Goal: Task Accomplishment & Management: Use online tool/utility

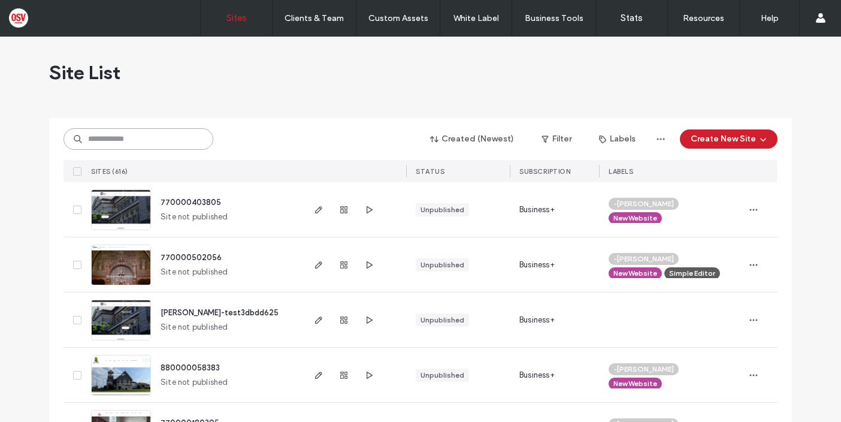
click at [129, 138] on input at bounding box center [138, 139] width 150 height 22
type input "****"
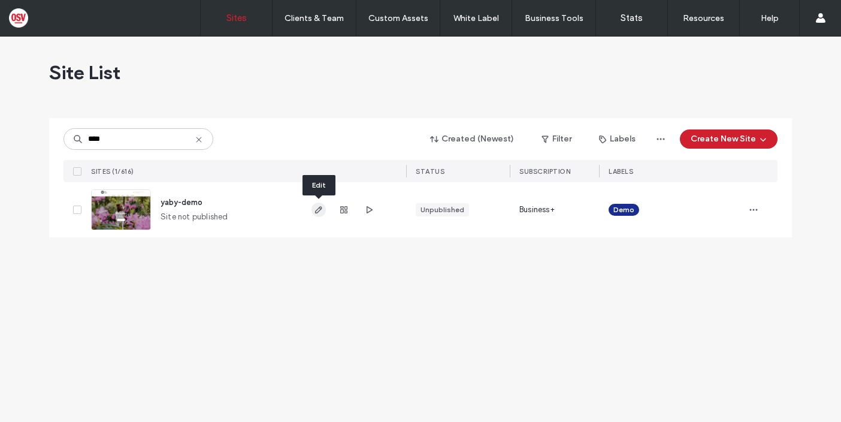
click at [320, 211] on icon "button" at bounding box center [319, 210] width 10 height 10
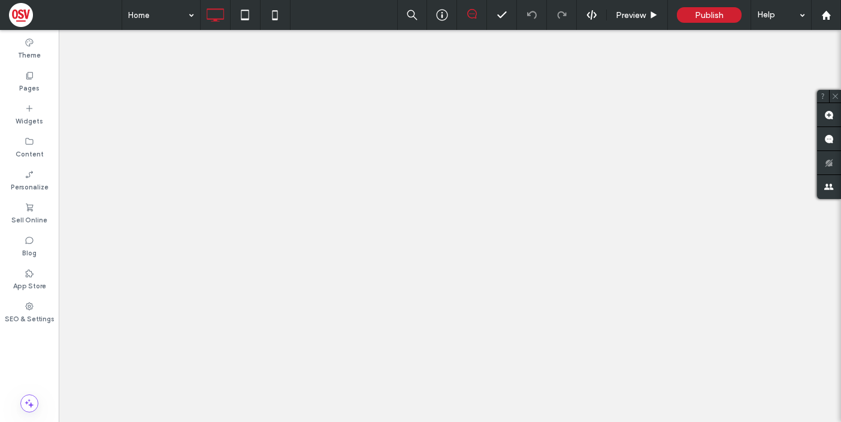
click at [33, 88] on label "Pages" at bounding box center [29, 86] width 20 height 13
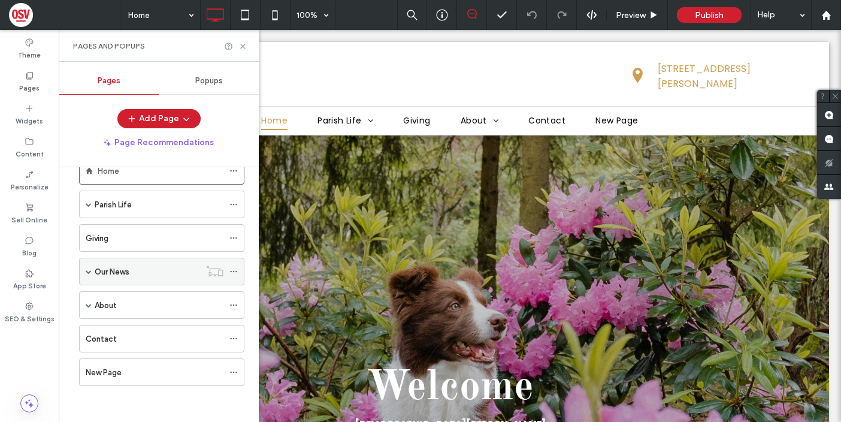
scroll to position [31, 0]
click at [117, 365] on label "New Page" at bounding box center [104, 372] width 36 height 21
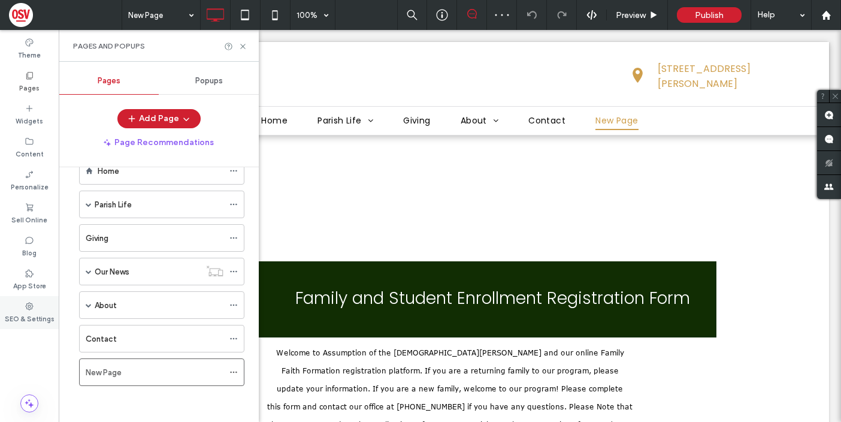
click at [37, 305] on div "SEO & Settings" at bounding box center [29, 312] width 59 height 33
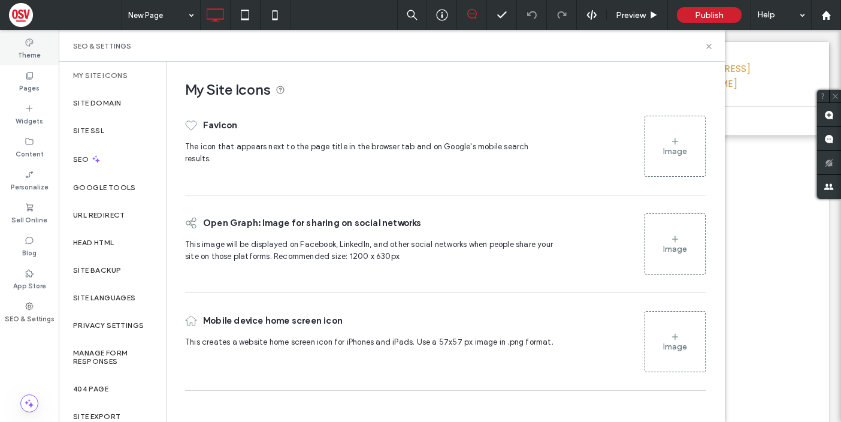
click at [50, 37] on div "Theme" at bounding box center [29, 48] width 59 height 33
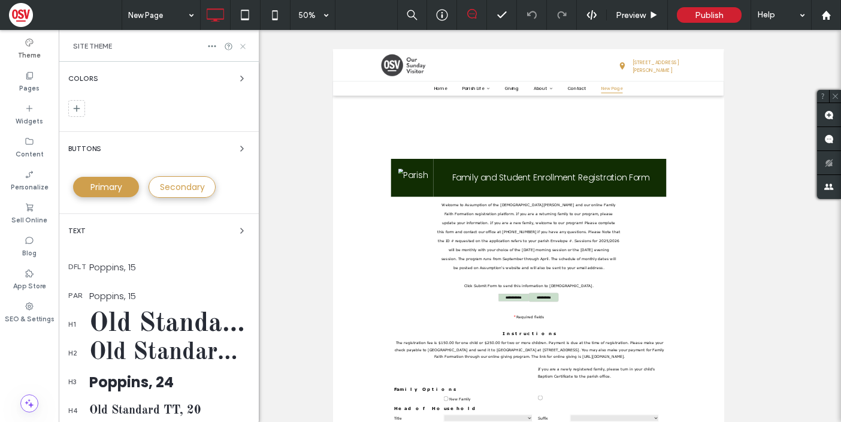
click at [244, 46] on use at bounding box center [242, 46] width 5 height 5
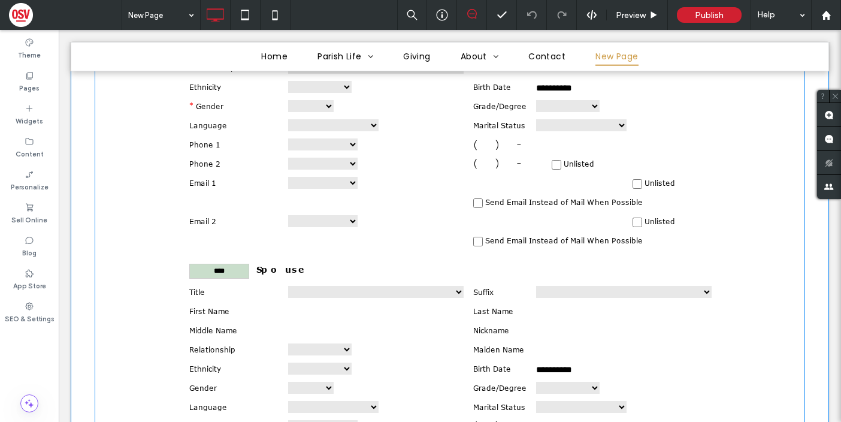
scroll to position [770, 0]
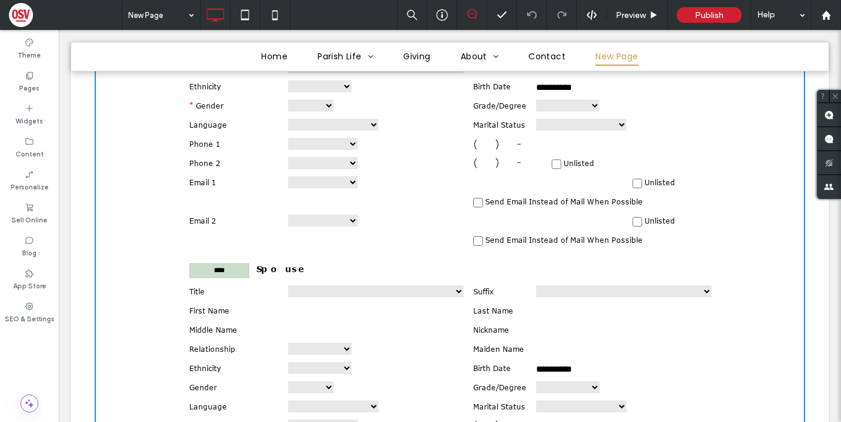
click at [246, 271] on div at bounding box center [277, 249] width 394 height 169
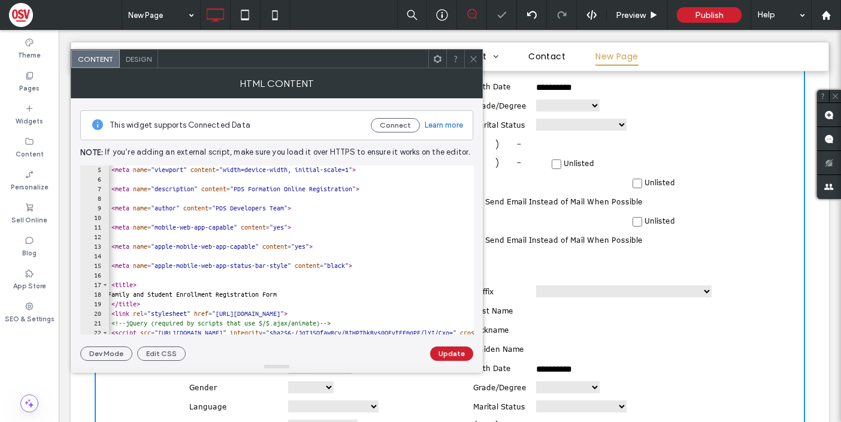
scroll to position [0, 0]
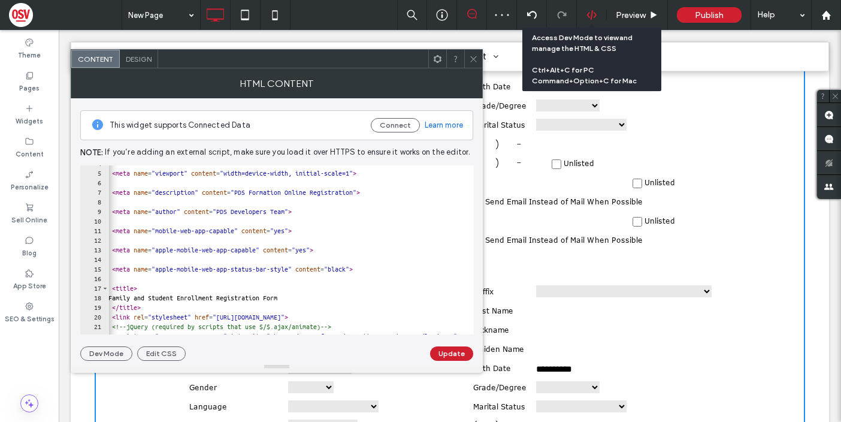
click at [598, 16] on div at bounding box center [591, 15] width 29 height 11
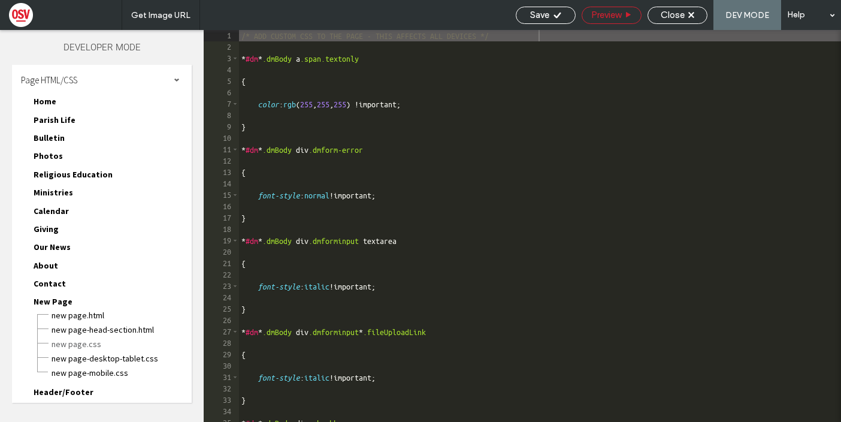
click at [622, 13] on div "Preview" at bounding box center [611, 15] width 59 height 11
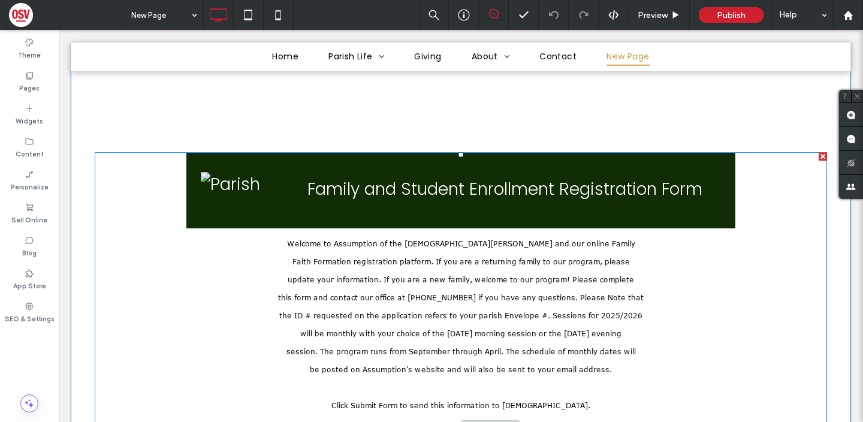
scroll to position [83, 0]
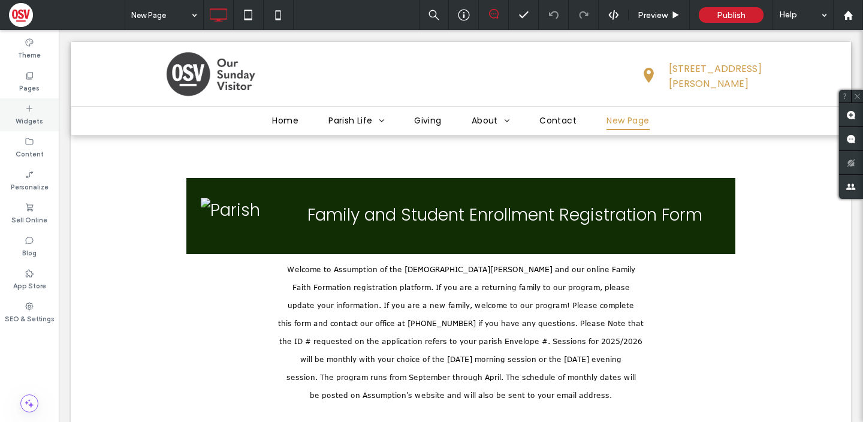
click at [37, 115] on label "Widgets" at bounding box center [30, 119] width 28 height 13
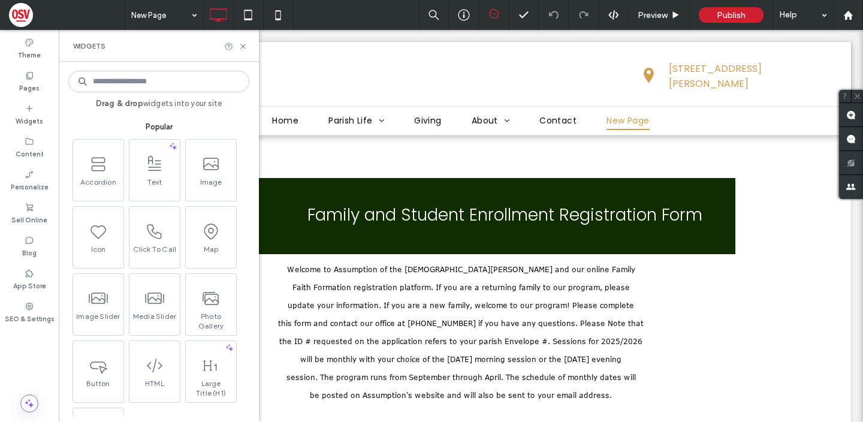
scroll to position [0, 0]
click at [46, 81] on div "Pages" at bounding box center [29, 81] width 59 height 33
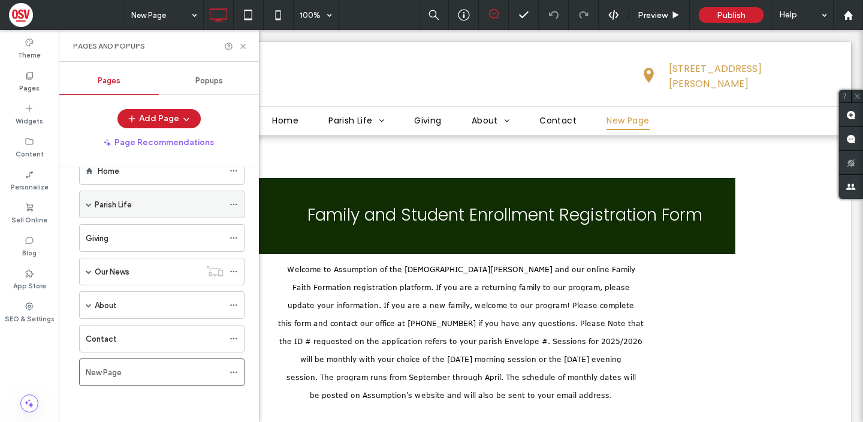
scroll to position [31, 0]
click at [181, 119] on icon "button" at bounding box center [186, 119] width 10 height 10
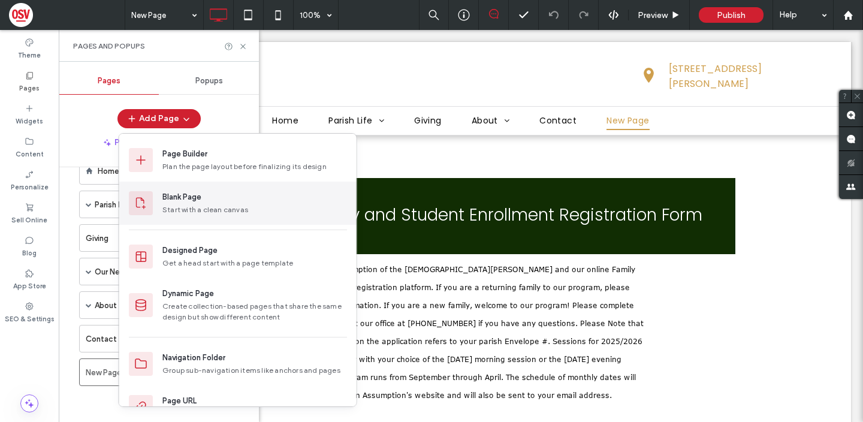
click at [235, 217] on div "Blank Page Start with a clean canvas" at bounding box center [237, 202] width 237 height 43
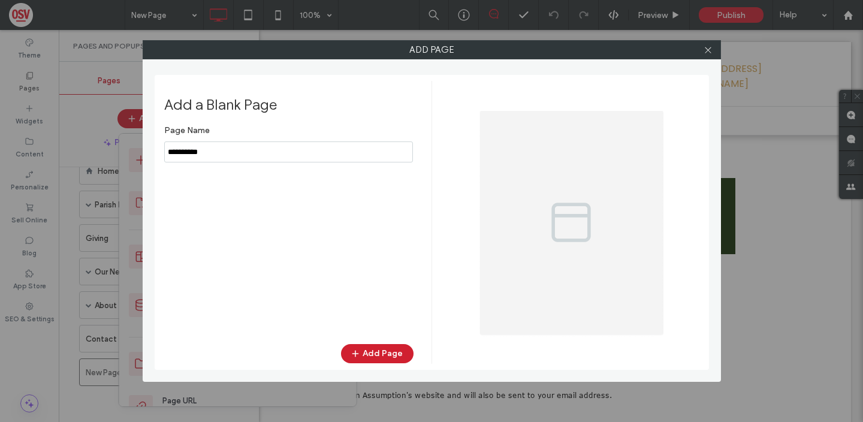
drag, startPoint x: 268, startPoint y: 148, endPoint x: 31, endPoint y: 208, distance: 245.2
click at [31, 208] on div "Add Page Add a Blank Page Page Name Add Page" at bounding box center [431, 211] width 863 height 422
click at [176, 148] on input "notEmpty" at bounding box center [288, 151] width 249 height 21
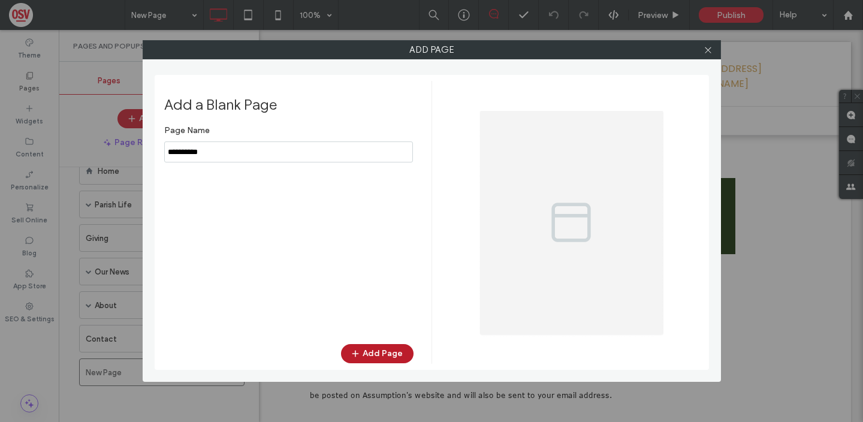
type input "**********"
click at [362, 360] on span "button" at bounding box center [356, 353] width 12 height 18
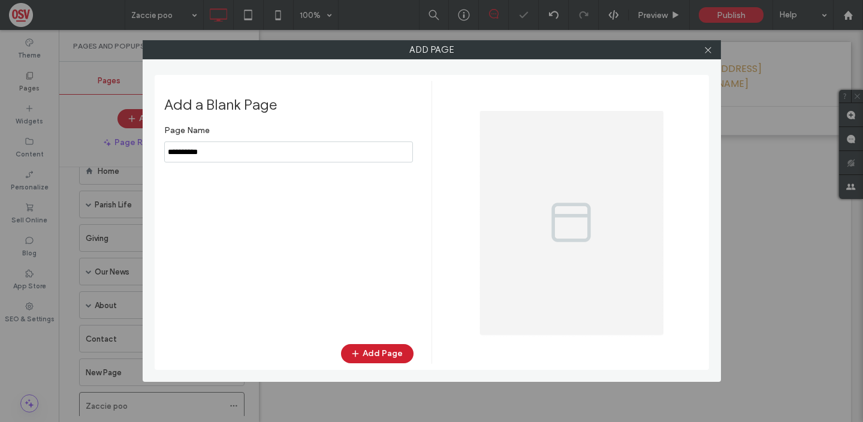
scroll to position [0, 0]
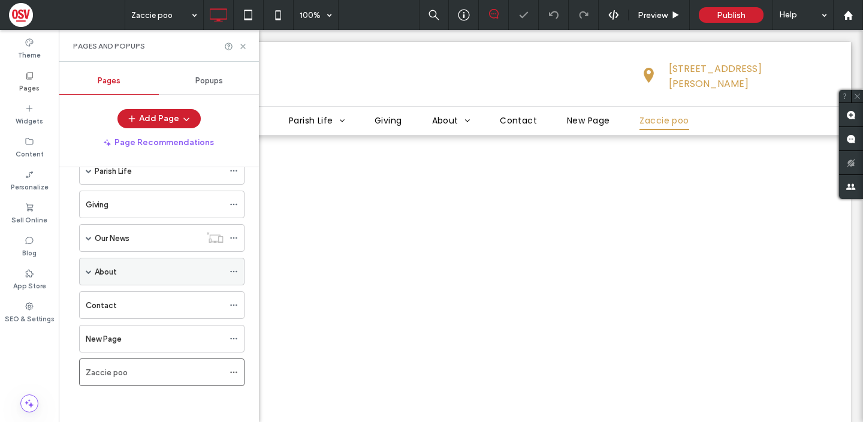
scroll to position [64, 0]
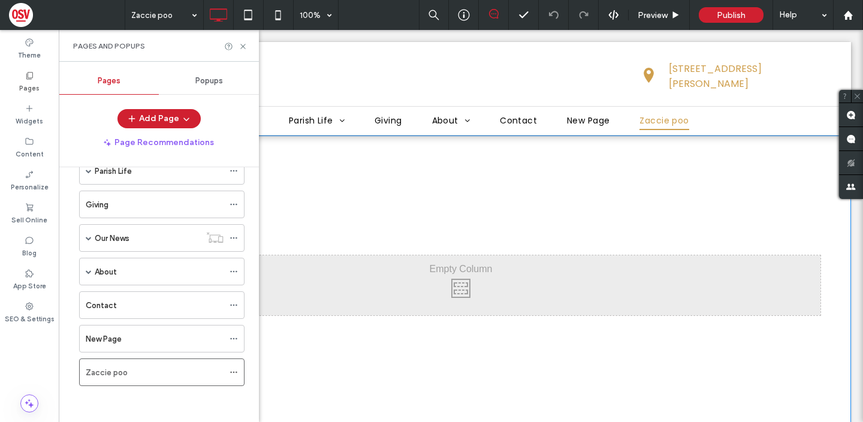
click at [406, 176] on div "Click To Paste Row + Add Section" at bounding box center [461, 284] width 780 height 299
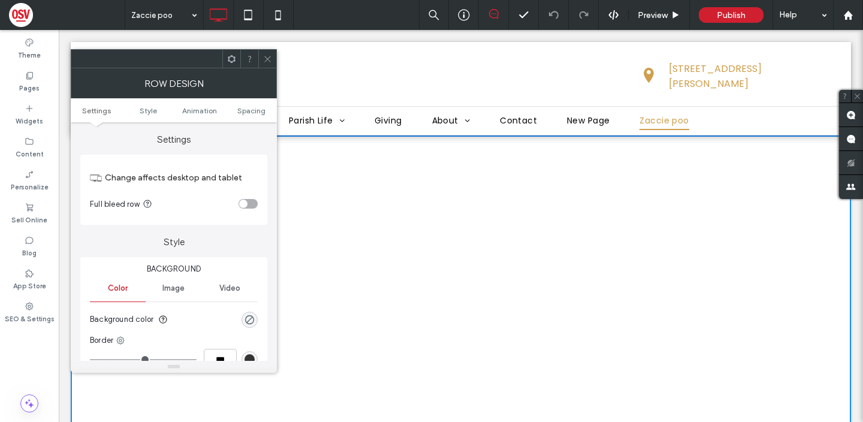
click at [268, 58] on use at bounding box center [267, 59] width 6 height 6
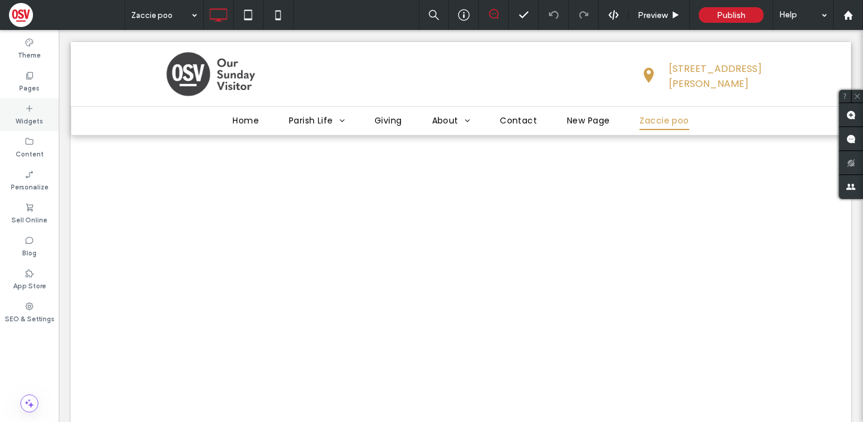
click at [29, 110] on icon at bounding box center [30, 109] width 10 height 10
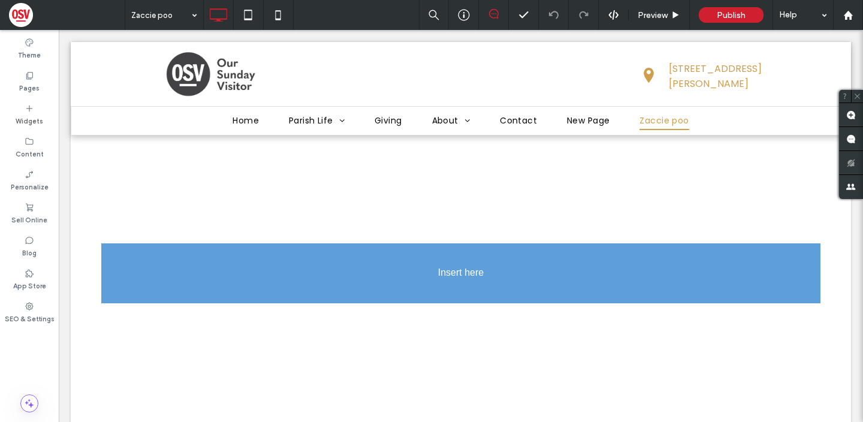
scroll to position [36, 0]
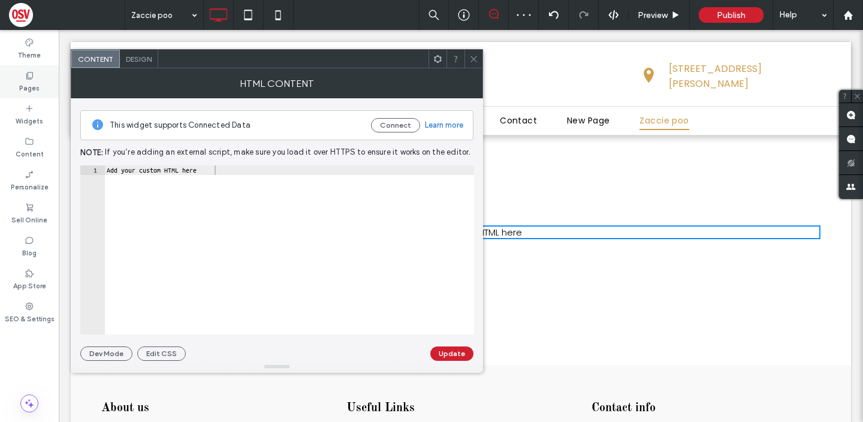
click at [46, 87] on div "Pages" at bounding box center [29, 81] width 59 height 33
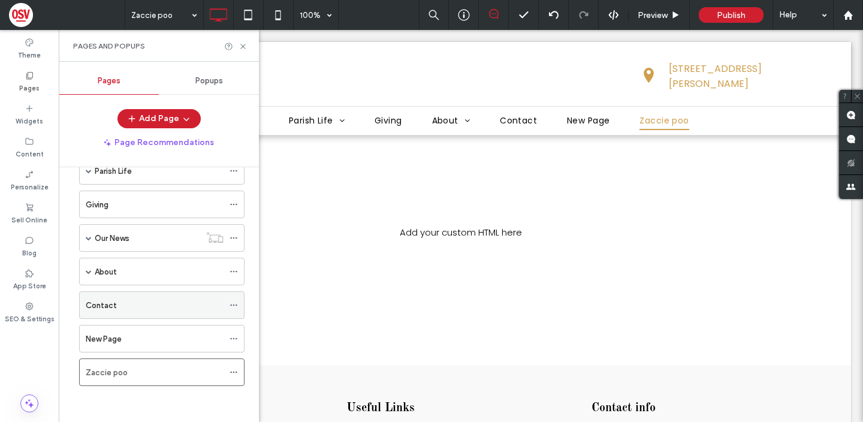
scroll to position [64, 0]
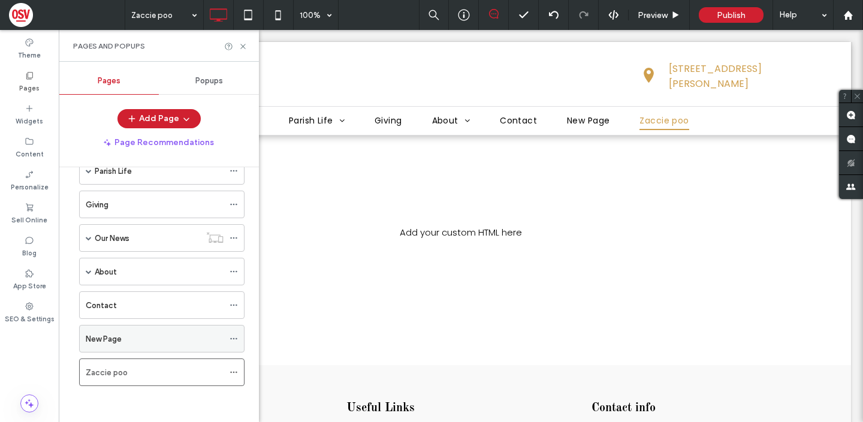
click at [164, 337] on div "New Page" at bounding box center [155, 338] width 138 height 13
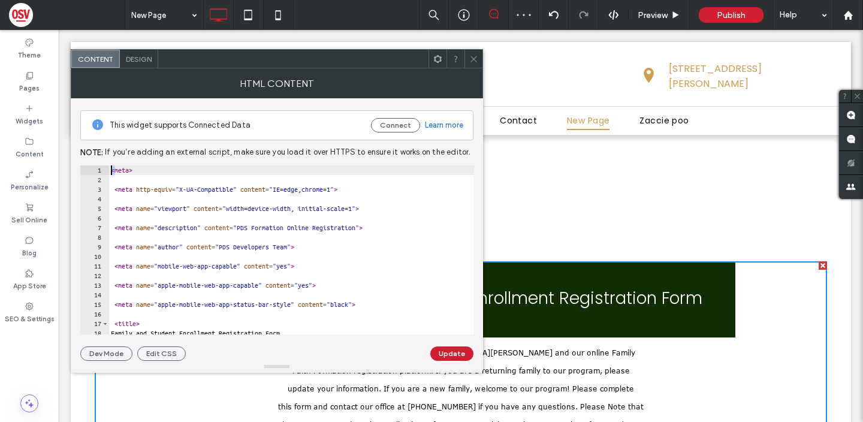
drag, startPoint x: 113, startPoint y: 168, endPoint x: 71, endPoint y: 132, distance: 55.7
click at [71, 132] on div "This widget supports Connected Data Connect Learn more Note: If you’re adding a…" at bounding box center [277, 229] width 412 height 262
click at [123, 162] on div "This widget supports Connected Data Connect Learn more Note: If you’re adding a…" at bounding box center [276, 229] width 393 height 262
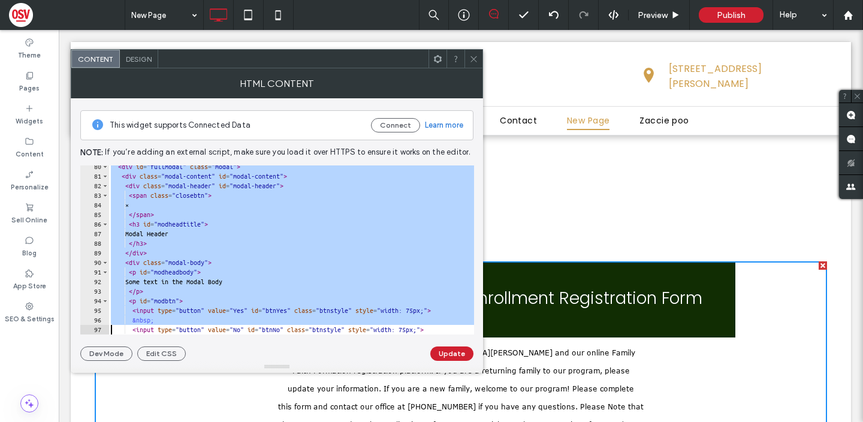
type textarea "**********"
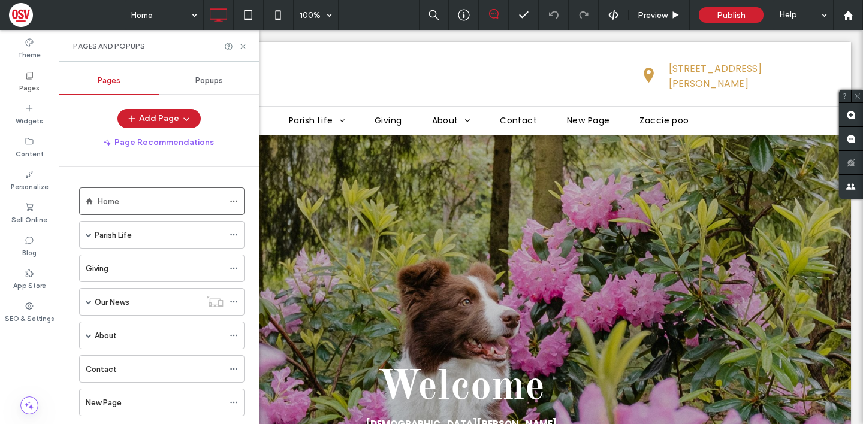
scroll to position [62, 0]
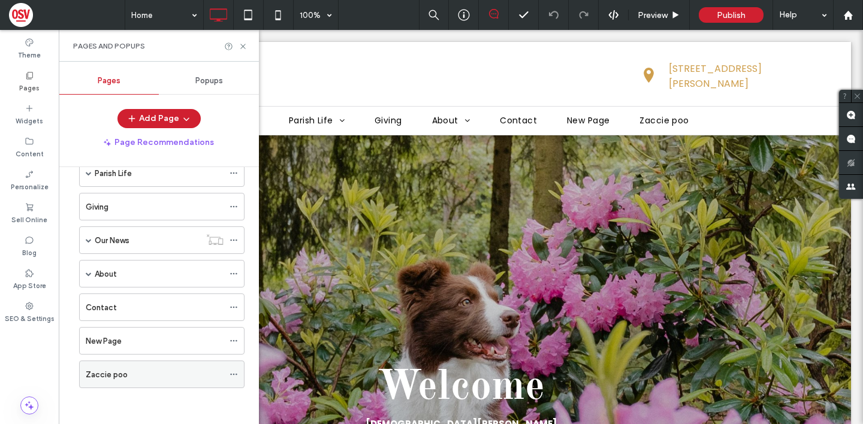
click at [135, 379] on div "Zaccie poo" at bounding box center [155, 374] width 138 height 13
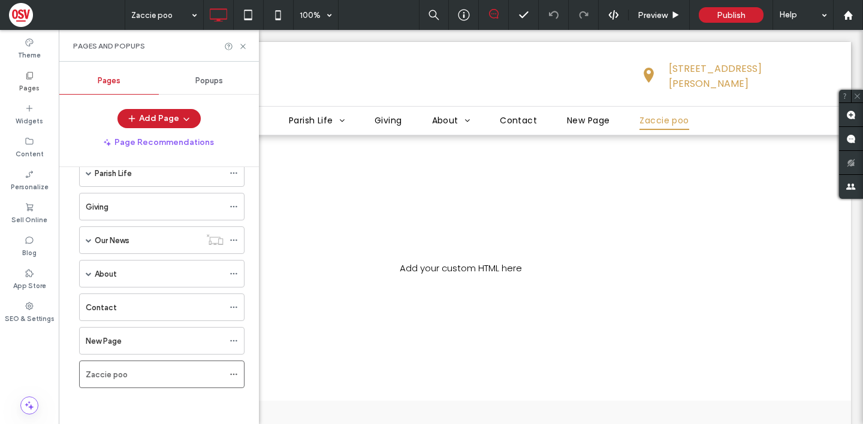
scroll to position [0, 0]
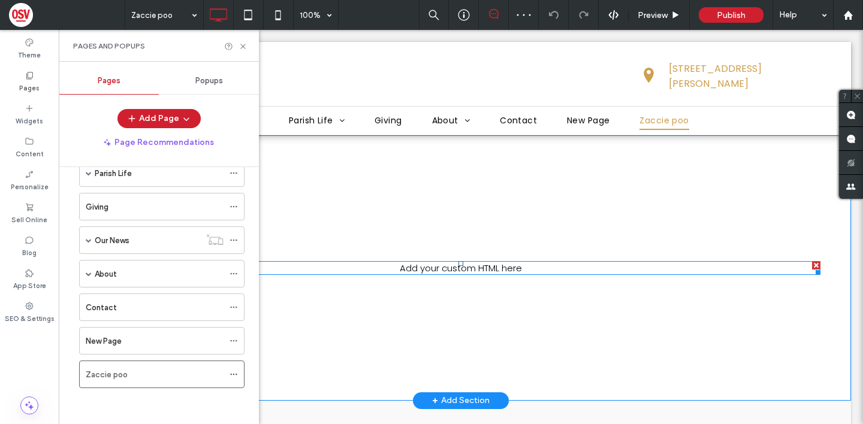
click at [423, 267] on span at bounding box center [460, 268] width 719 height 14
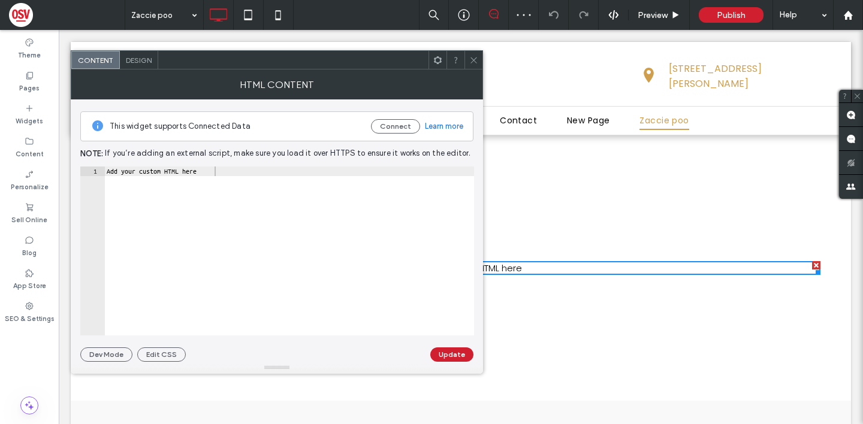
click at [819, 268] on div at bounding box center [815, 270] width 9 height 9
click at [813, 264] on div at bounding box center [816, 265] width 8 height 8
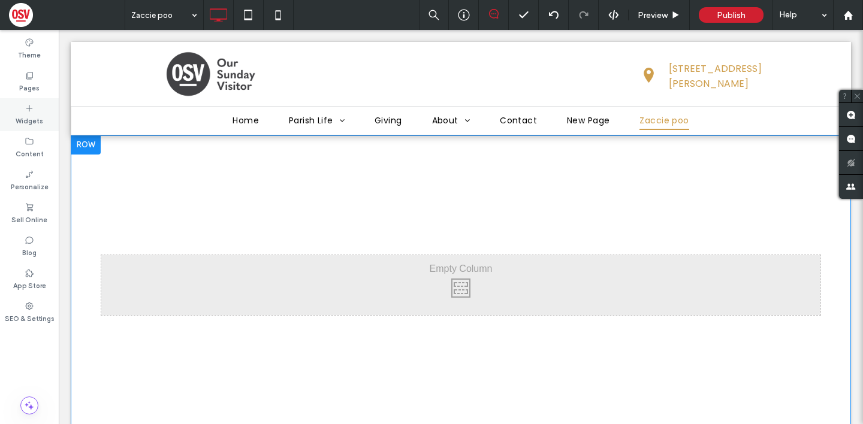
click at [39, 110] on div "Widgets" at bounding box center [29, 114] width 59 height 33
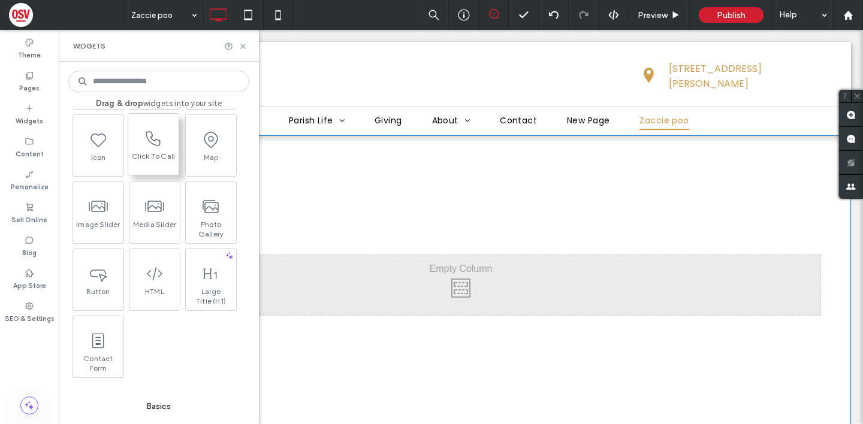
scroll to position [99, 0]
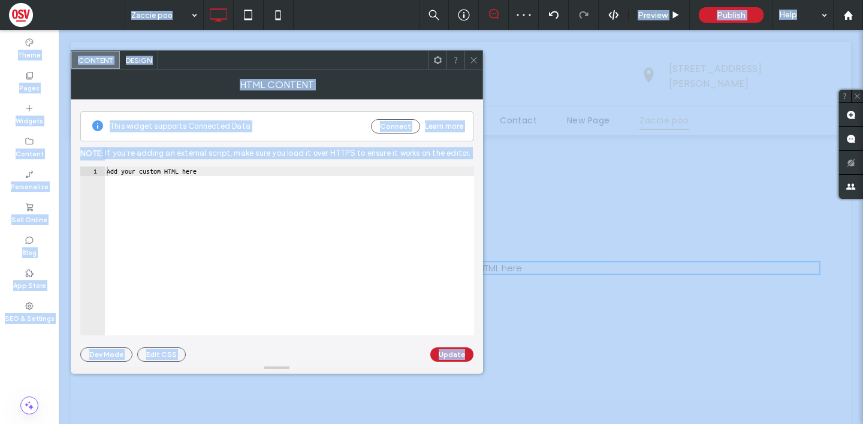
type textarea "**********"
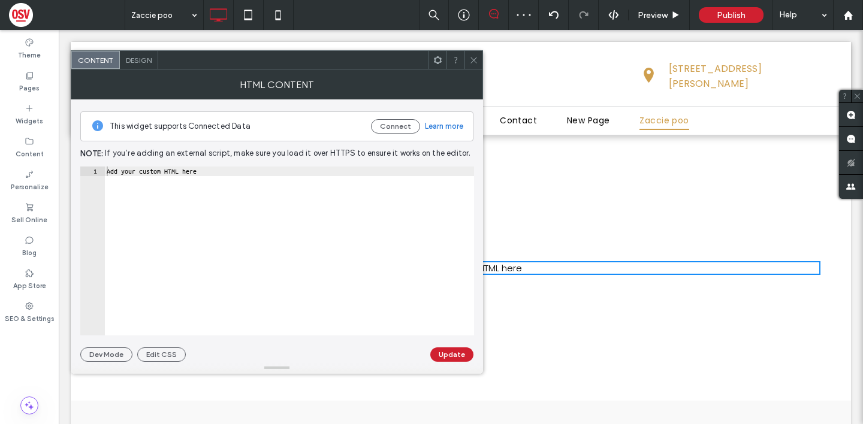
click at [124, 178] on div "Add your custom HTML here" at bounding box center [289, 261] width 370 height 188
paste textarea "*******"
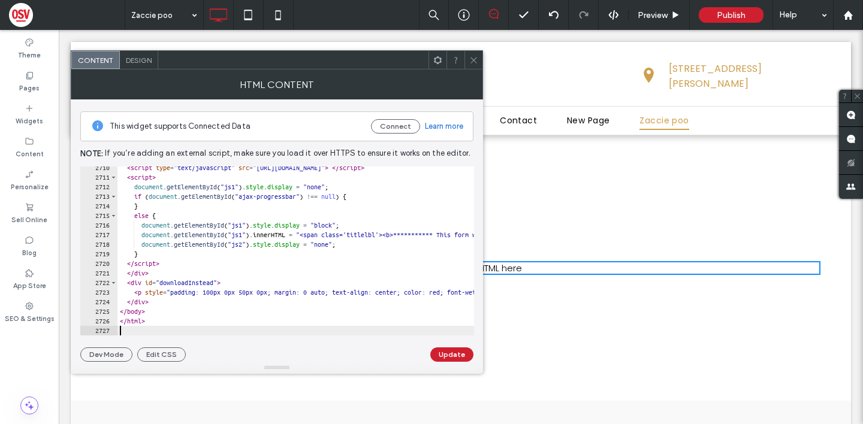
type textarea "*******"
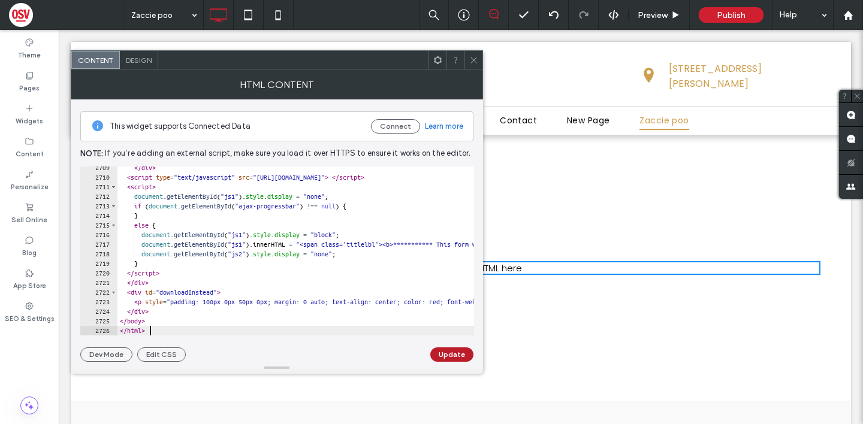
click at [438, 354] on button "Update" at bounding box center [451, 354] width 43 height 14
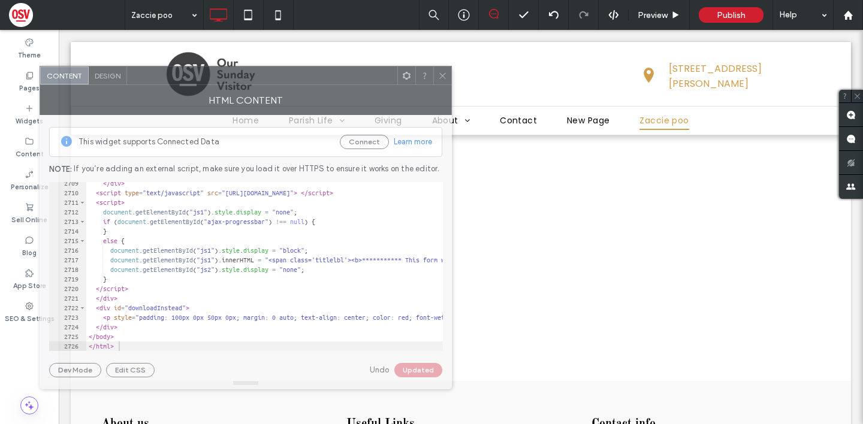
drag, startPoint x: 379, startPoint y: 62, endPoint x: 347, endPoint y: 72, distance: 32.8
click at [347, 72] on div at bounding box center [262, 75] width 270 height 18
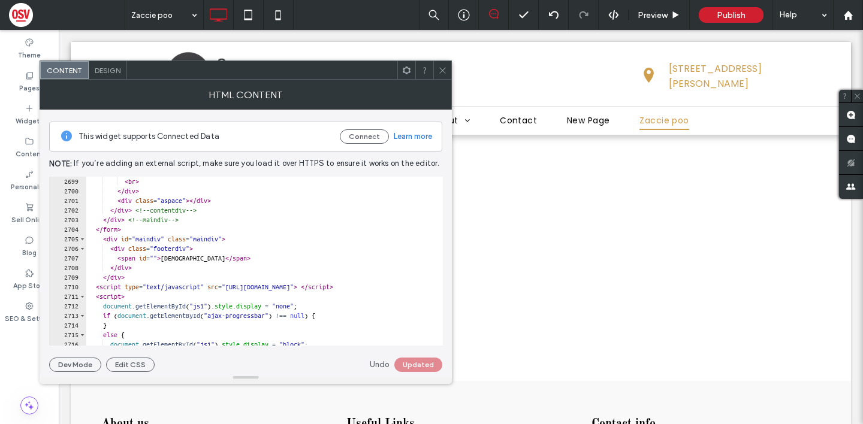
scroll to position [19424, 0]
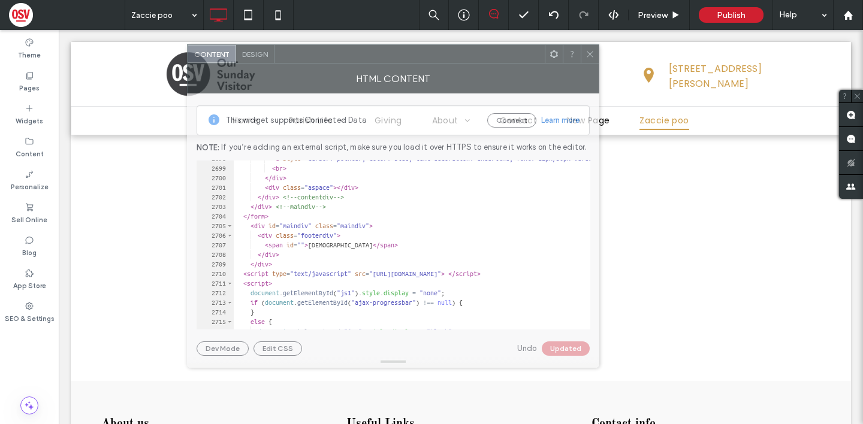
drag, startPoint x: 252, startPoint y: 75, endPoint x: 411, endPoint y: 53, distance: 160.3
click at [411, 53] on div at bounding box center [409, 54] width 270 height 18
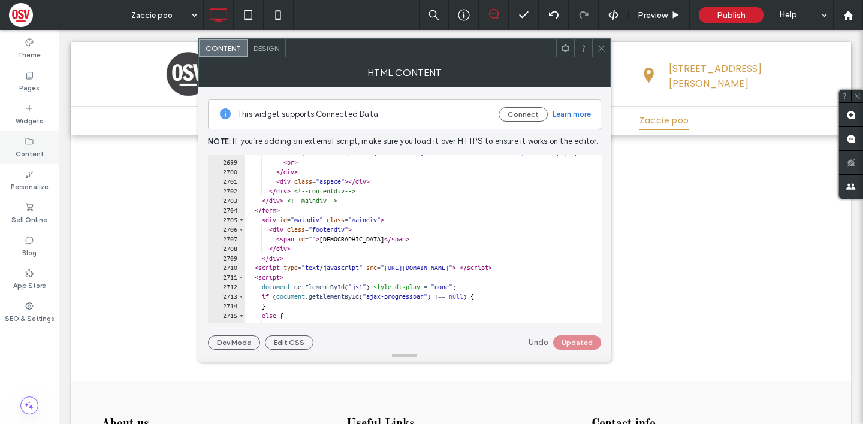
click at [43, 156] on div "Content" at bounding box center [29, 147] width 59 height 33
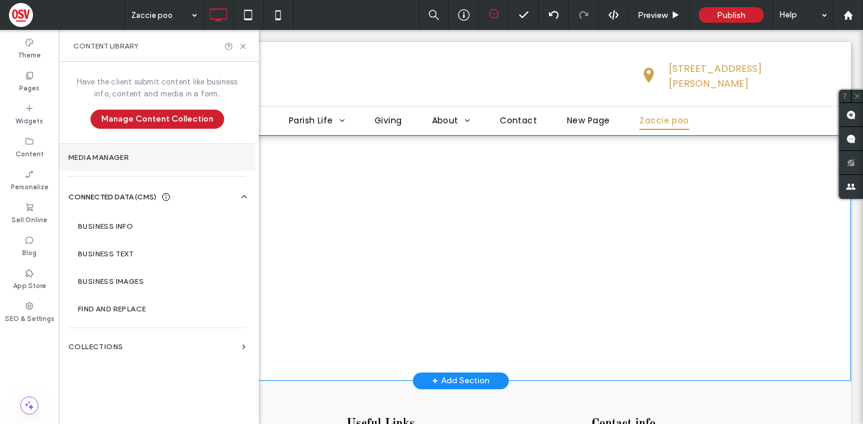
click at [161, 155] on label "Media Manager" at bounding box center [156, 157] width 177 height 8
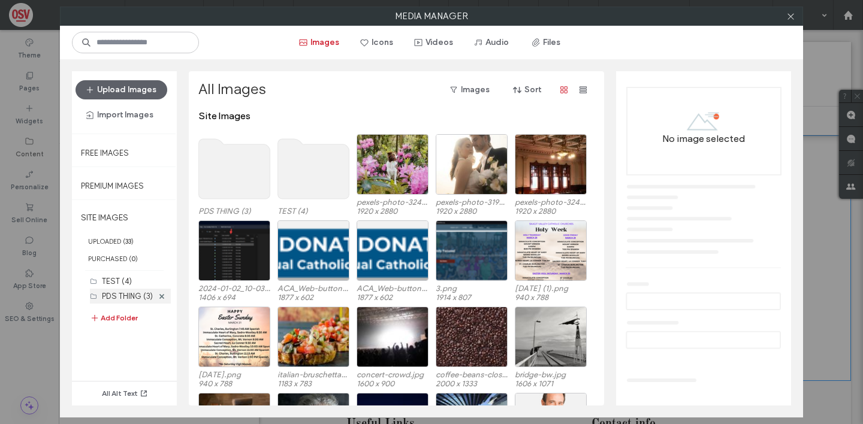
click at [111, 292] on label "PDS THING (3)" at bounding box center [127, 296] width 51 height 9
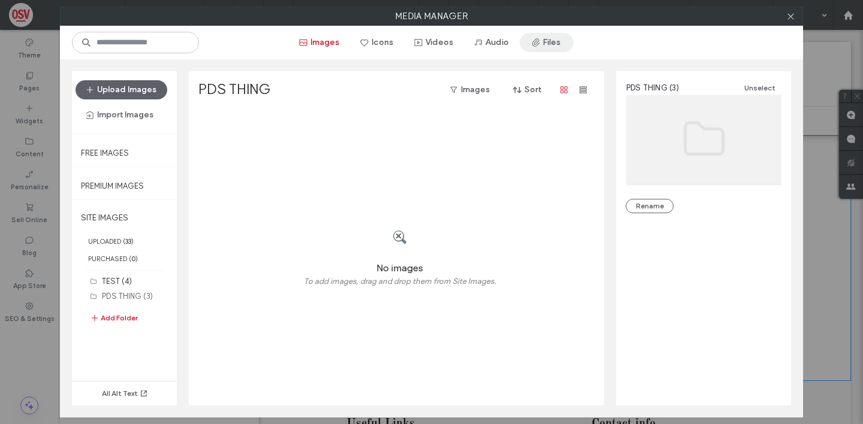
click at [566, 50] on button "Files" at bounding box center [546, 42] width 54 height 19
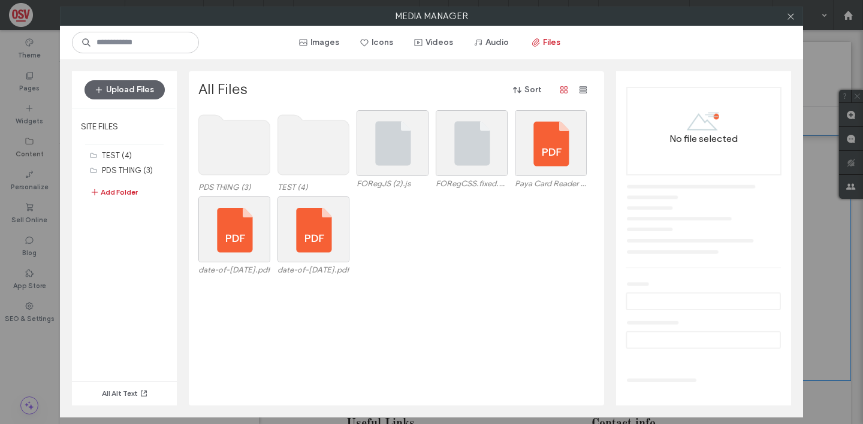
click at [231, 158] on use at bounding box center [234, 145] width 71 height 60
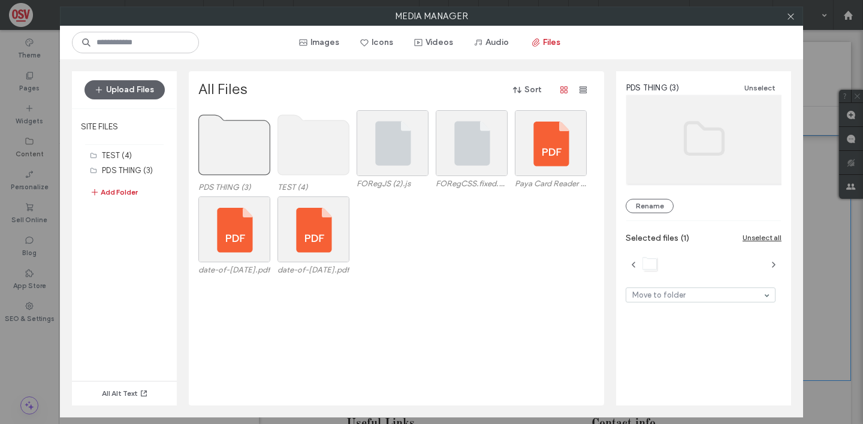
click at [232, 157] on use at bounding box center [234, 145] width 71 height 60
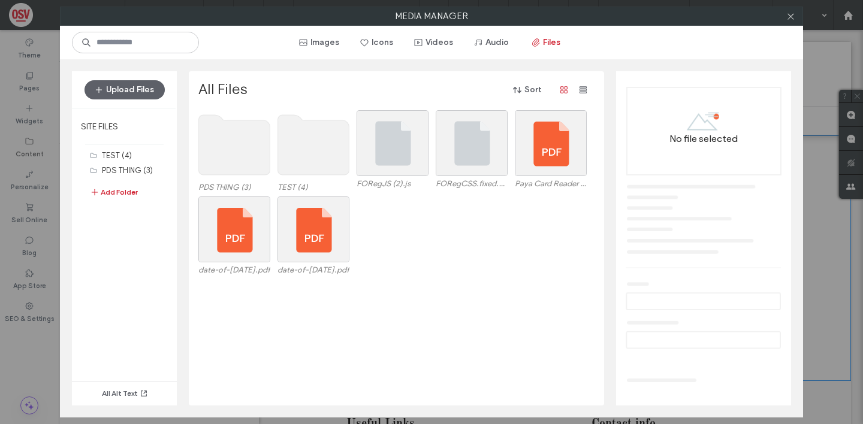
click at [232, 157] on use at bounding box center [234, 145] width 71 height 60
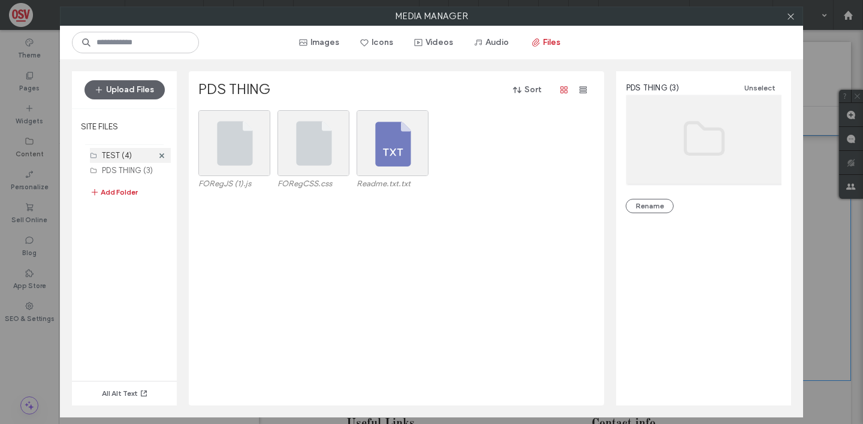
click at [135, 150] on div "TEST (4)" at bounding box center [127, 155] width 51 height 13
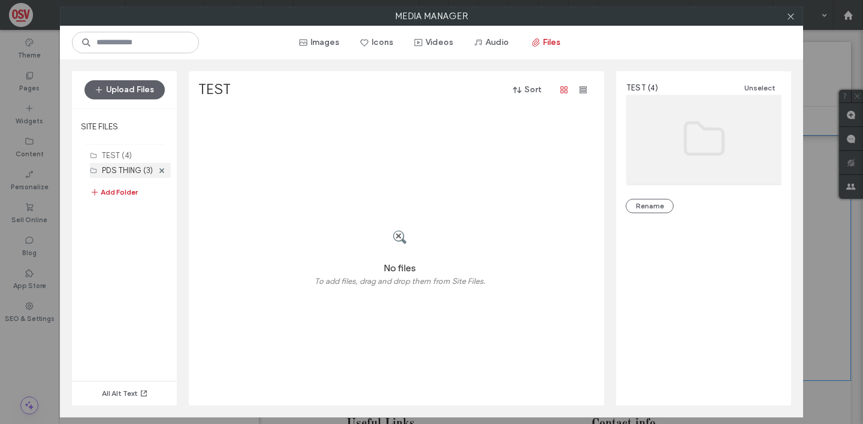
click at [140, 169] on label "PDS THING (3)" at bounding box center [127, 170] width 51 height 9
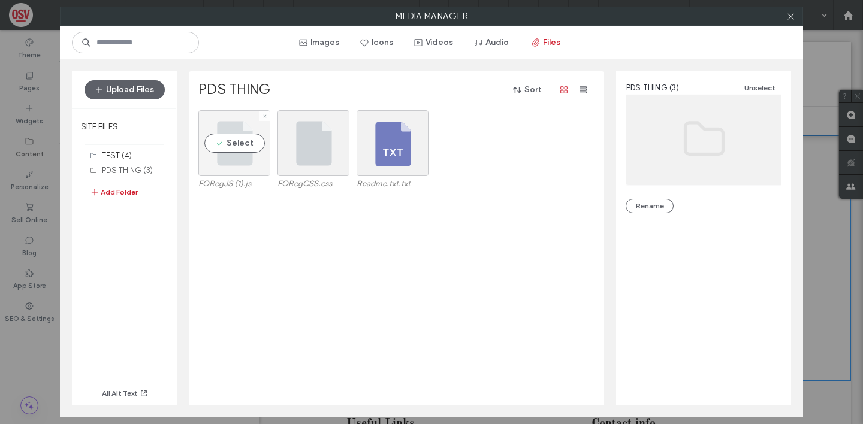
click at [226, 143] on div "Select" at bounding box center [234, 143] width 72 height 66
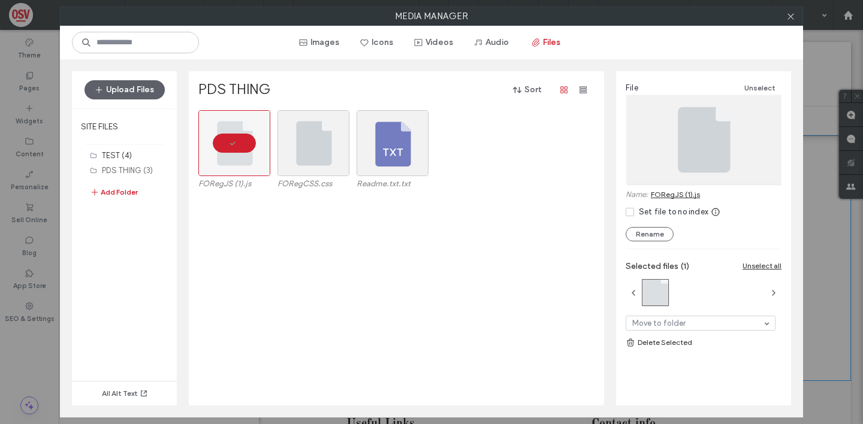
click at [38, 239] on div "Media Manager Images Icons Videos Audio Files Upload Files SITE FILES TEST (4) …" at bounding box center [431, 212] width 863 height 424
click at [788, 16] on icon at bounding box center [790, 16] width 9 height 9
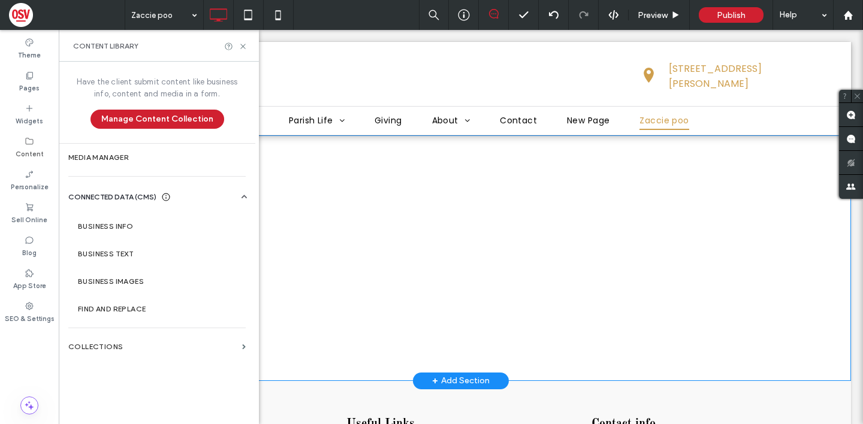
click at [507, 226] on div "Click To Paste Family and Student Enrollment Registration Form * ***** Some tex…" at bounding box center [461, 258] width 780 height 246
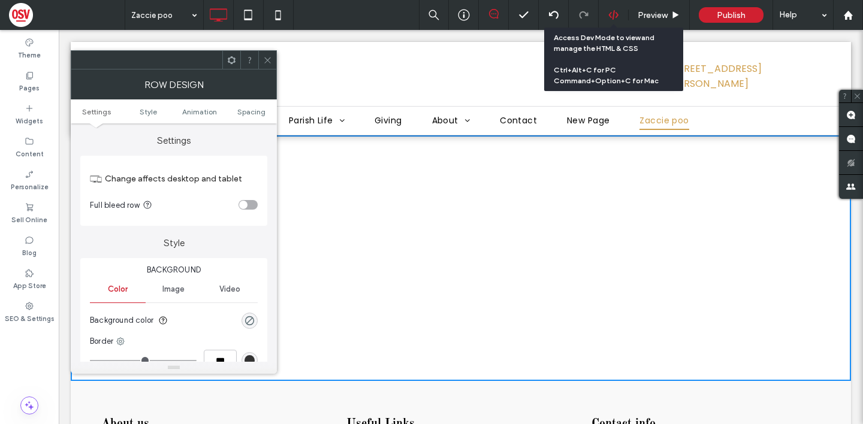
click at [617, 14] on use at bounding box center [613, 15] width 10 height 10
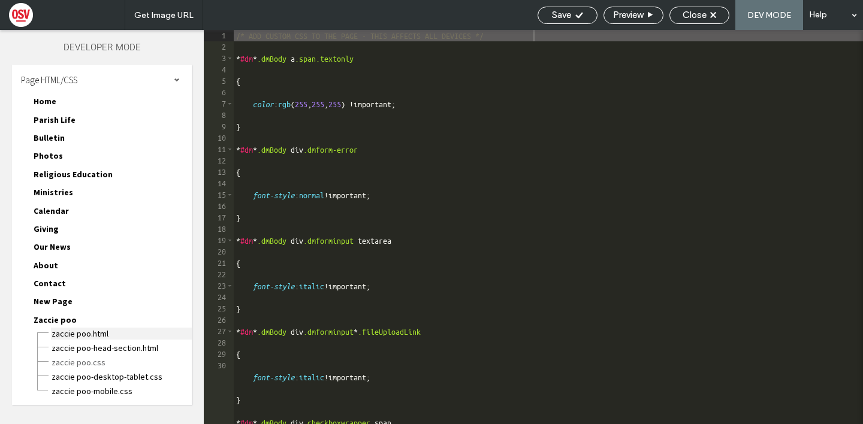
click at [90, 328] on span "Zaccie poo.html" at bounding box center [121, 334] width 141 height 12
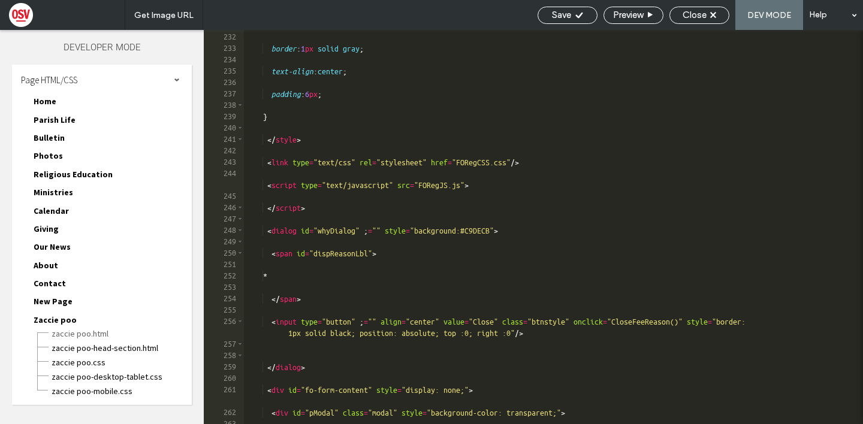
scroll to position [654, 0]
click at [501, 161] on div ".discTbl td { border : 1 px solid gray ; text-align : center ; padding : 6 px ;…" at bounding box center [553, 228] width 619 height 417
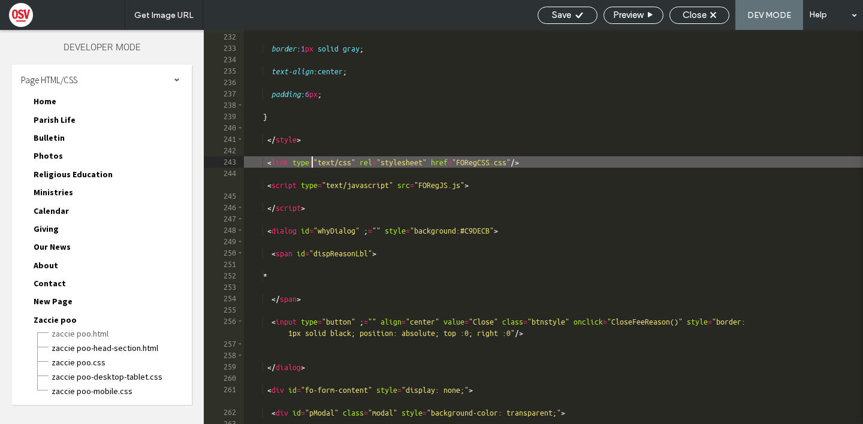
drag, startPoint x: 500, startPoint y: 162, endPoint x: 524, endPoint y: 162, distance: 24.0
click at [524, 162] on div ".discTbl td { border : 1 px solid gray ; text-align : center ; padding : 6 px ;…" at bounding box center [553, 228] width 619 height 417
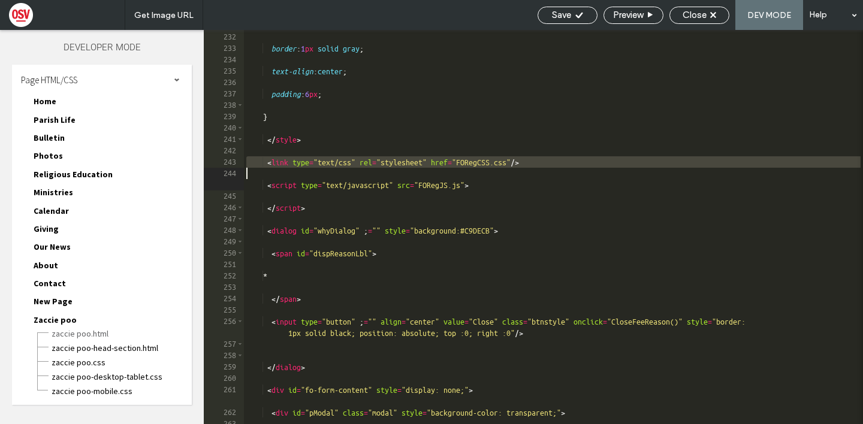
click at [557, 162] on div ".discTbl td { border : 1 px solid gray ; text-align : center ; padding : 6 px ;…" at bounding box center [553, 228] width 619 height 417
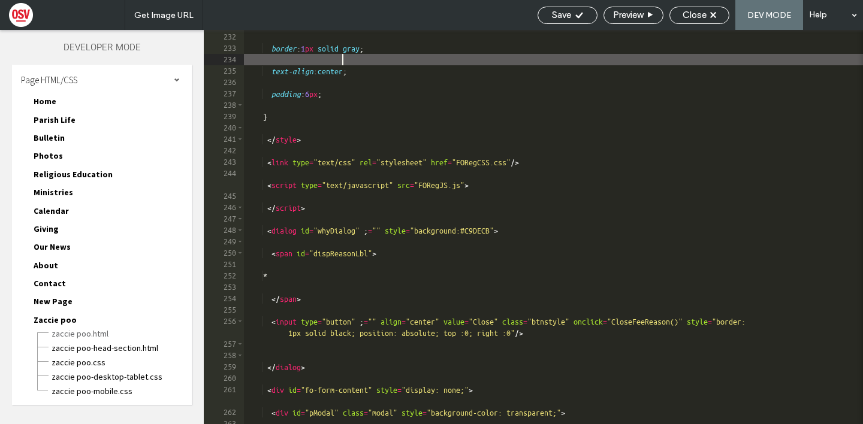
click at [423, 63] on div ".discTbl td { border : 1 px solid gray ; text-align : center ; padding : 6 px ;…" at bounding box center [553, 228] width 619 height 417
type textarea "**********"
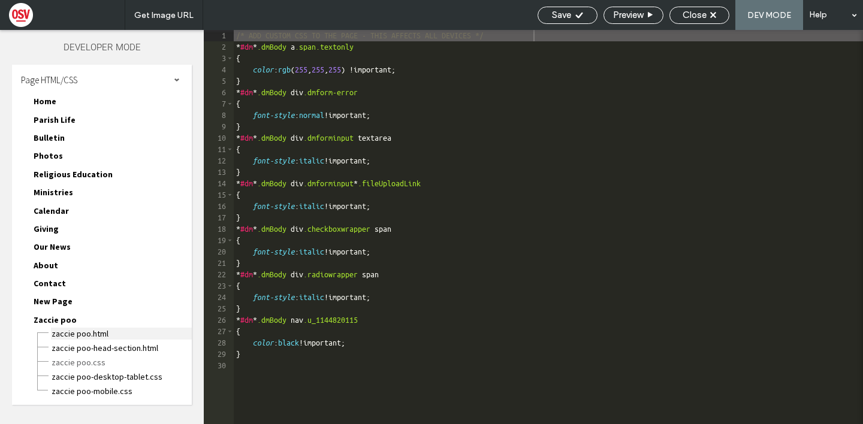
click at [92, 335] on span "Zaccie poo.html" at bounding box center [121, 334] width 141 height 12
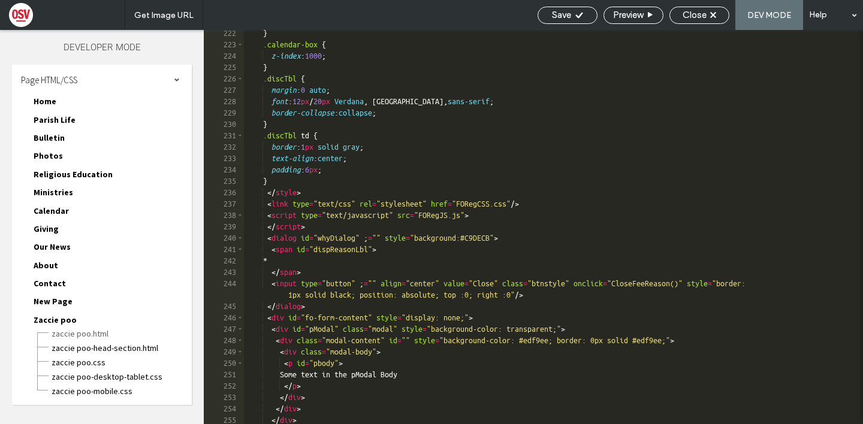
scroll to position [626, 0]
click at [457, 216] on div "} .calendar-box { z-index : 1000 ; } .discTbl { margin : 0 auto ; font : 12 px …" at bounding box center [553, 242] width 619 height 428
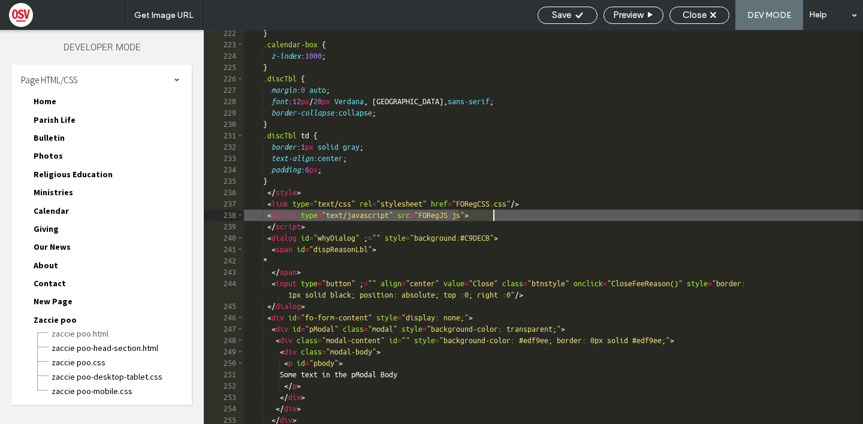
drag, startPoint x: 455, startPoint y: 216, endPoint x: 492, endPoint y: 217, distance: 36.5
click at [492, 217] on div "} .calendar-box { z-index : 1000 ; } .discTbl { margin : 0 auto ; font : 12 px …" at bounding box center [553, 242] width 619 height 428
click at [585, 13] on div "Save" at bounding box center [567, 15] width 59 height 11
click at [701, 23] on div "Close" at bounding box center [699, 15] width 60 height 17
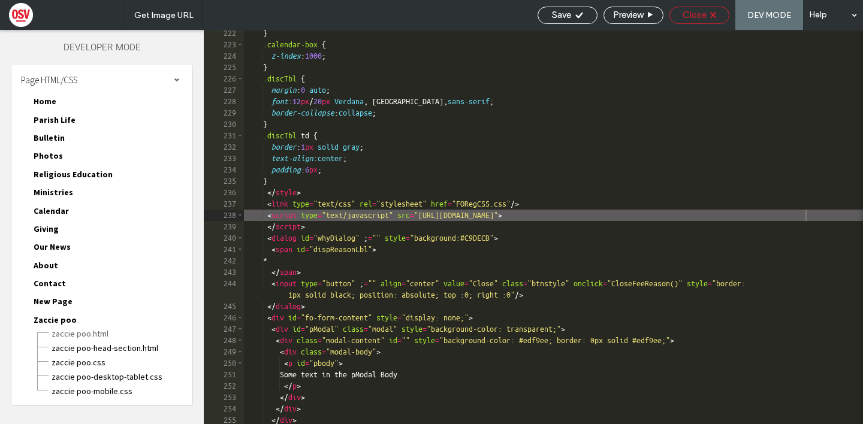
click at [692, 18] on span "Close" at bounding box center [694, 15] width 24 height 11
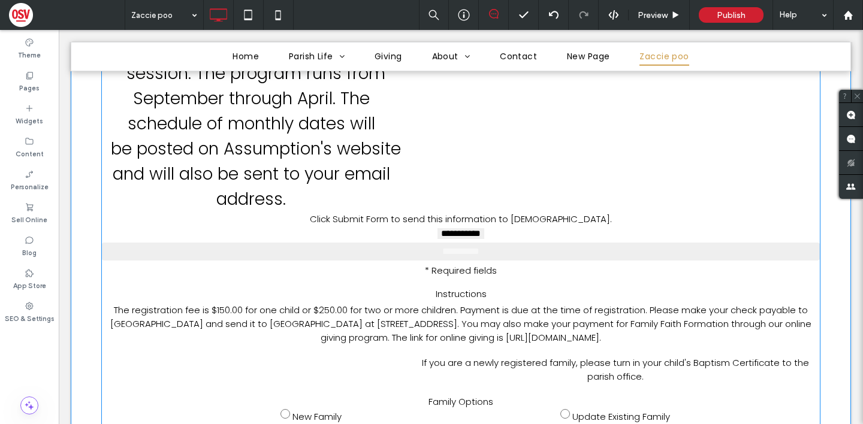
scroll to position [426, 0]
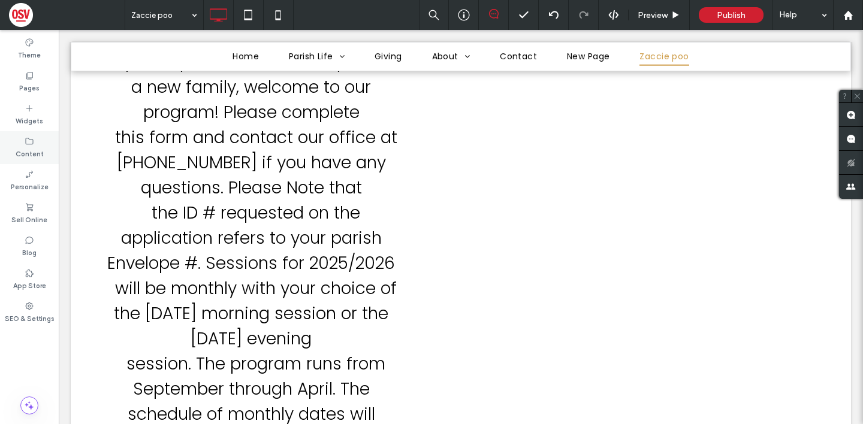
click at [36, 147] on label "Content" at bounding box center [30, 152] width 28 height 13
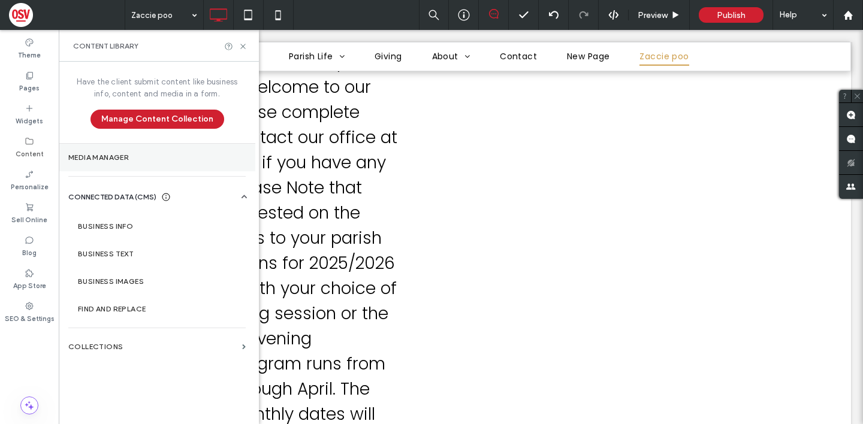
click at [149, 154] on label "Media Manager" at bounding box center [156, 157] width 177 height 8
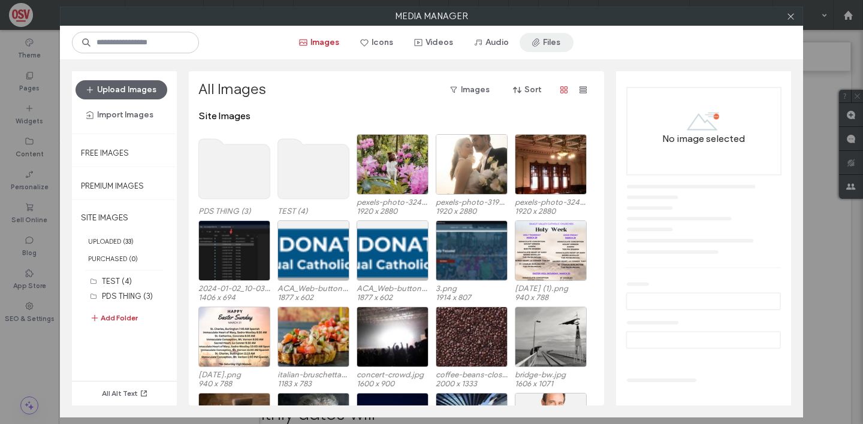
click at [561, 43] on button "Files" at bounding box center [546, 42] width 54 height 19
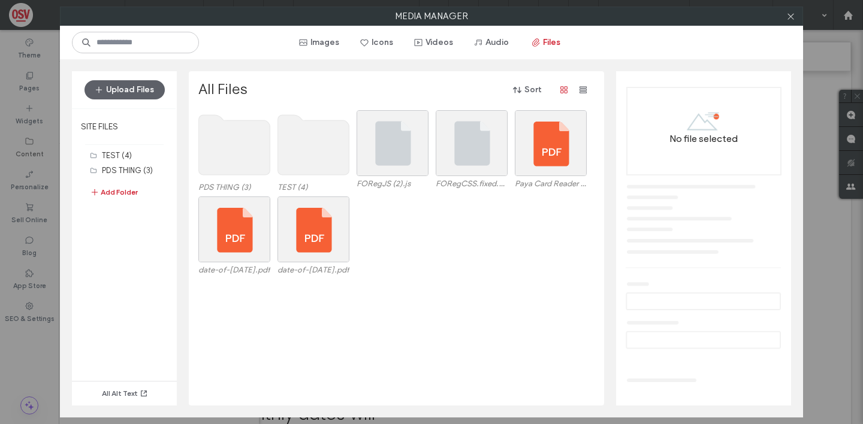
click at [233, 151] on use at bounding box center [234, 145] width 71 height 60
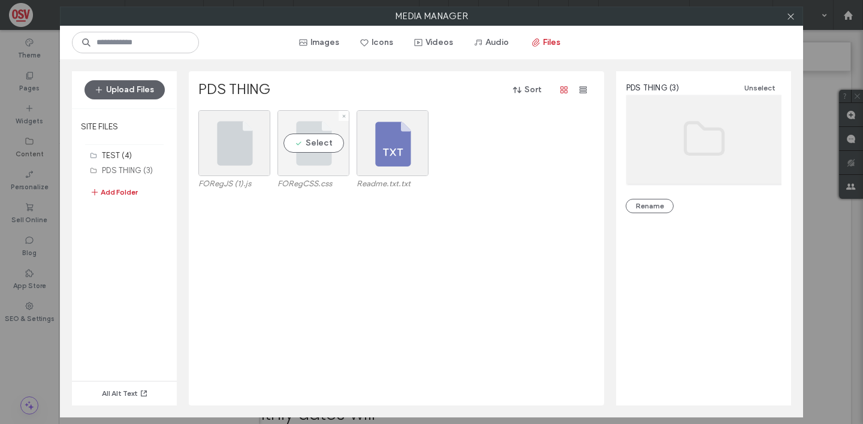
click at [299, 140] on div "Select" at bounding box center [313, 143] width 72 height 66
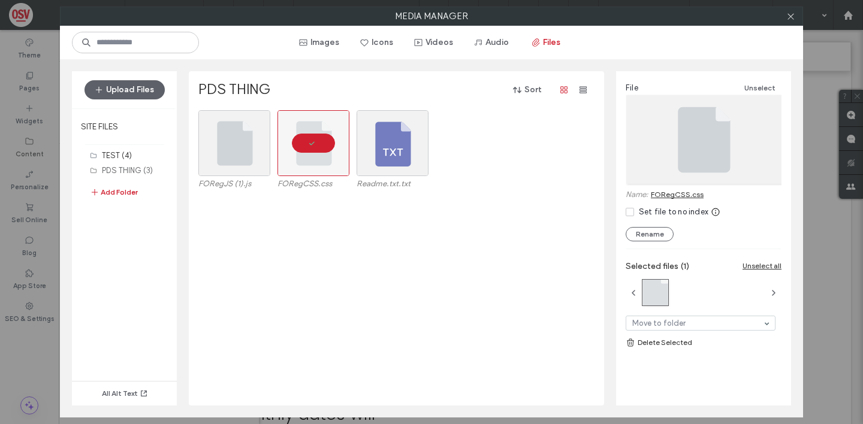
click at [23, 344] on div "Media Manager Images Icons Videos Audio Files Upload Files SITE FILES TEST (4) …" at bounding box center [431, 212] width 863 height 424
click at [786, 17] on icon at bounding box center [790, 16] width 9 height 9
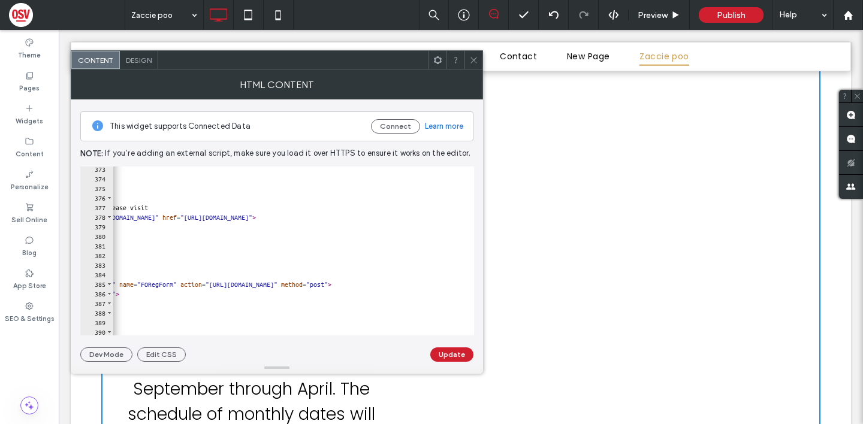
scroll to position [0, 0]
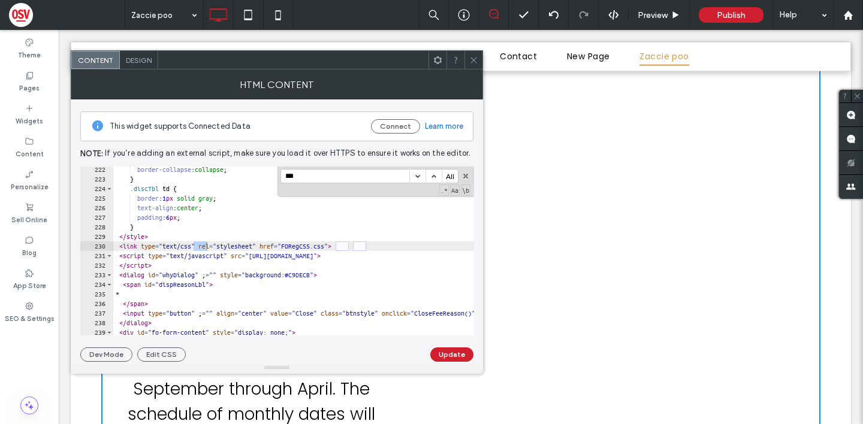
type input "***"
drag, startPoint x: 315, startPoint y: 246, endPoint x: 365, endPoint y: 246, distance: 49.7
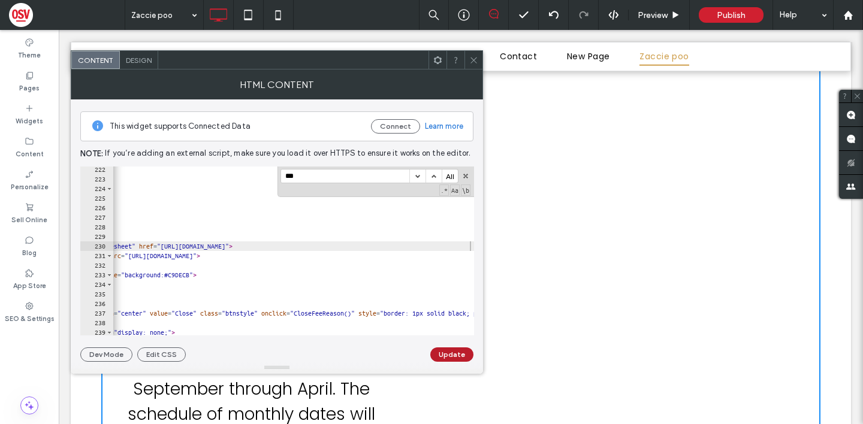
click at [453, 355] on button "Update" at bounding box center [451, 354] width 43 height 14
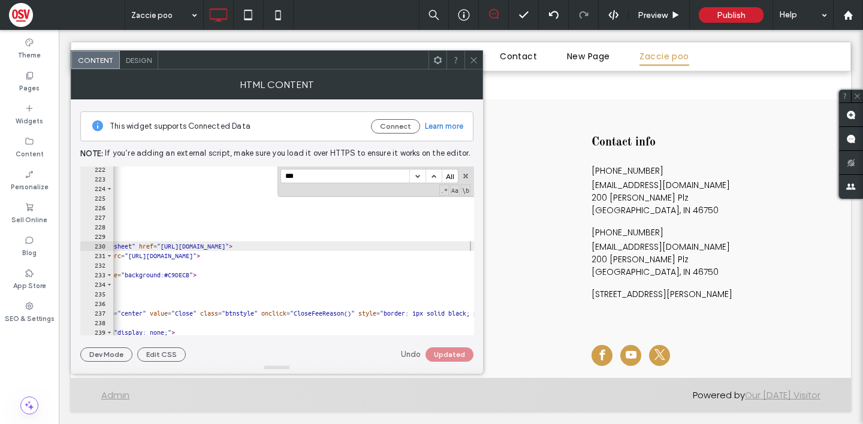
click at [471, 61] on icon at bounding box center [473, 60] width 9 height 9
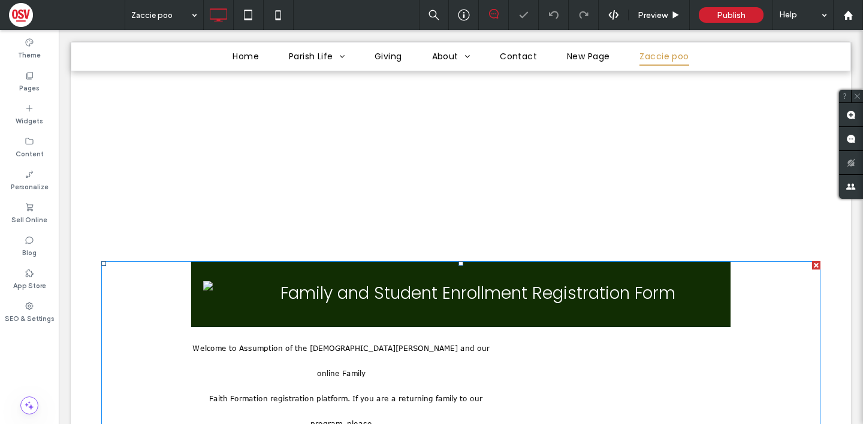
scroll to position [220, 0]
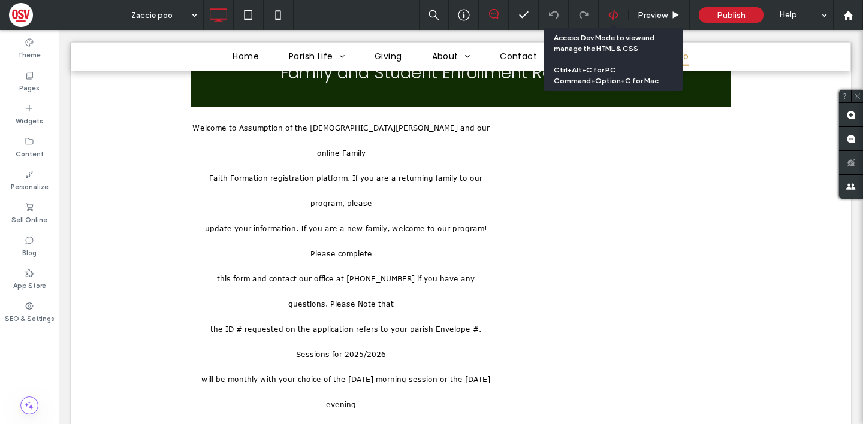
click at [619, 17] on div at bounding box center [612, 15] width 29 height 11
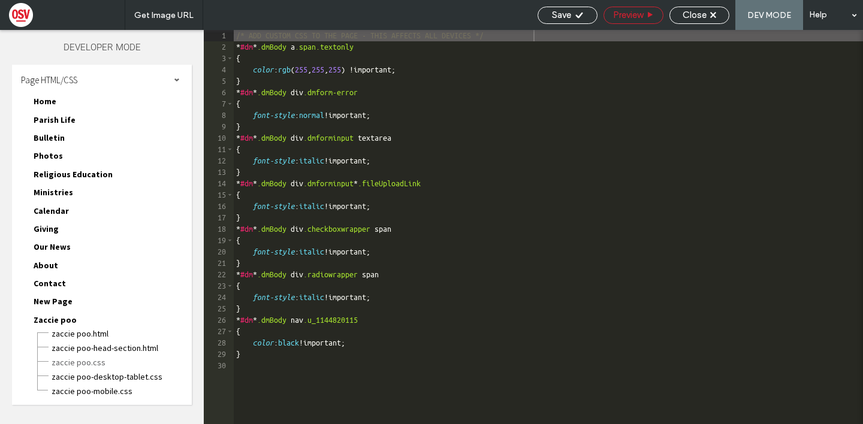
click at [629, 22] on div "Preview" at bounding box center [633, 15] width 60 height 17
click at [648, 18] on icon at bounding box center [649, 14] width 7 height 7
click at [716, 11] on div "Close" at bounding box center [699, 15] width 59 height 11
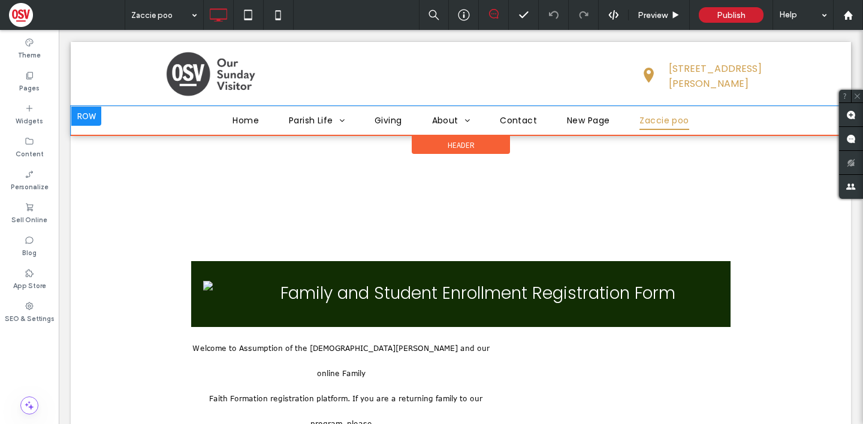
scroll to position [0, 0]
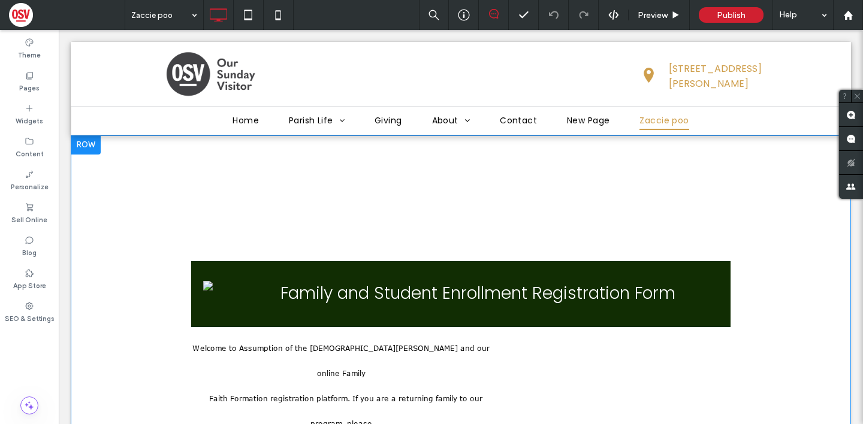
click at [86, 146] on div at bounding box center [86, 144] width 30 height 19
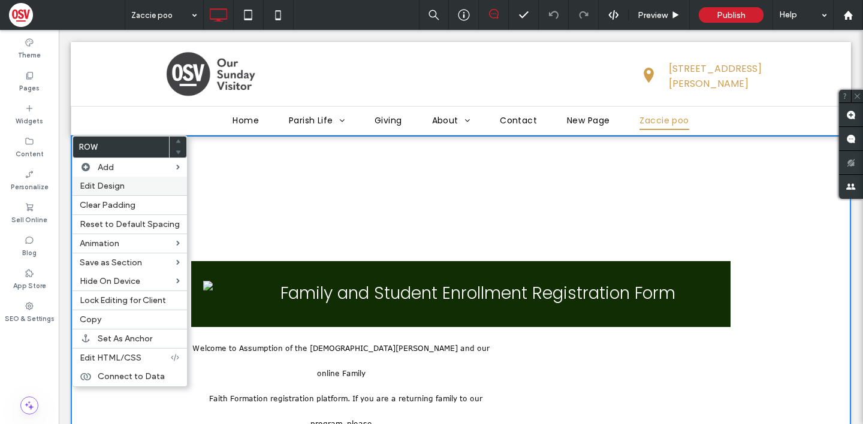
click at [146, 187] on label "Edit Design" at bounding box center [130, 186] width 100 height 10
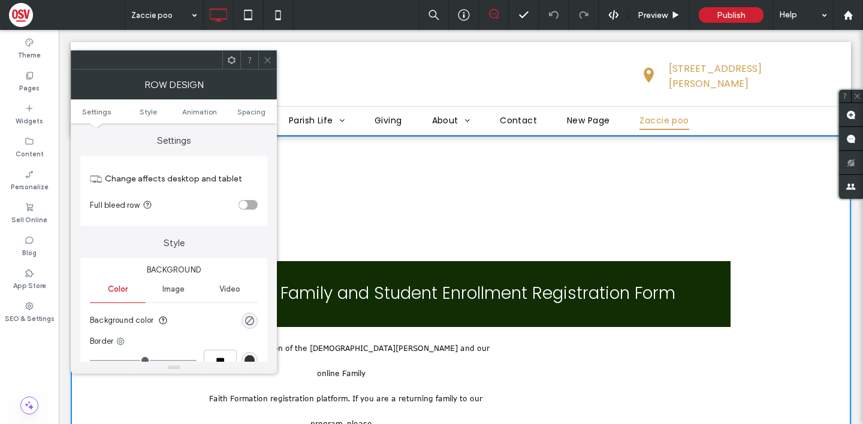
click at [255, 201] on div "toggle" at bounding box center [247, 205] width 19 height 10
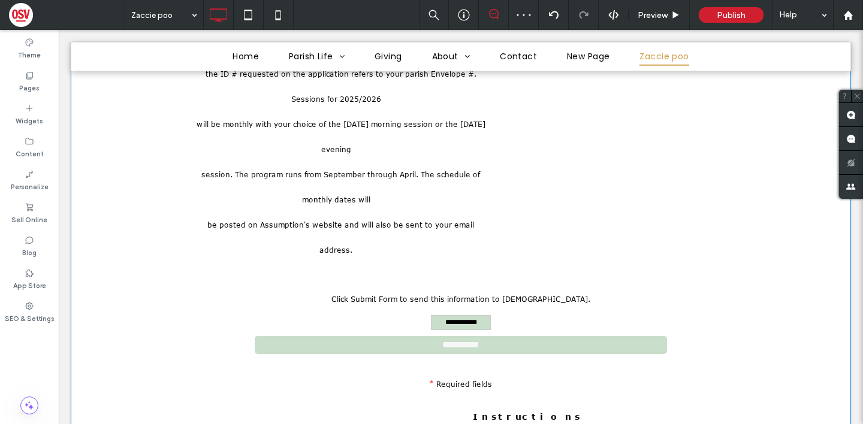
scroll to position [477, 0]
click at [506, 153] on div "**********" at bounding box center [460, 69] width 549 height 426
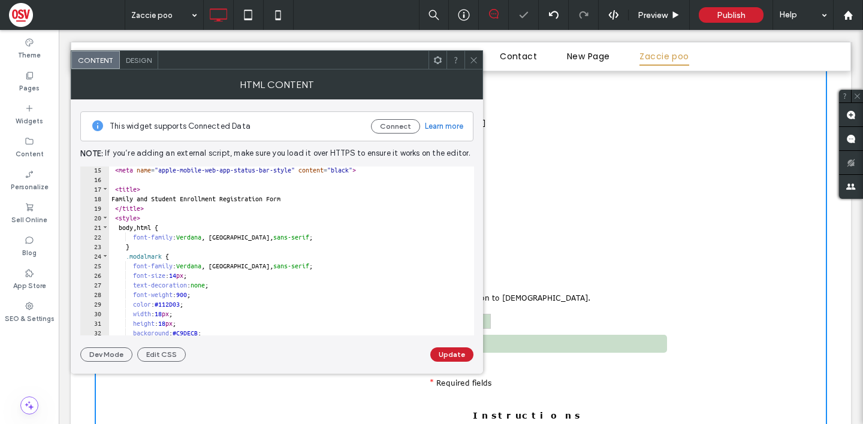
scroll to position [42, 0]
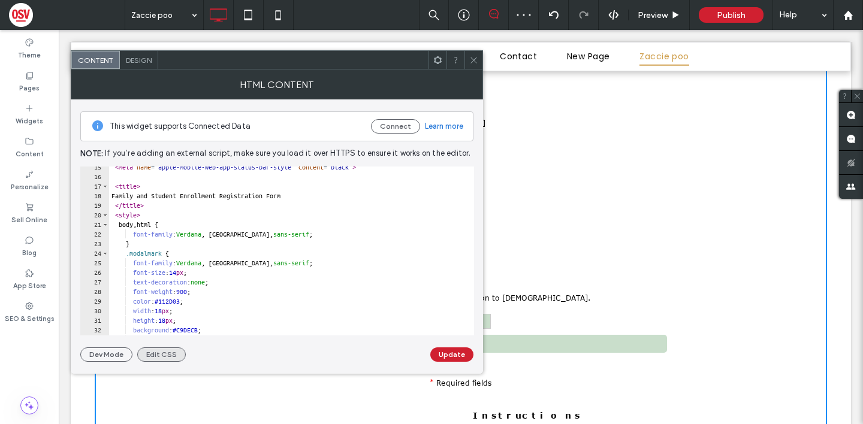
click at [166, 348] on button "Edit CSS" at bounding box center [161, 354] width 49 height 14
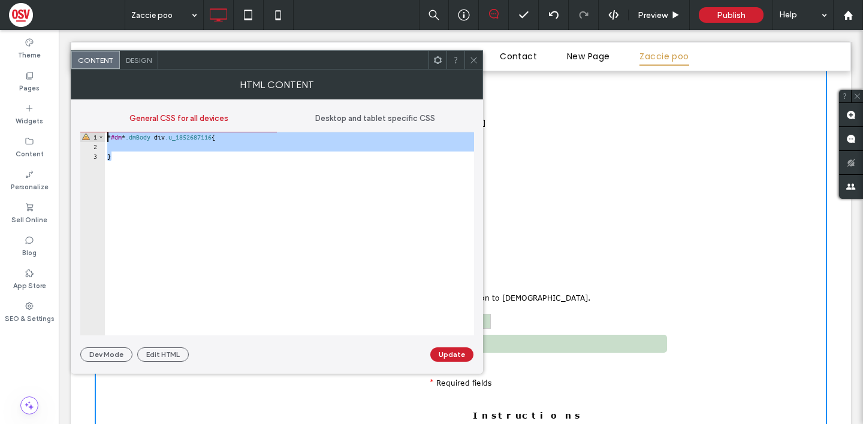
drag, startPoint x: 131, startPoint y: 159, endPoint x: 94, endPoint y: 134, distance: 44.4
click at [94, 134] on div "** 1 2 3 * #dm * .dmBody div .u_1852687116 { } XXXXXXXXXXXXXXXXXXXXXXXXXXXXXXXX…" at bounding box center [277, 233] width 394 height 203
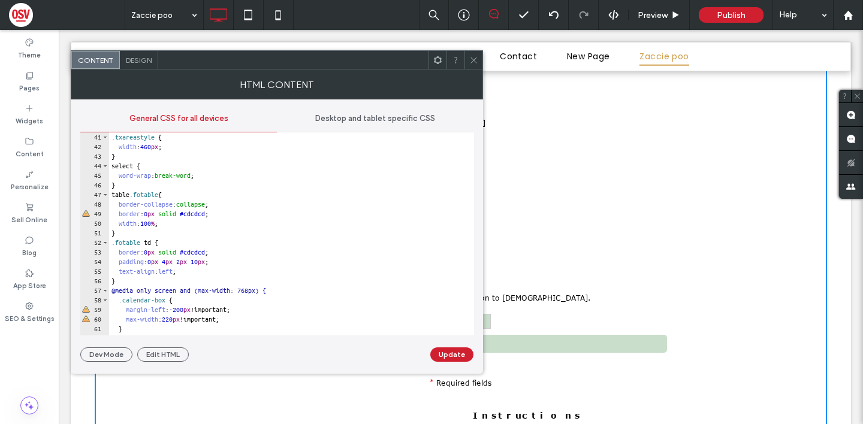
scroll to position [0, 0]
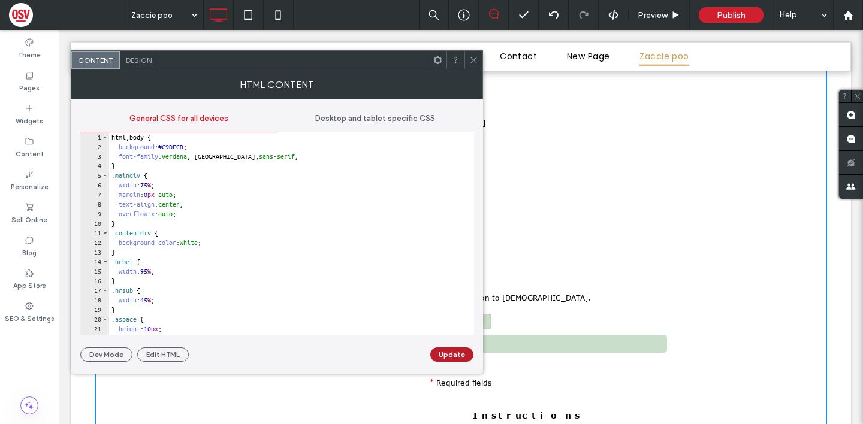
click at [459, 353] on button "Update" at bounding box center [451, 354] width 43 height 14
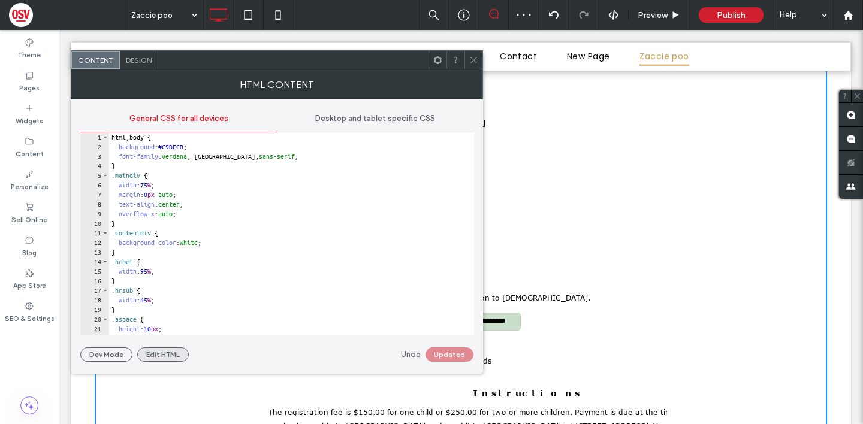
click at [159, 358] on button "Edit HTML" at bounding box center [163, 354] width 52 height 14
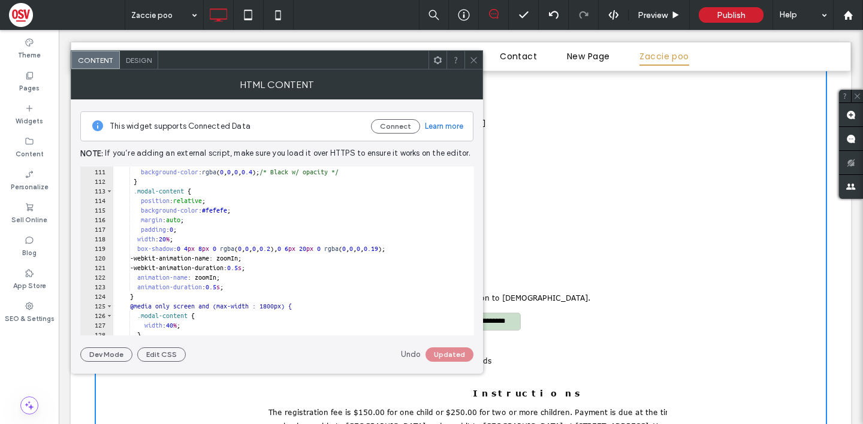
scroll to position [346, 0]
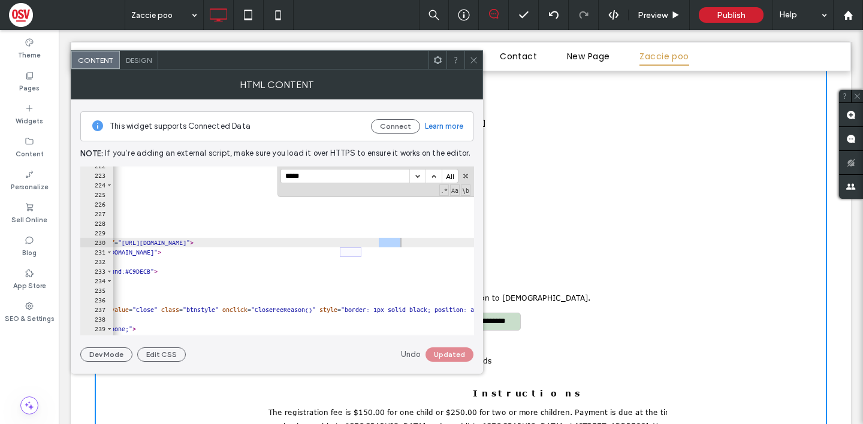
scroll to position [652, 0]
type input "*****"
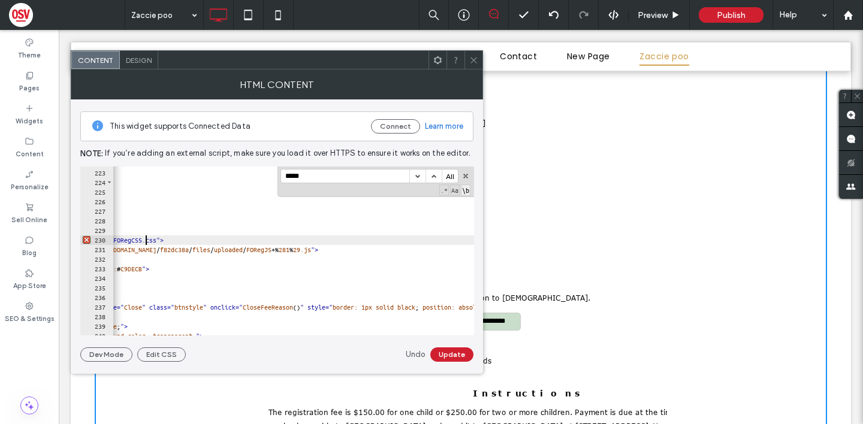
type textarea "**"
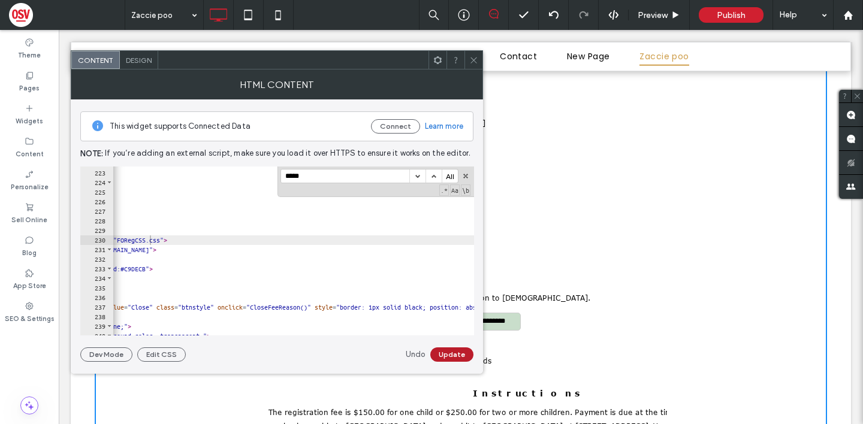
click at [456, 355] on button "Update" at bounding box center [451, 354] width 43 height 14
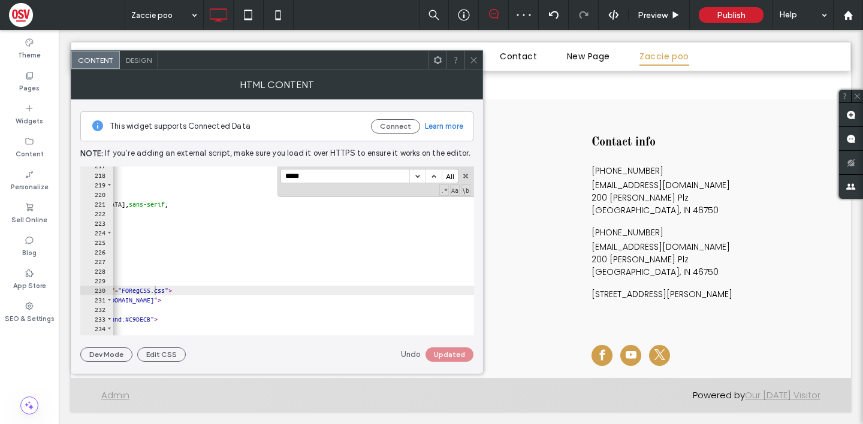
scroll to position [0, 157]
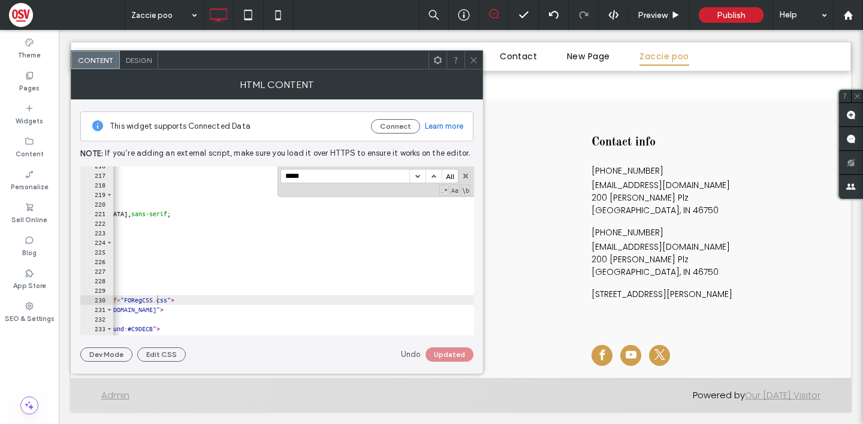
click at [159, 362] on div "HTML Content This widget supports Connected Data Connect Learn more Note: If yo…" at bounding box center [277, 221] width 412 height 304
click at [161, 361] on button "Edit CSS" at bounding box center [161, 354] width 49 height 14
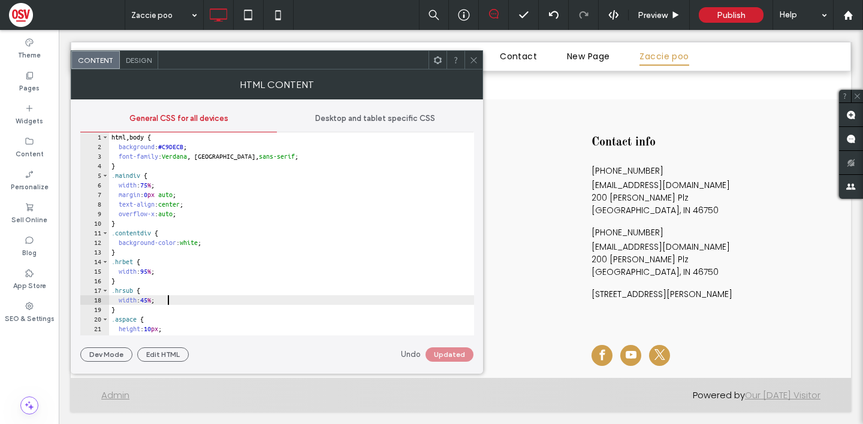
click at [206, 304] on div "html , body { background : #C9DECB ; font-family : Verdana , Geneva, sans-serif…" at bounding box center [291, 243] width 365 height 222
click at [479, 61] on div at bounding box center [473, 60] width 18 height 18
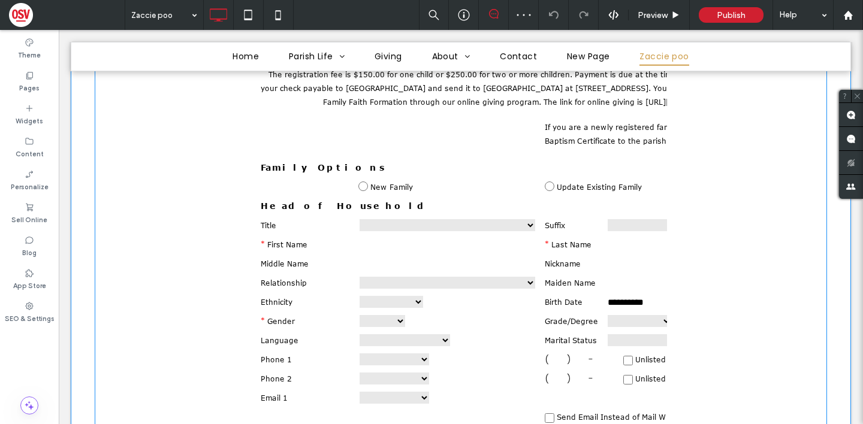
scroll to position [815, 0]
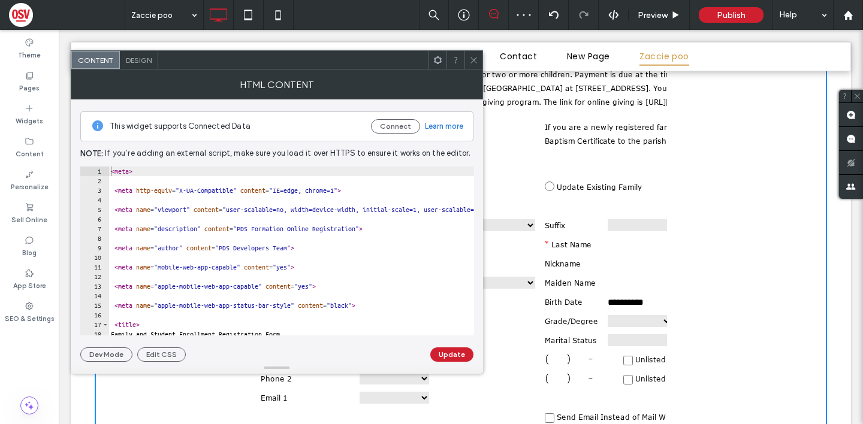
click at [469, 57] on icon at bounding box center [473, 60] width 9 height 9
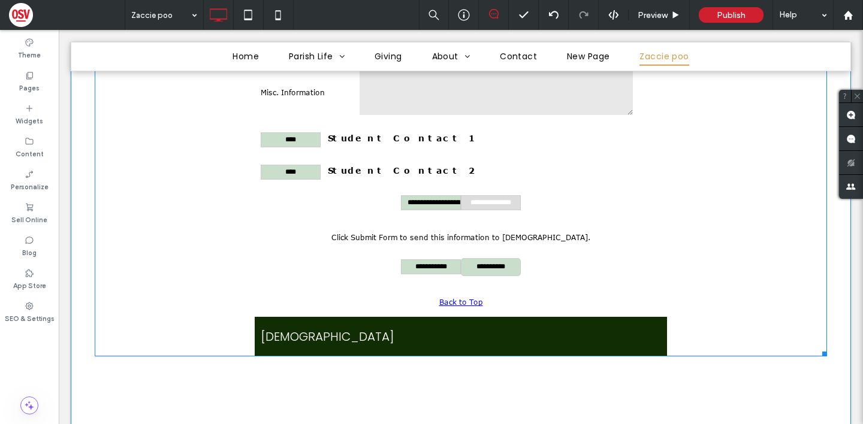
scroll to position [2422, 0]
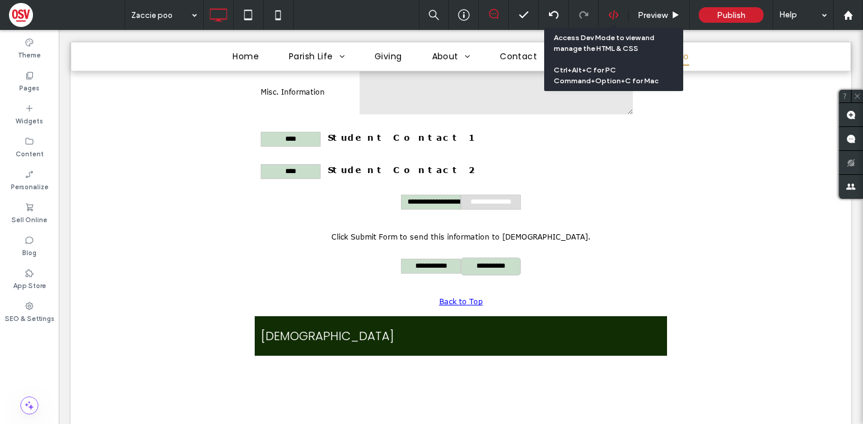
click at [615, 14] on icon at bounding box center [613, 15] width 11 height 11
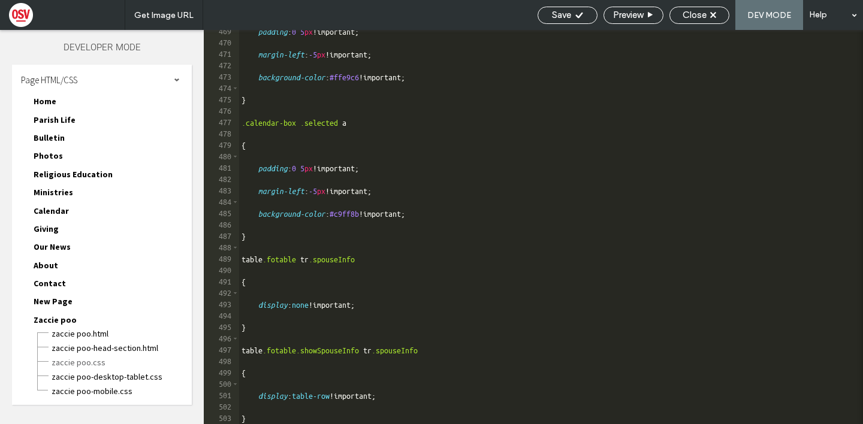
scroll to position [5330, 0]
click at [101, 377] on span "Zaccie poo-desktop-tablet.css" at bounding box center [121, 377] width 141 height 12
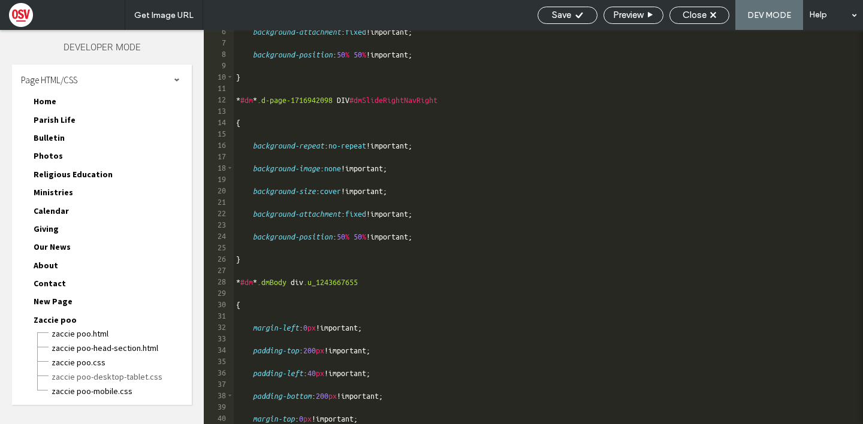
scroll to position [0, 0]
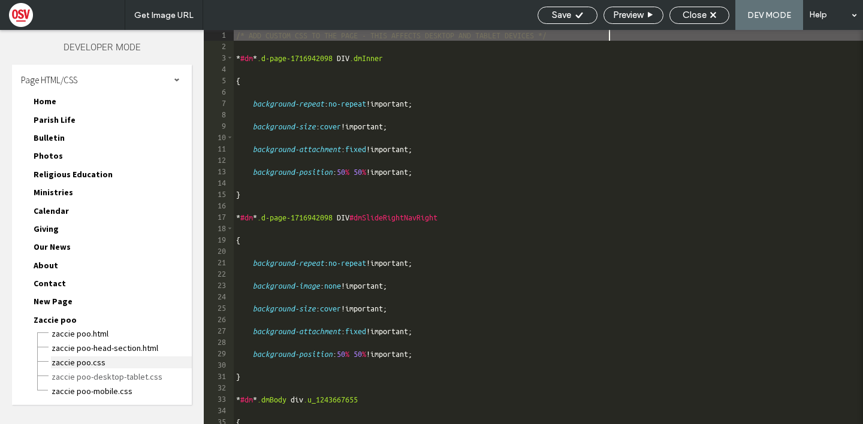
click at [82, 367] on span "Zaccie poo.css" at bounding box center [121, 362] width 141 height 12
type textarea "**********"
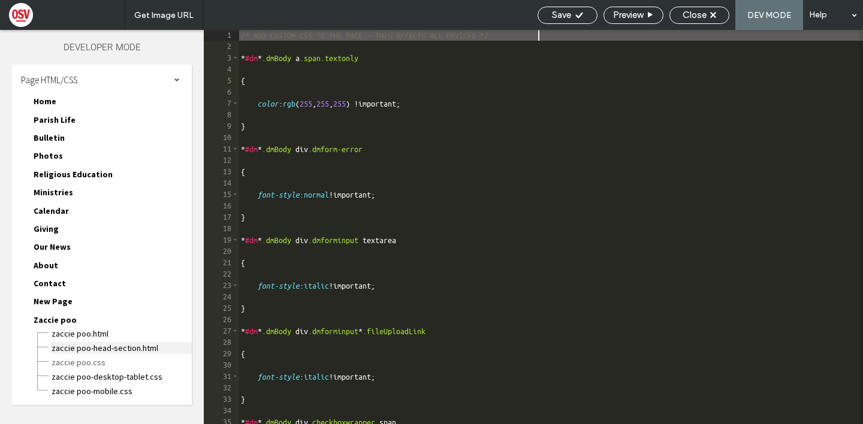
click at [108, 350] on span "Zaccie poo-head-section.html" at bounding box center [121, 348] width 141 height 12
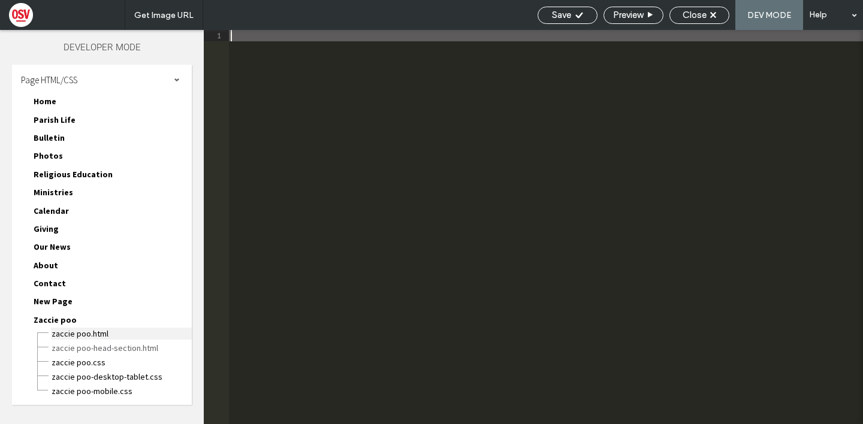
click at [96, 334] on span "Zaccie poo.html" at bounding box center [121, 334] width 141 height 12
type textarea "**********"
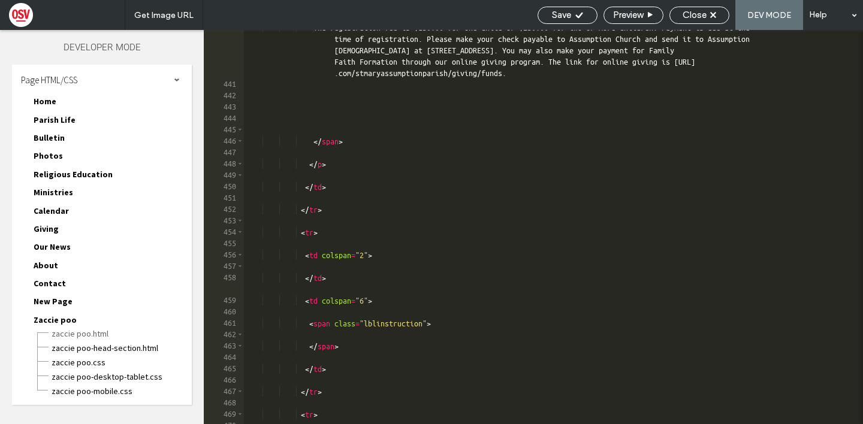
scroll to position [1262, 0]
click at [703, 23] on div "Close" at bounding box center [699, 15] width 60 height 17
click at [708, 14] on div "Close" at bounding box center [699, 15] width 59 height 11
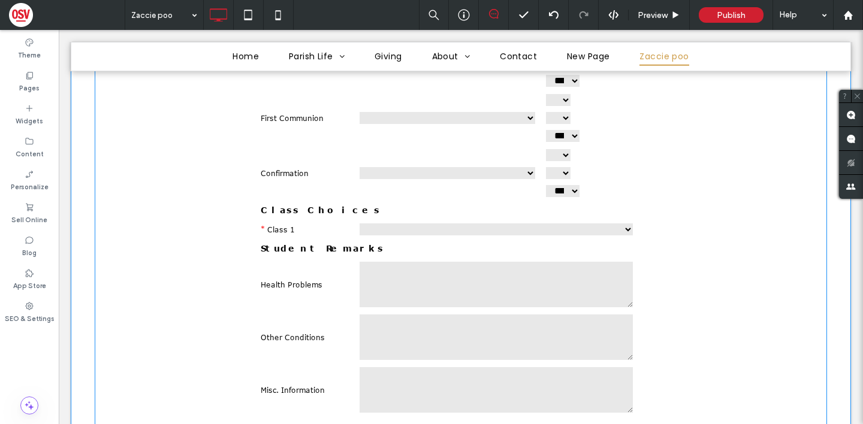
scroll to position [2112, 0]
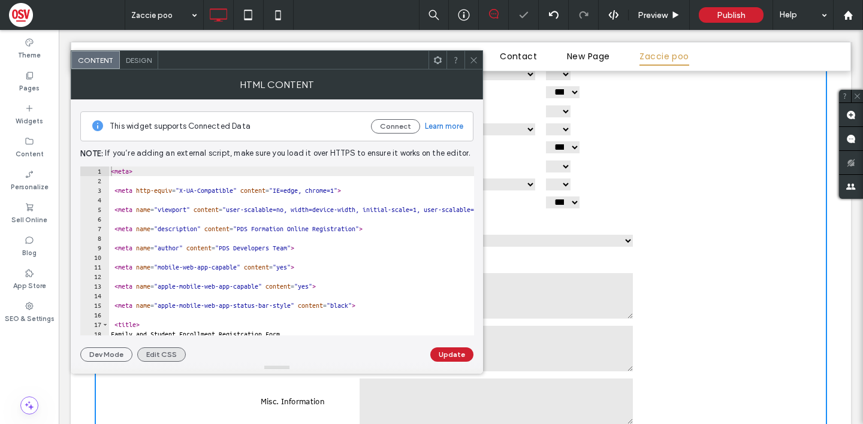
click at [147, 353] on button "Edit CSS" at bounding box center [161, 354] width 49 height 14
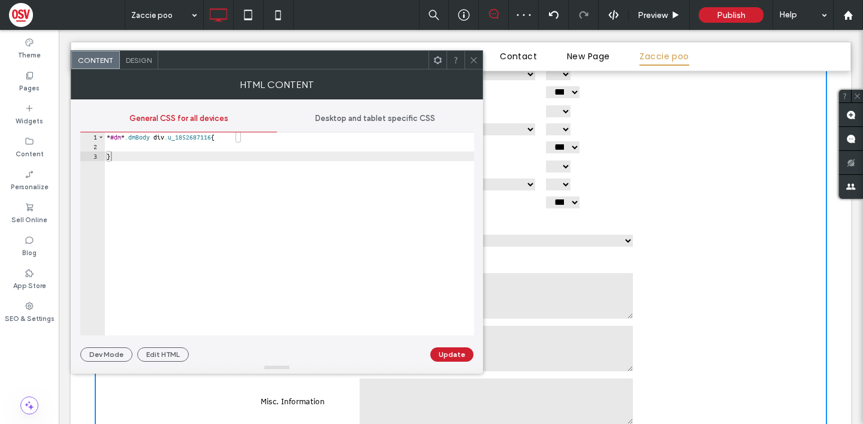
click at [107, 137] on div "* #dm * .dmBody div .u_1852687116 { }" at bounding box center [289, 243] width 370 height 222
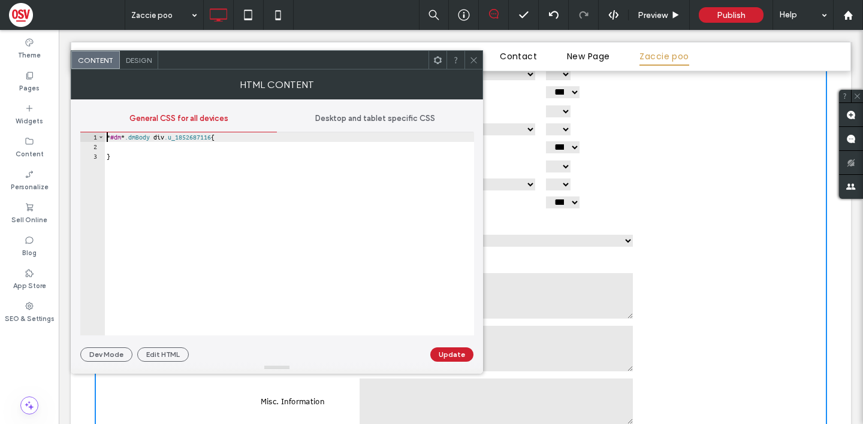
type textarea "*"
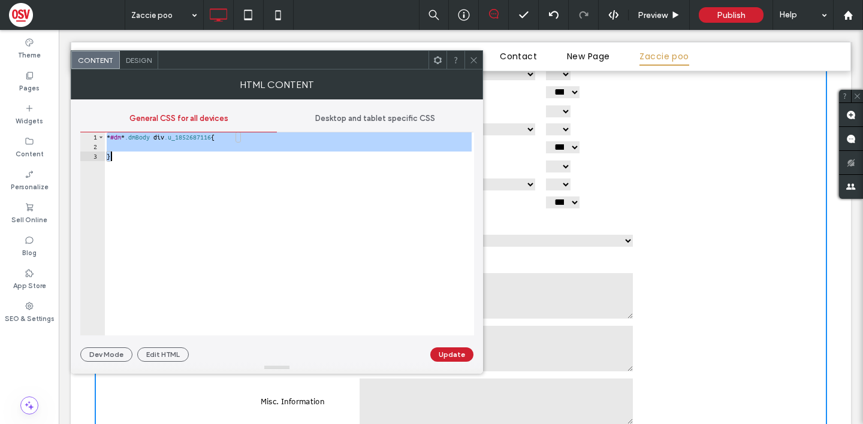
paste textarea "Cursor at row 3"
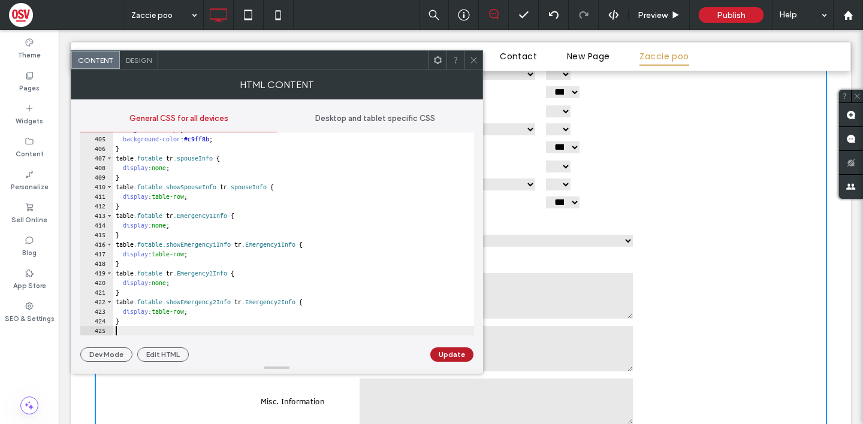
click at [442, 355] on button "Update" at bounding box center [451, 354] width 43 height 14
click at [175, 354] on button "Edit HTML" at bounding box center [163, 354] width 52 height 14
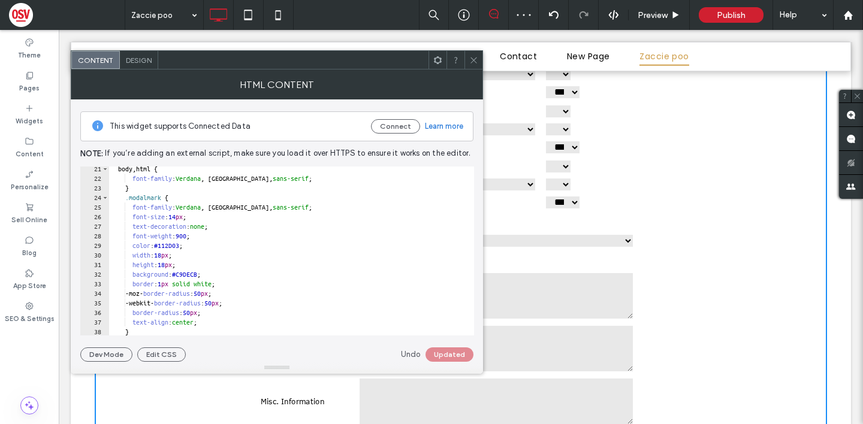
scroll to position [59, 0]
type textarea "**********"
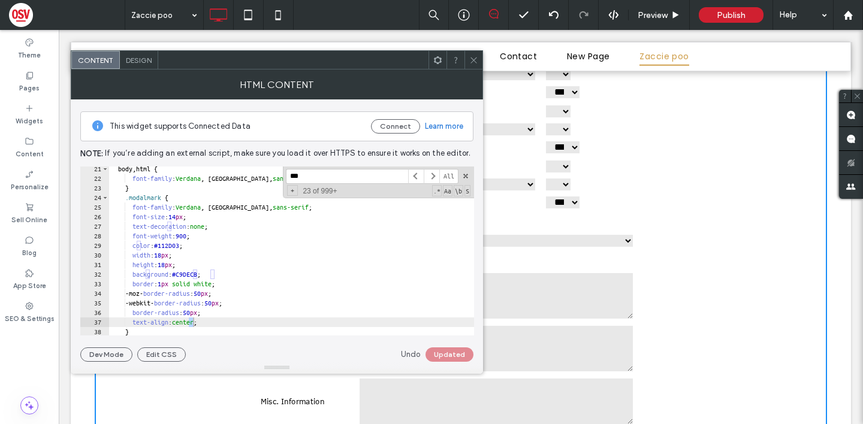
scroll to position [650, 0]
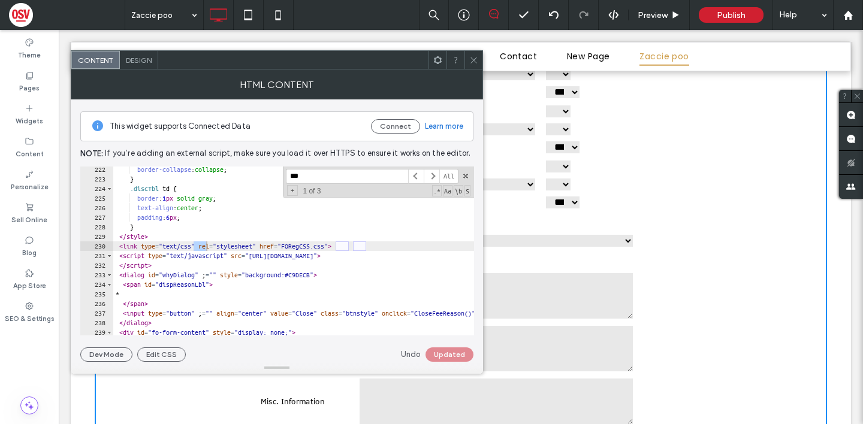
type input "***"
click at [470, 59] on icon at bounding box center [473, 60] width 9 height 9
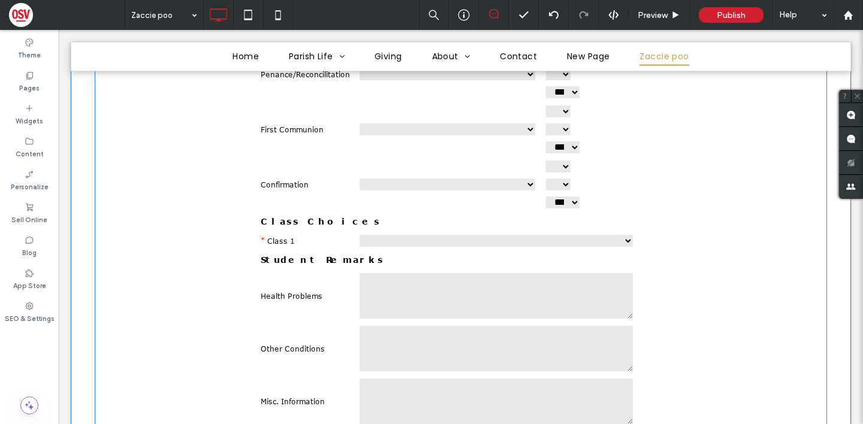
scroll to position [2245, 0]
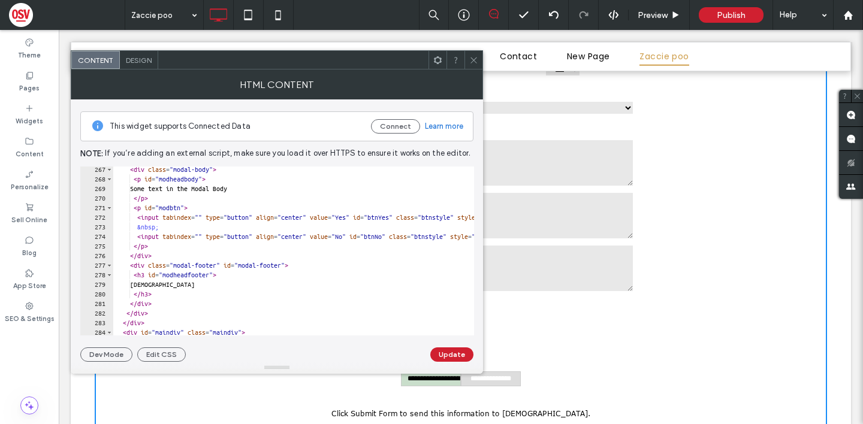
scroll to position [782, 0]
type textarea "******"
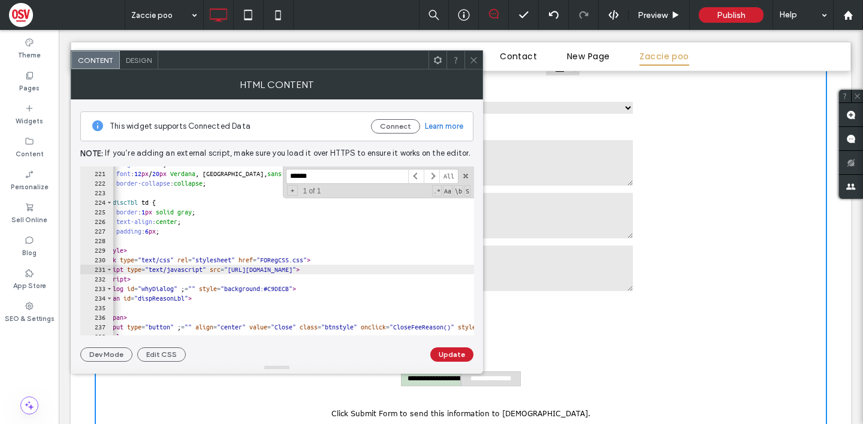
scroll to position [0, 53]
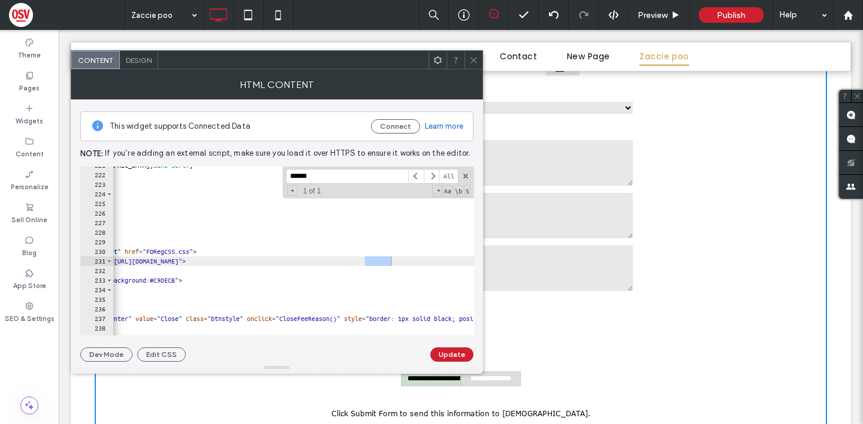
type input "******"
type textarea "**********"
click at [455, 351] on button "Update" at bounding box center [451, 354] width 43 height 14
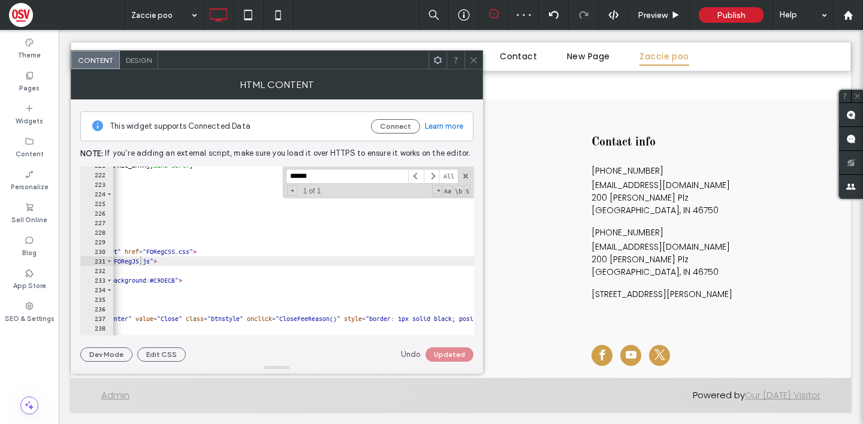
click at [477, 66] on span at bounding box center [473, 60] width 9 height 18
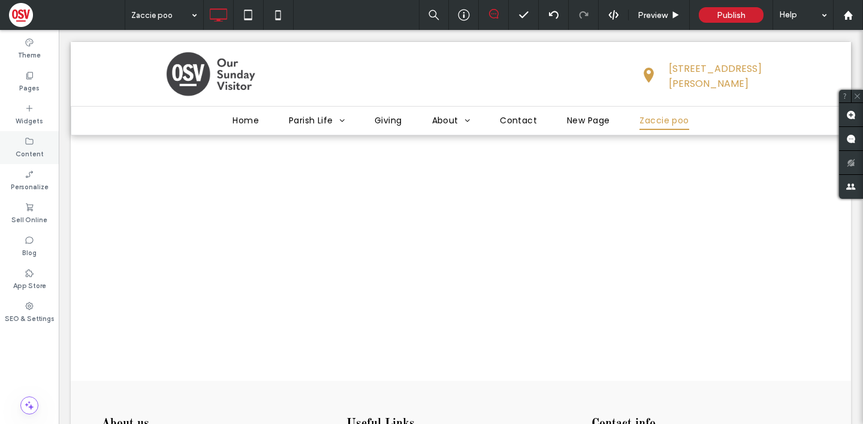
click at [43, 150] on div "Content" at bounding box center [29, 147] width 59 height 33
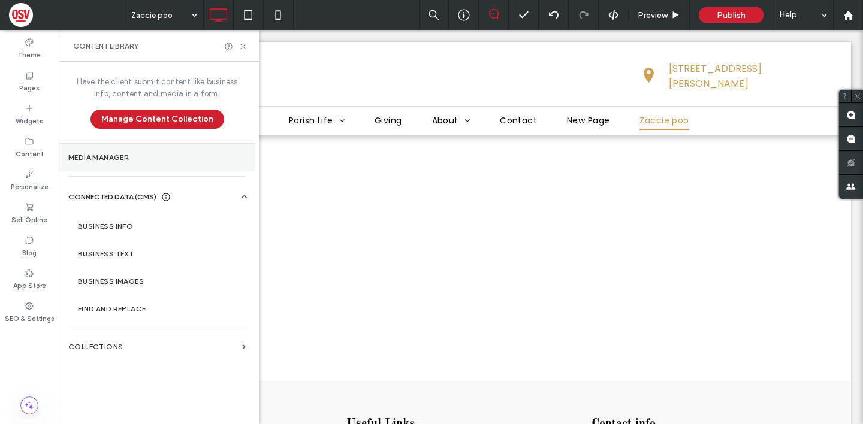
click at [157, 161] on label "Media Manager" at bounding box center [156, 157] width 177 height 8
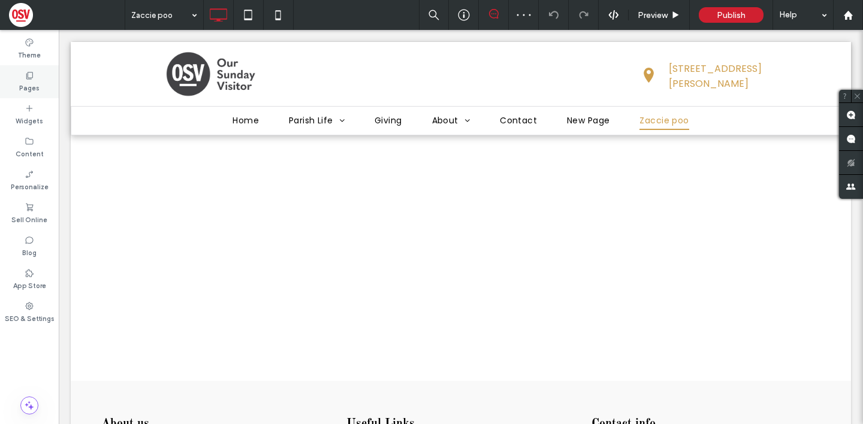
click at [37, 73] on div "Pages" at bounding box center [29, 81] width 59 height 33
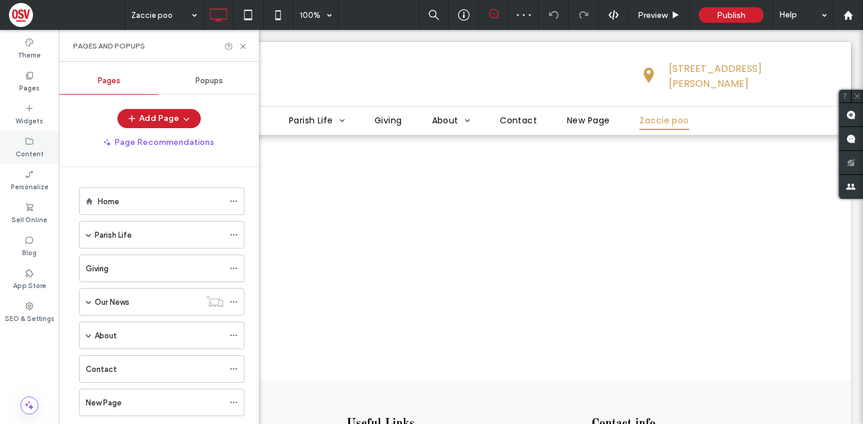
click at [14, 156] on div "Content" at bounding box center [29, 147] width 59 height 33
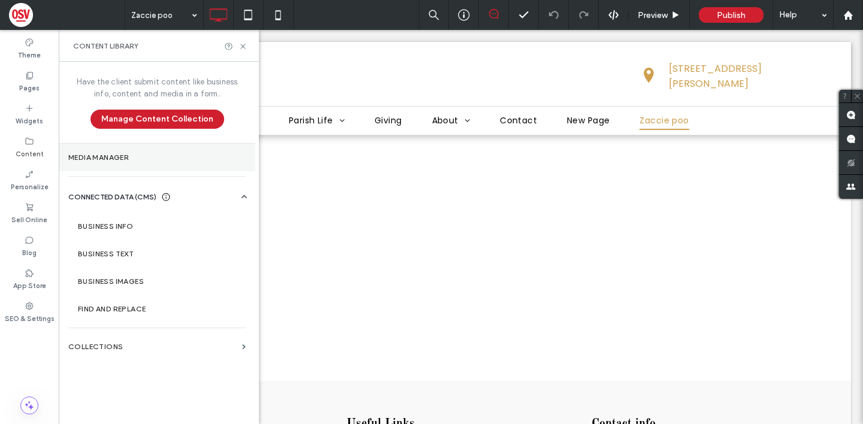
click at [108, 158] on label "Media Manager" at bounding box center [156, 157] width 177 height 8
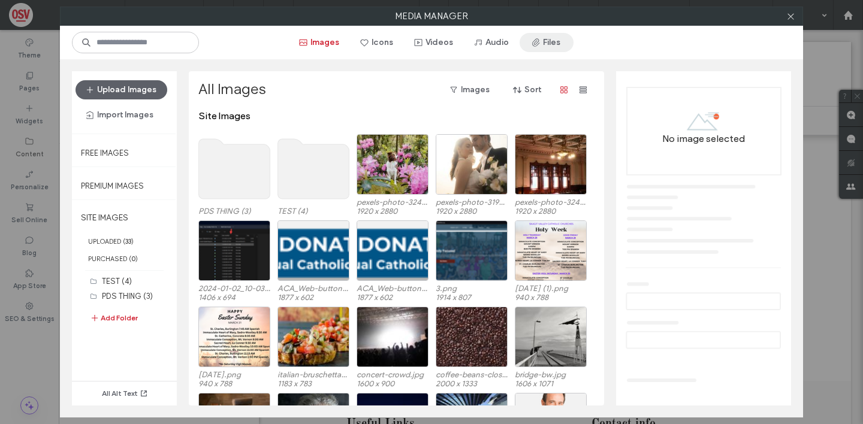
click at [567, 46] on button "Files" at bounding box center [546, 42] width 54 height 19
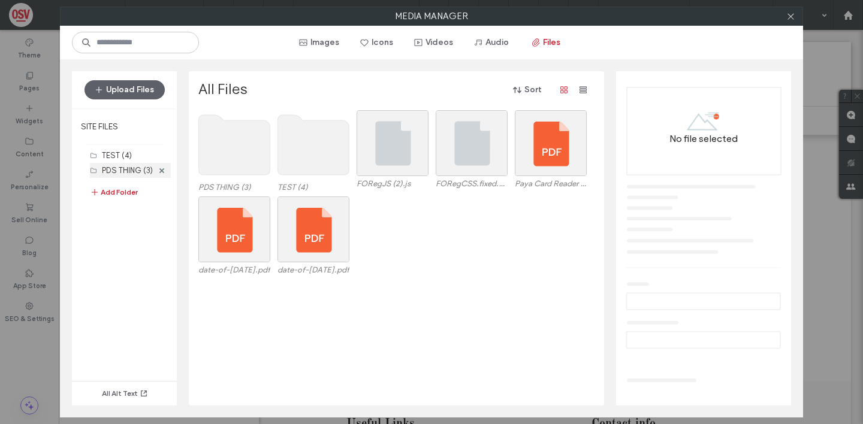
click at [136, 170] on label "PDS THING (3)" at bounding box center [127, 170] width 51 height 9
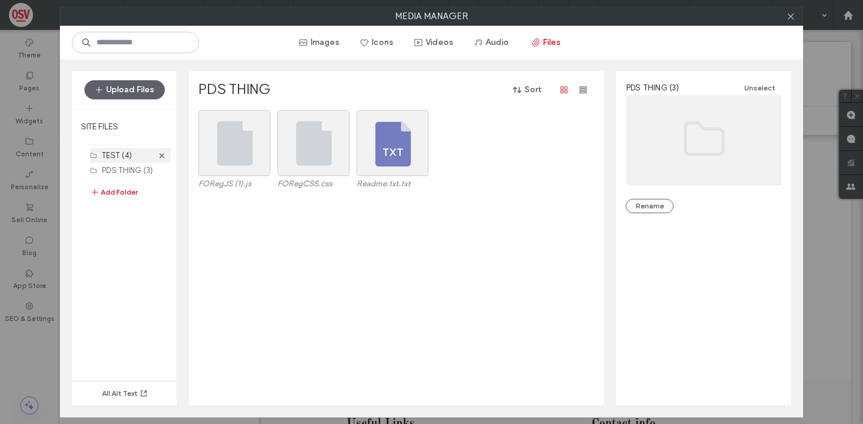
click at [131, 151] on label "TEST (4)" at bounding box center [117, 155] width 30 height 9
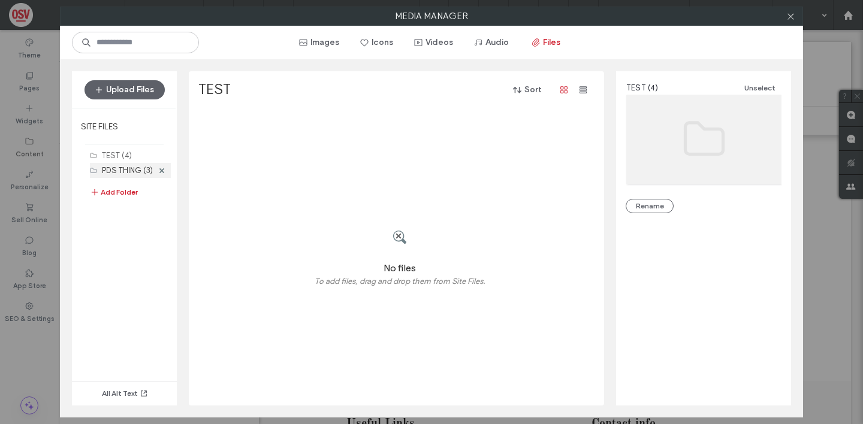
click at [128, 166] on label "PDS THING (3)" at bounding box center [127, 170] width 51 height 9
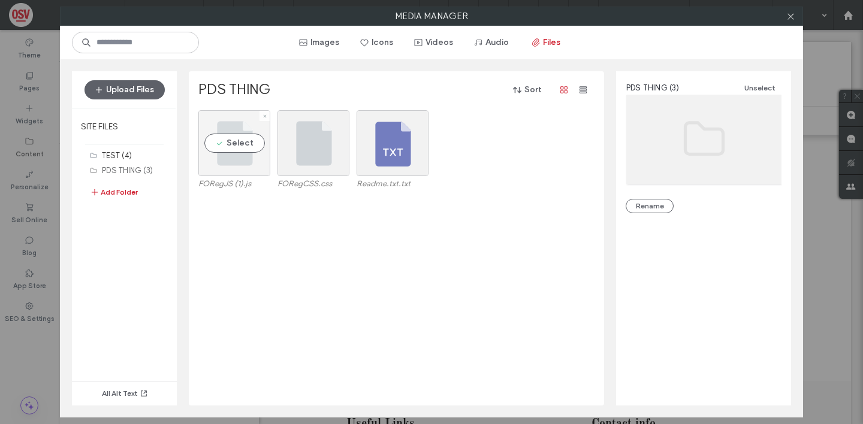
click at [241, 146] on div "Select" at bounding box center [234, 143] width 72 height 66
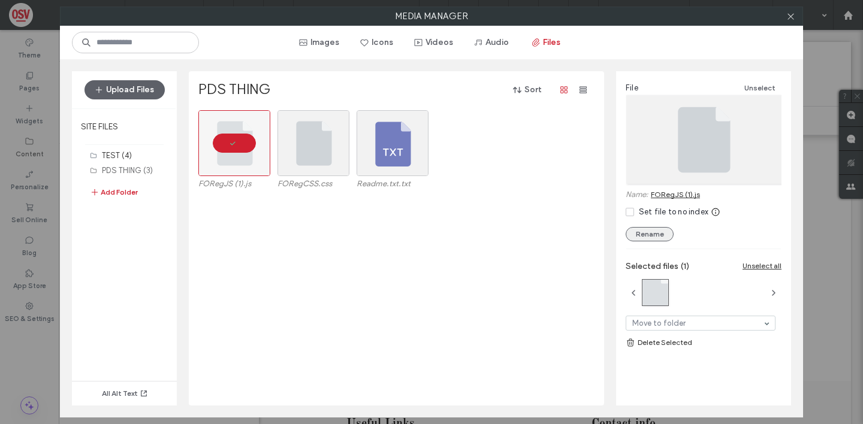
click at [664, 237] on button "Rename" at bounding box center [649, 234] width 48 height 14
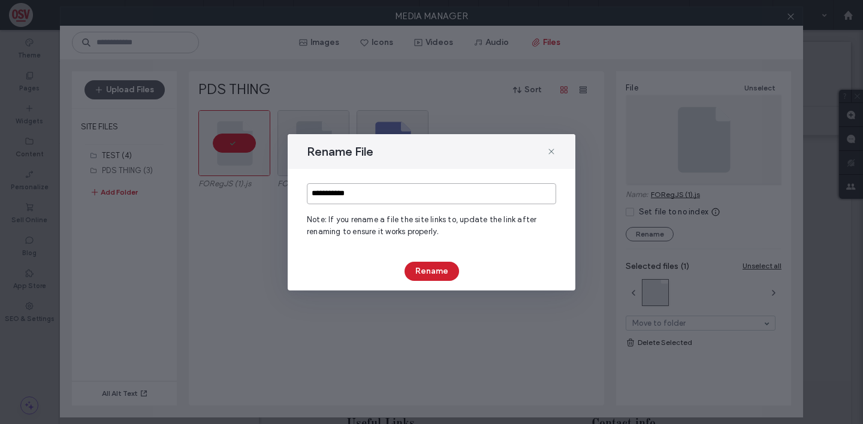
click at [374, 190] on input "**********" at bounding box center [431, 193] width 249 height 21
type input "*******"
click at [429, 265] on button "Rename" at bounding box center [431, 271] width 55 height 19
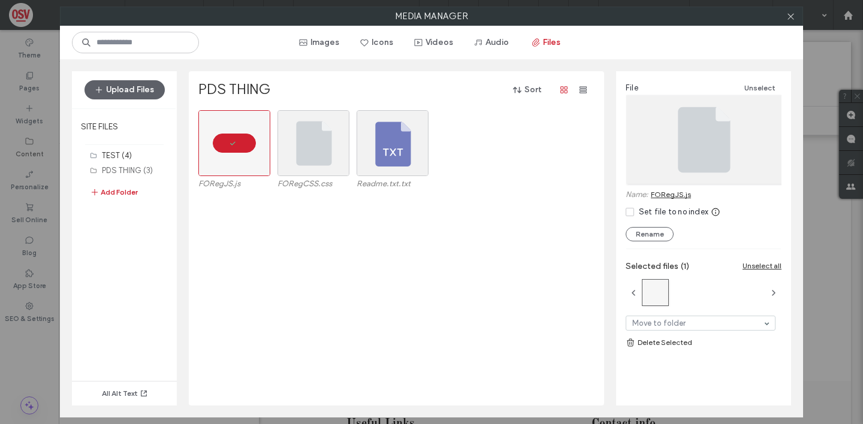
click at [404, 279] on div "FORegJS.js FORegCSS.css Readme.txt.txt" at bounding box center [399, 257] width 403 height 295
click at [789, 14] on icon at bounding box center [790, 16] width 9 height 9
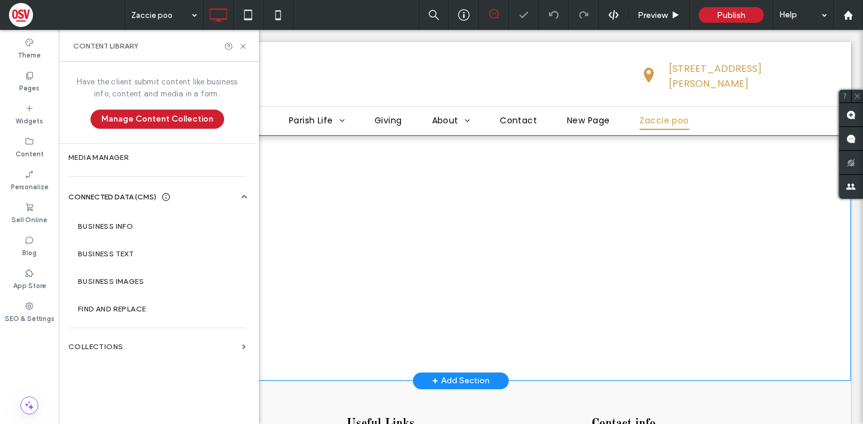
click at [459, 215] on div "Family and Student Enrollment Registration Form * ***** Some text in the pModal…" at bounding box center [461, 258] width 780 height 246
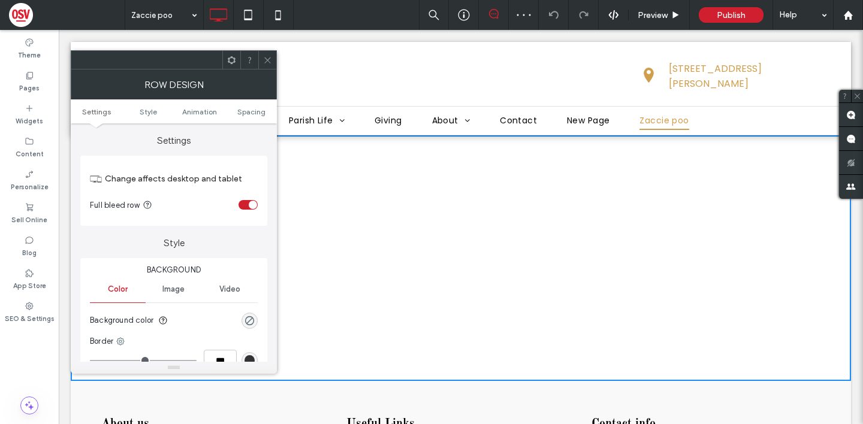
click at [267, 55] on span at bounding box center [267, 60] width 9 height 18
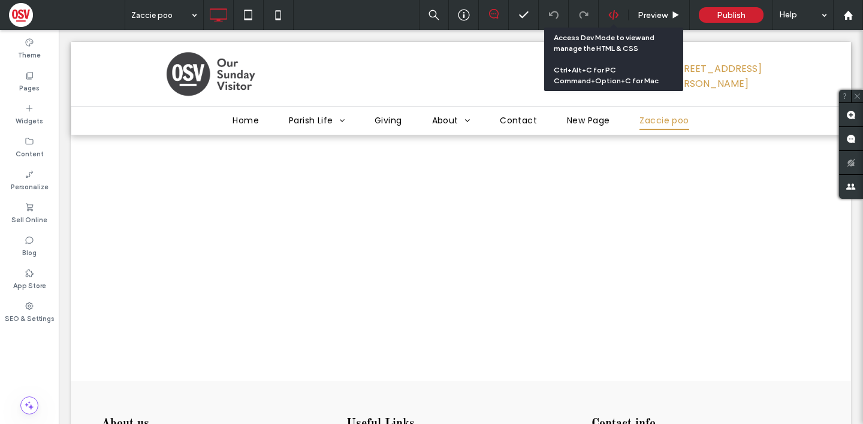
click at [618, 19] on icon at bounding box center [613, 15] width 11 height 11
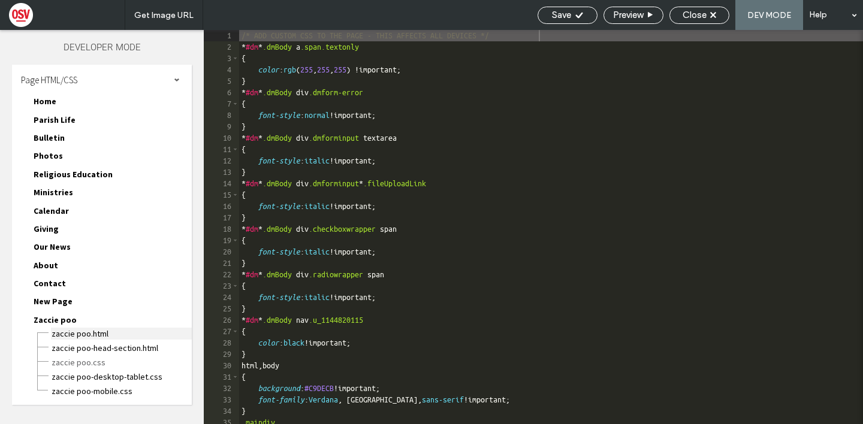
click at [105, 333] on span "Zaccie poo.html" at bounding box center [121, 334] width 141 height 12
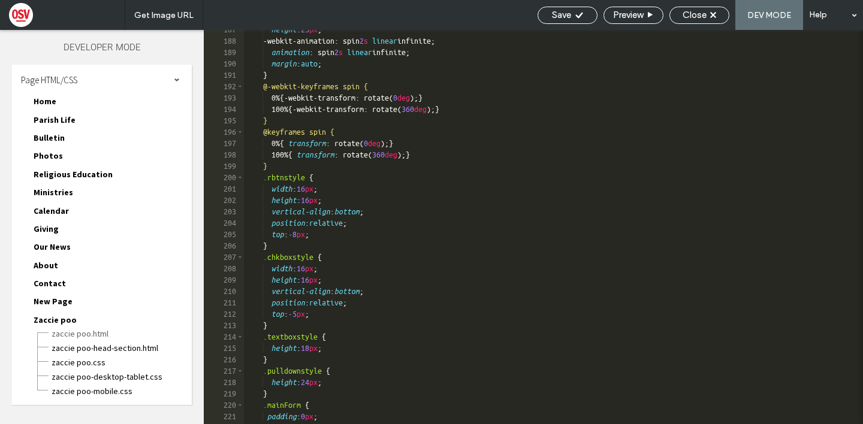
scroll to position [528, 0]
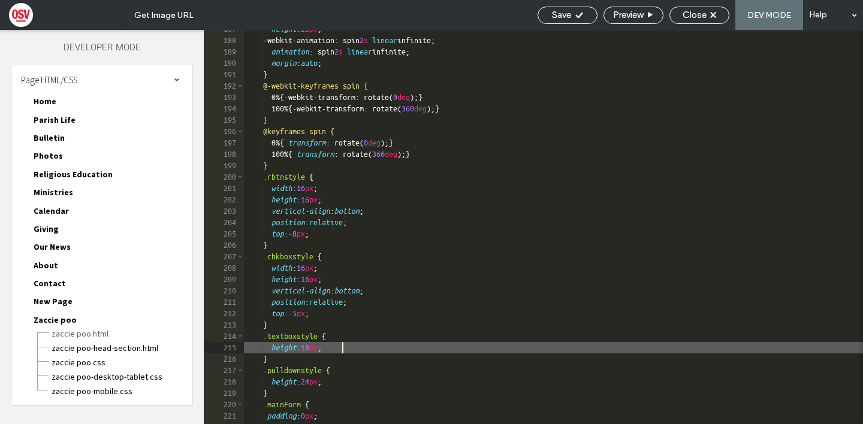
click at [346, 350] on div "height : 25 px ; -webkit-animation: spin 2 s linear infinite; animation : spin …" at bounding box center [553, 231] width 619 height 417
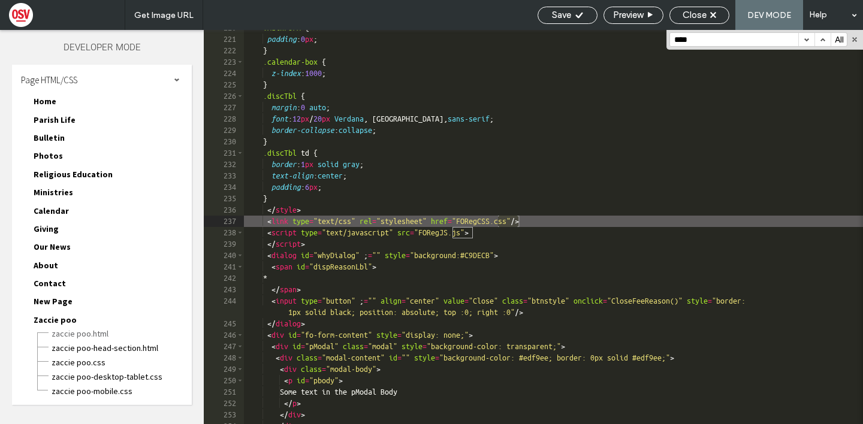
scroll to position [622, 0]
type input "*****"
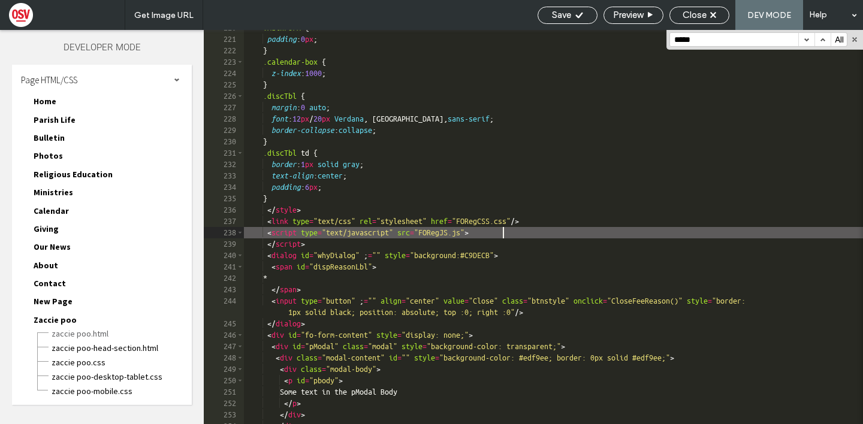
click at [503, 234] on div ".mainForm { padding : 0 px ; } .calendar-box { z-index : 1000 ; } .discTbl { ma…" at bounding box center [553, 230] width 619 height 417
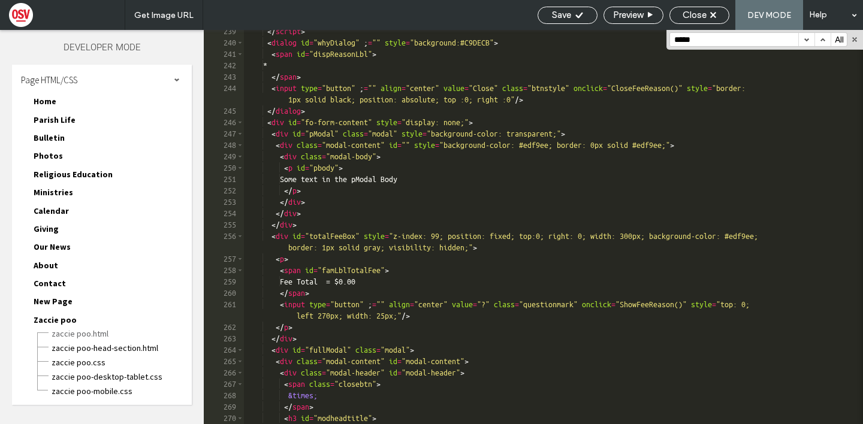
scroll to position [674, 0]
click at [559, 19] on span "Save" at bounding box center [561, 15] width 19 height 11
click at [630, 13] on span "Preview" at bounding box center [628, 15] width 30 height 11
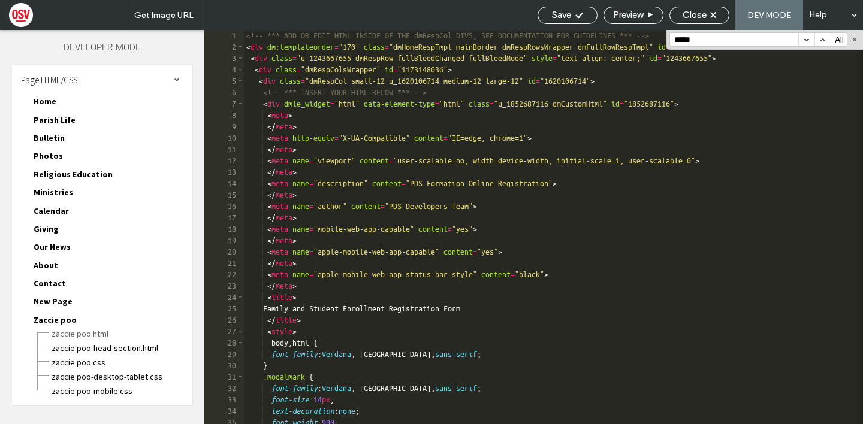
click at [249, 40] on div "<!-- *** ADD OR EDIT HTML INSIDE OF THE dmRespCol DIVS, SEE DOCUMENTATION FOR G…" at bounding box center [553, 238] width 619 height 417
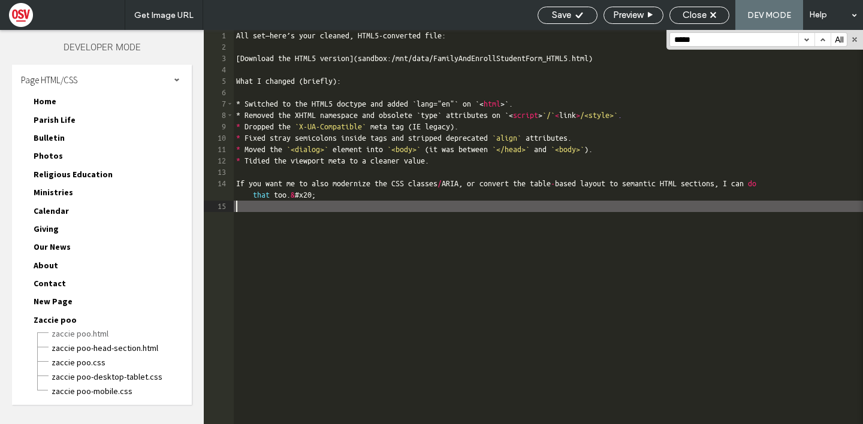
scroll to position [19234, 0]
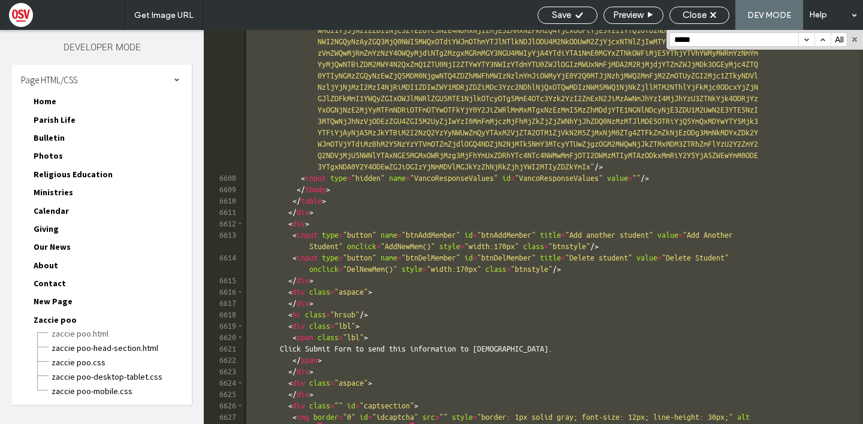
click at [346, 172] on div "< input type = "hidden" name = "appReq" id = "appReq" value = "MmIyN2Y3OWYxZGE0…" at bounding box center [553, 227] width 619 height 724
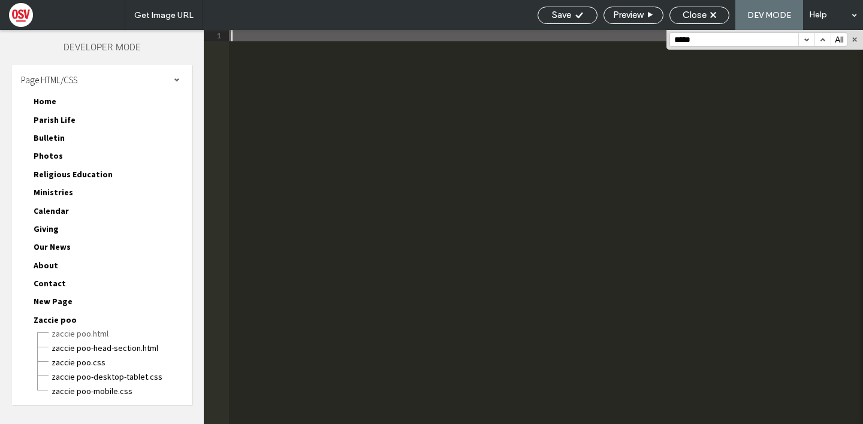
click at [266, 39] on div at bounding box center [546, 238] width 634 height 417
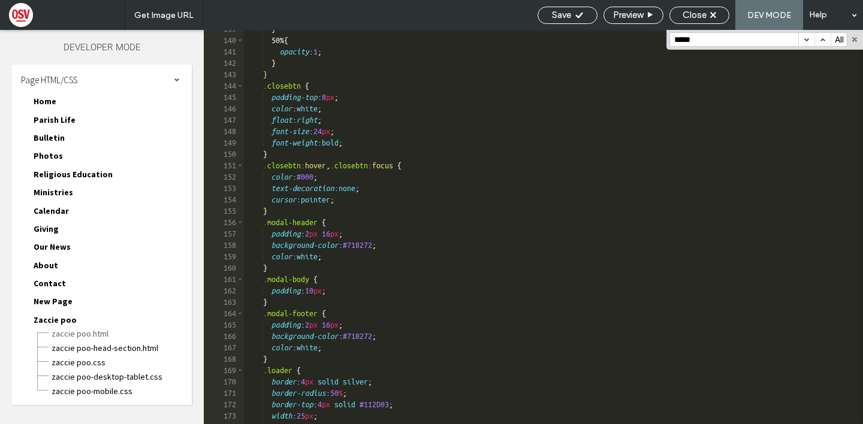
scroll to position [924, 0]
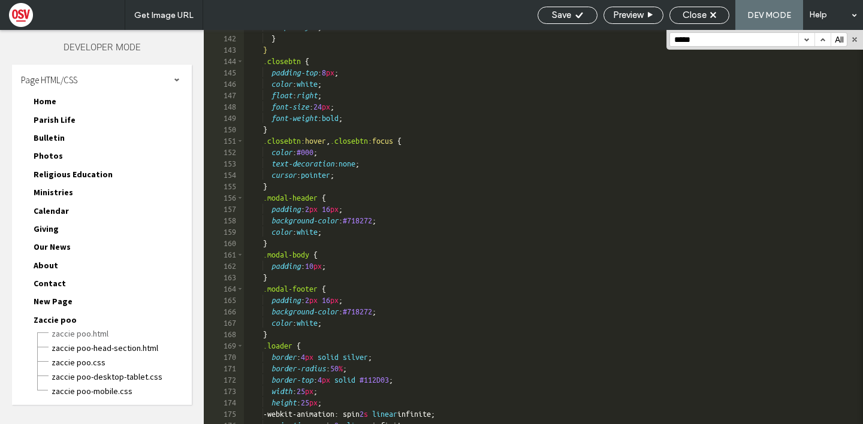
click at [712, 37] on input "*****" at bounding box center [734, 39] width 128 height 13
click at [810, 43] on button "button" at bounding box center [806, 39] width 16 height 13
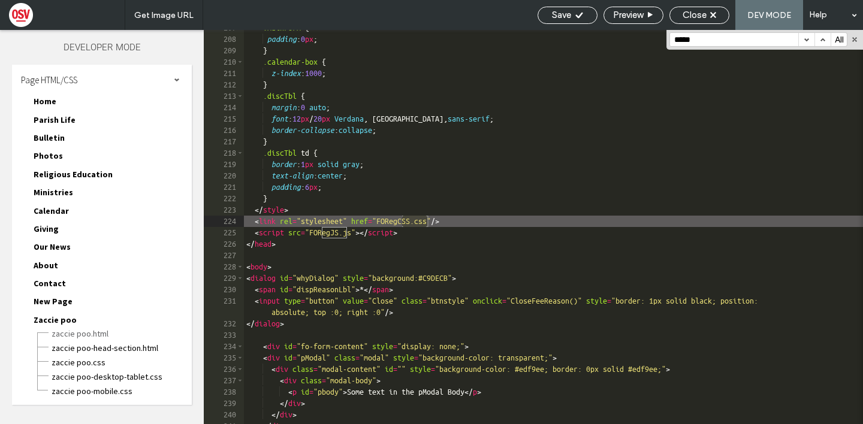
scroll to position [1357, 0]
click at [855, 37] on button "button" at bounding box center [854, 39] width 8 height 8
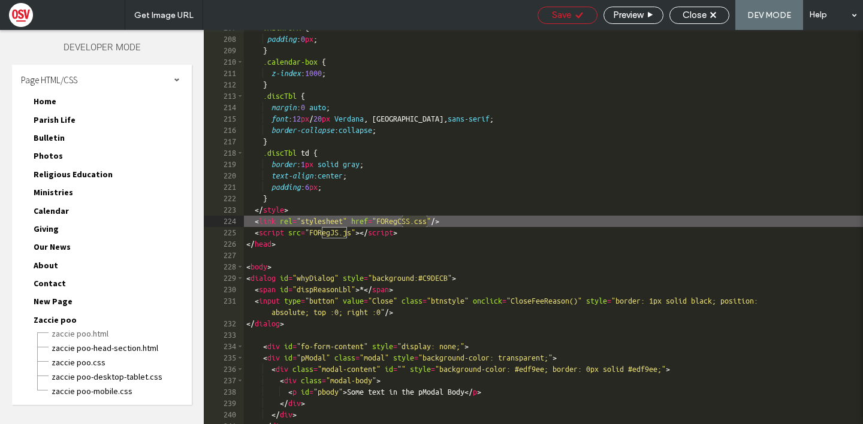
click at [584, 14] on div "Save" at bounding box center [567, 15] width 59 height 11
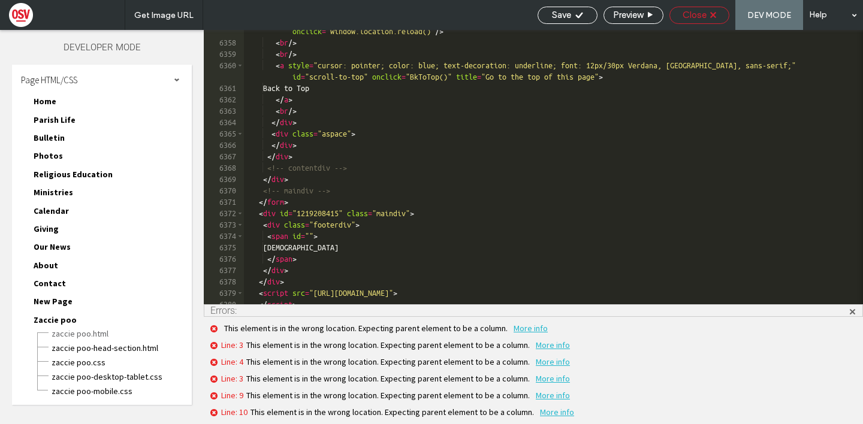
scroll to position [19354, 0]
click at [550, 348] on span "More info" at bounding box center [553, 345] width 34 height 11
click at [340, 338] on div "Line: 3 This element is in the wrong location. Expecting parent element to be a…" at bounding box center [533, 342] width 647 height 17
click at [852, 313] on span at bounding box center [852, 310] width 8 height 11
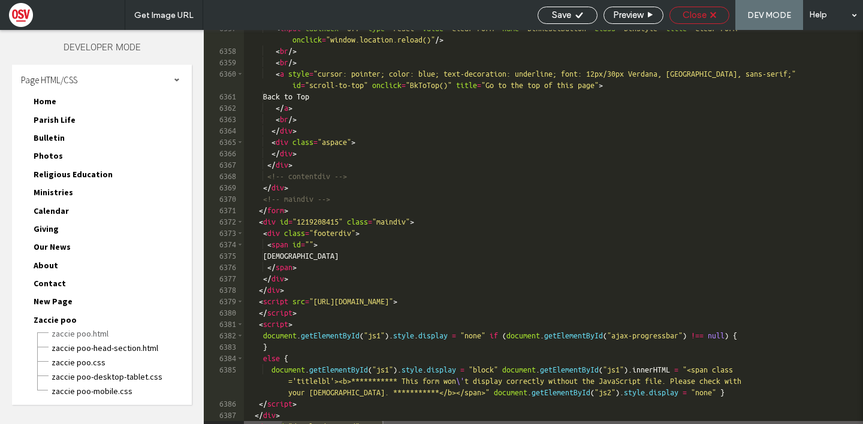
click at [696, 20] on div "Close" at bounding box center [699, 15] width 60 height 17
click at [713, 10] on div "Close" at bounding box center [699, 15] width 59 height 11
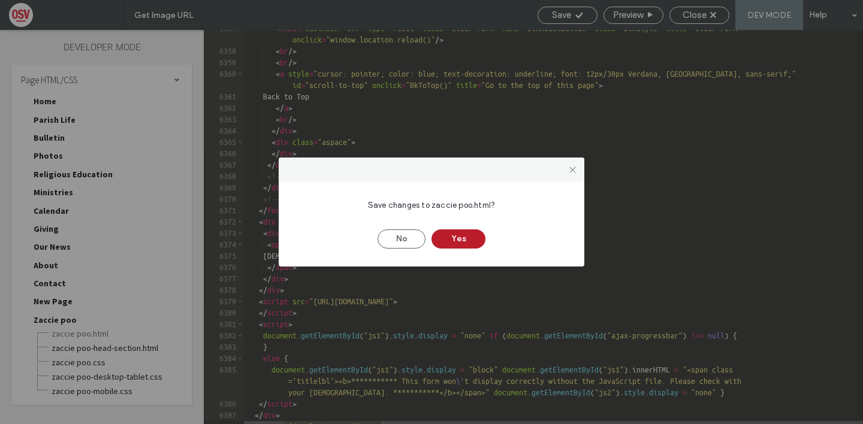
click at [454, 240] on button "Yes" at bounding box center [458, 238] width 54 height 19
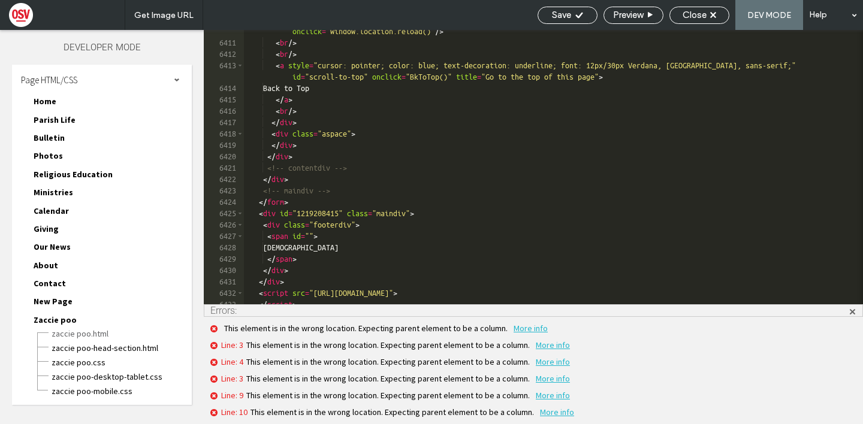
scroll to position [19354, 0]
click at [234, 345] on span "Line: 3" at bounding box center [232, 345] width 22 height 11
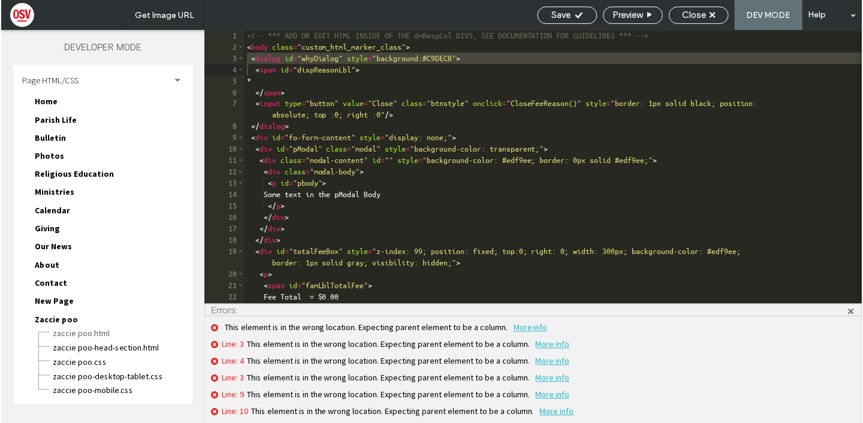
scroll to position [0, 0]
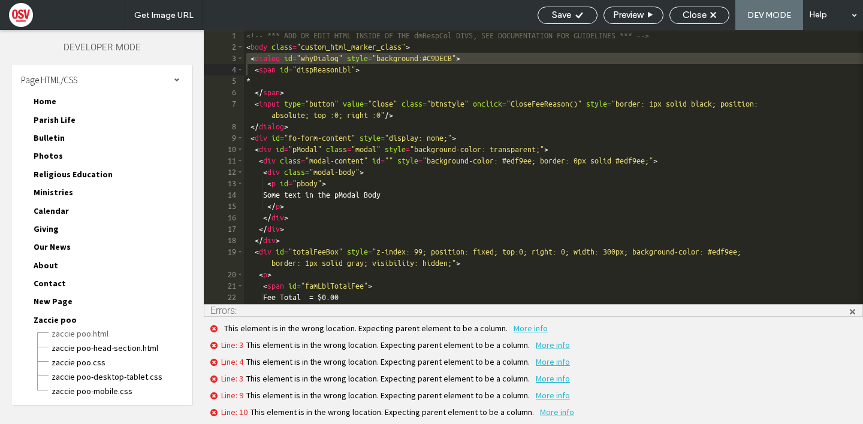
click at [275, 72] on div "<!-- *** ADD OR EDIT HTML INSIDE OF THE dmRespCol DIVS, SEE DOCUMENTATION FOR G…" at bounding box center [553, 184] width 619 height 308
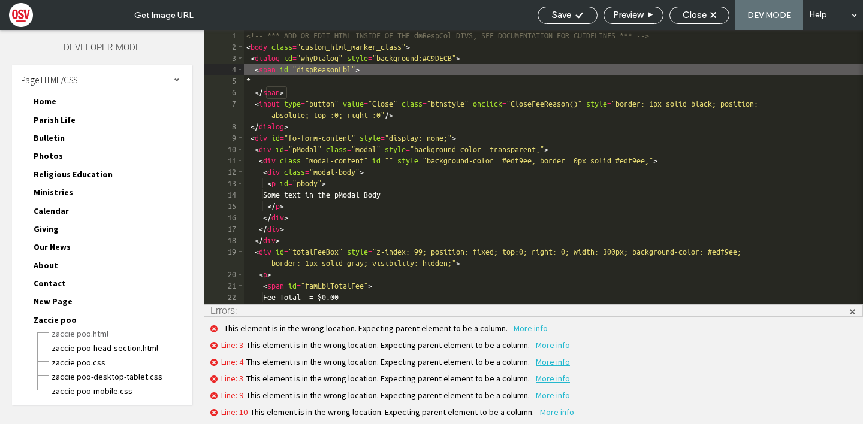
click at [300, 185] on div "<!-- *** ADD OR EDIT HTML INSIDE OF THE dmRespCol DIVS, SEE DOCUMENTATION FOR G…" at bounding box center [553, 184] width 619 height 308
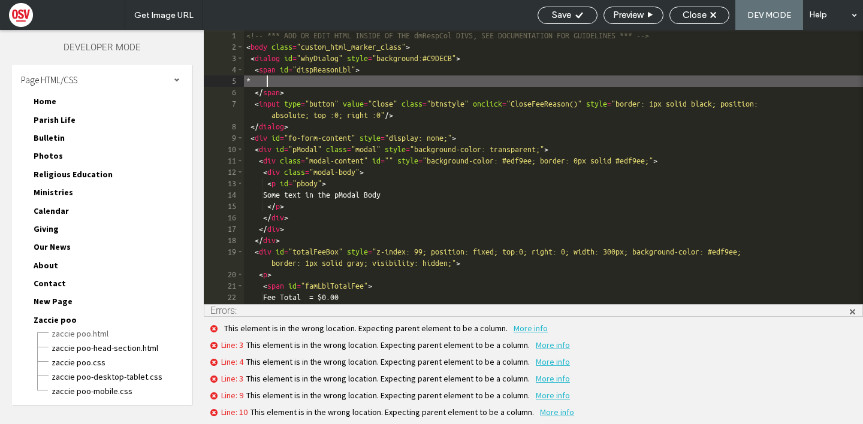
click at [276, 81] on div "<!-- *** ADD OR EDIT HTML INSIDE OF THE dmRespCol DIVS, SEE DOCUMENTATION FOR G…" at bounding box center [553, 184] width 619 height 308
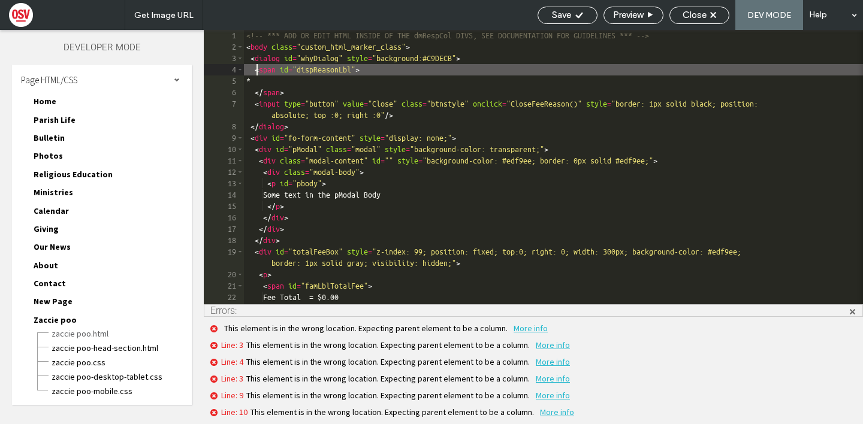
click at [258, 66] on div "<!-- *** ADD OR EDIT HTML INSIDE OF THE dmRespCol DIVS, SEE DOCUMENTATION FOR G…" at bounding box center [553, 184] width 619 height 308
click at [251, 56] on div "<!-- *** ADD OR EDIT HTML INSIDE OF THE dmRespCol DIVS, SEE DOCUMENTATION FOR G…" at bounding box center [553, 184] width 619 height 308
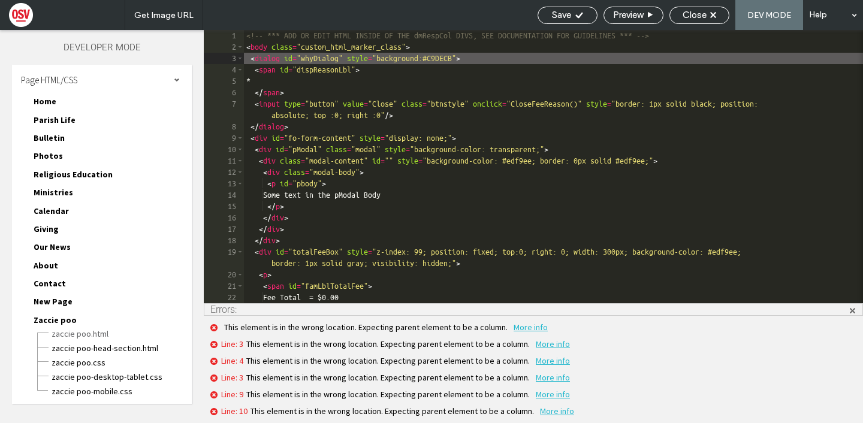
click at [359, 330] on div "This element is in the wrong location. Expecting parent element to be a column.…" at bounding box center [533, 324] width 647 height 17
click at [214, 331] on span at bounding box center [215, 327] width 11 height 8
click at [284, 351] on div "Line: 4 This element is in the wrong location. Expecting parent element to be a…" at bounding box center [533, 357] width 647 height 17
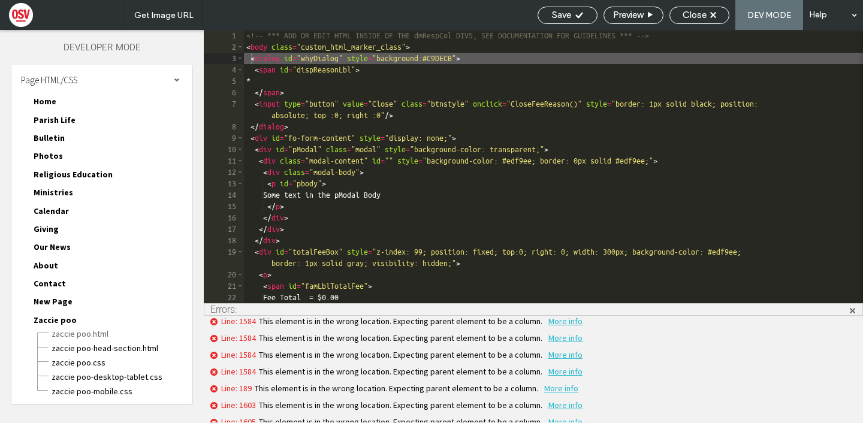
scroll to position [12211, 0]
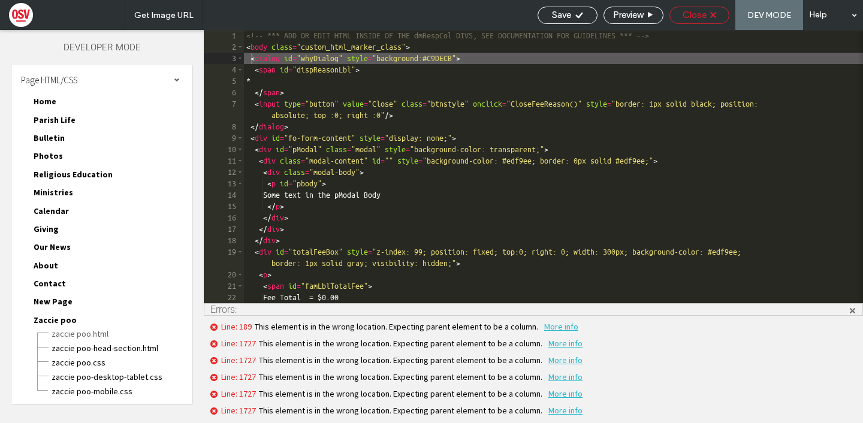
click at [695, 19] on span "Close" at bounding box center [694, 15] width 24 height 11
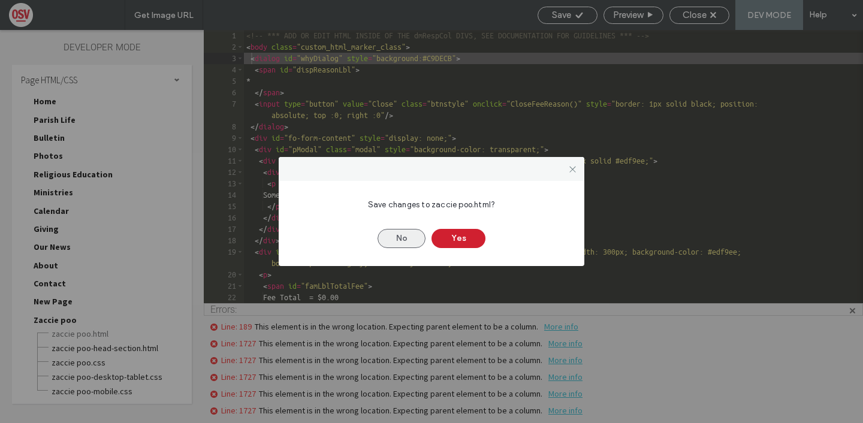
click at [414, 237] on button "No" at bounding box center [401, 238] width 48 height 19
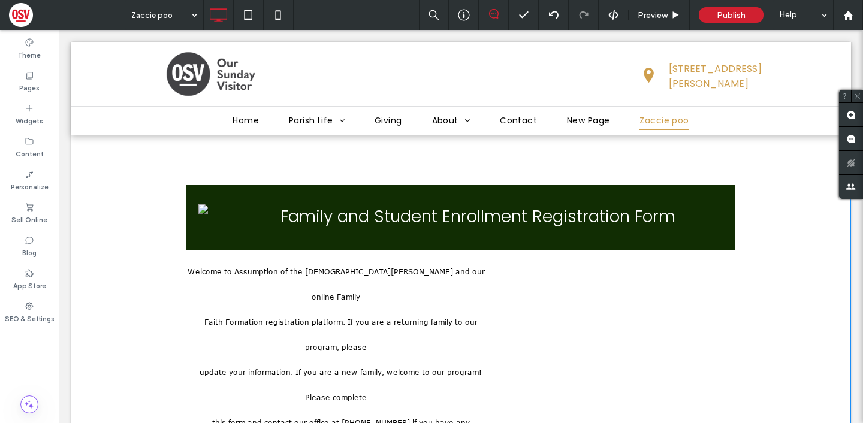
scroll to position [87, 0]
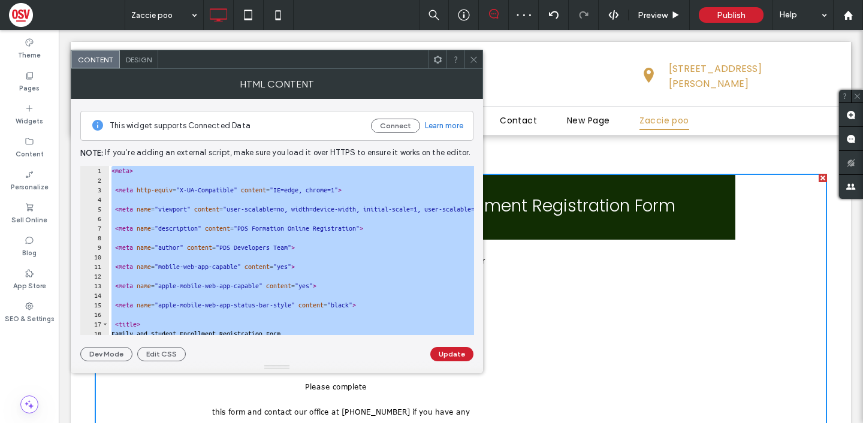
scroll to position [19459, 0]
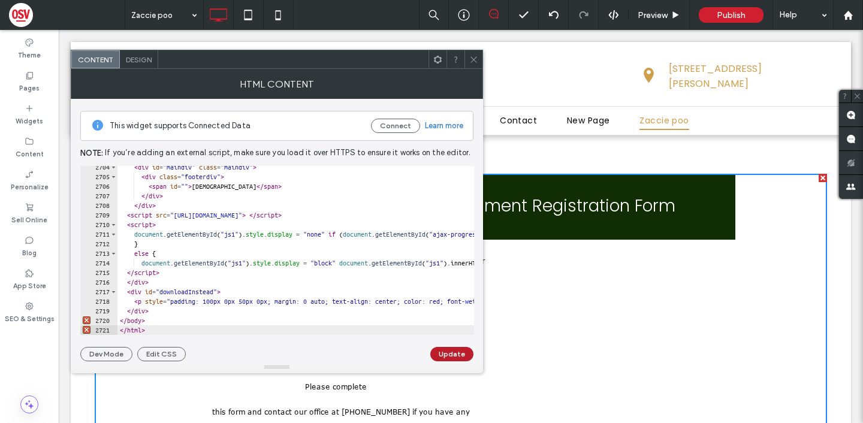
click at [453, 350] on button "Update" at bounding box center [451, 354] width 43 height 14
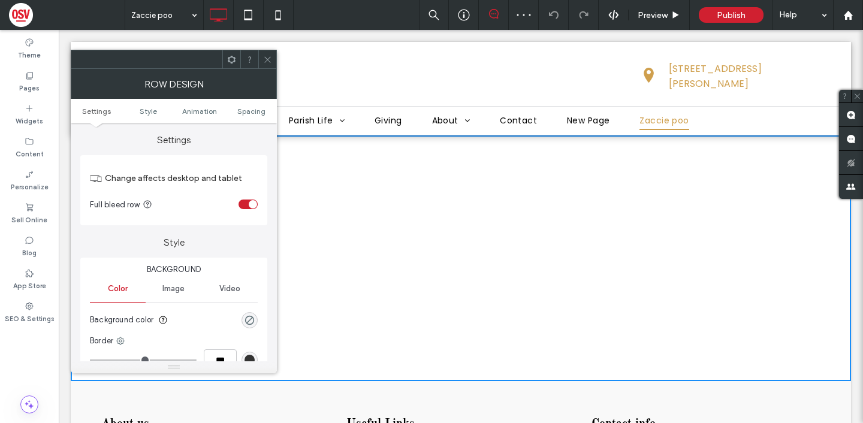
click at [272, 56] on div at bounding box center [267, 59] width 18 height 18
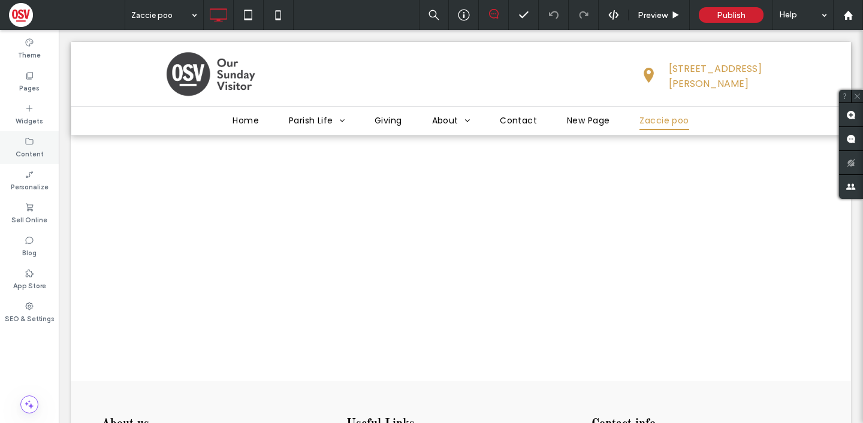
click at [41, 133] on div "Content" at bounding box center [29, 147] width 59 height 33
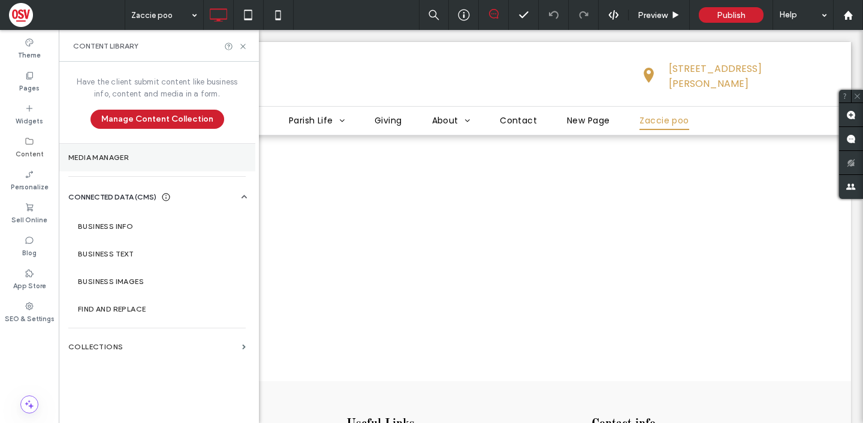
click at [117, 161] on label "Media Manager" at bounding box center [156, 157] width 177 height 8
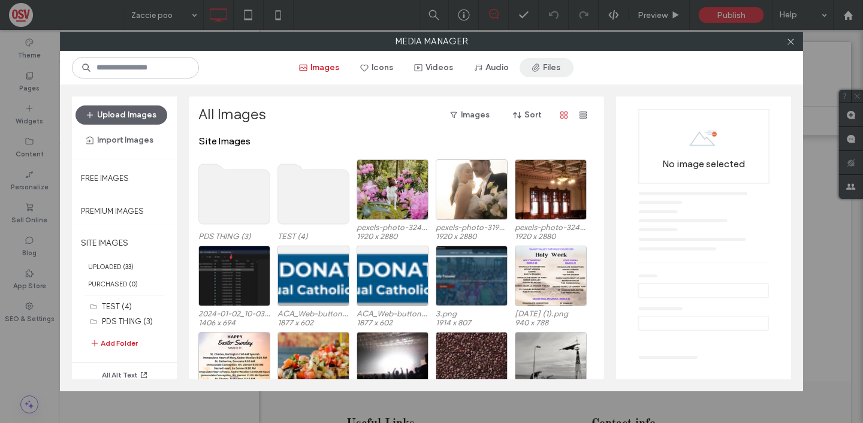
click at [540, 66] on icon "button" at bounding box center [536, 68] width 10 height 10
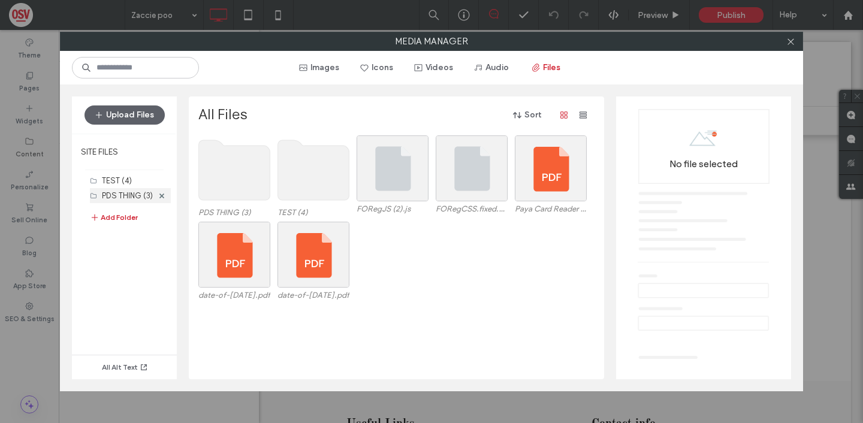
click at [137, 191] on label "PDS THING (3)" at bounding box center [127, 195] width 51 height 9
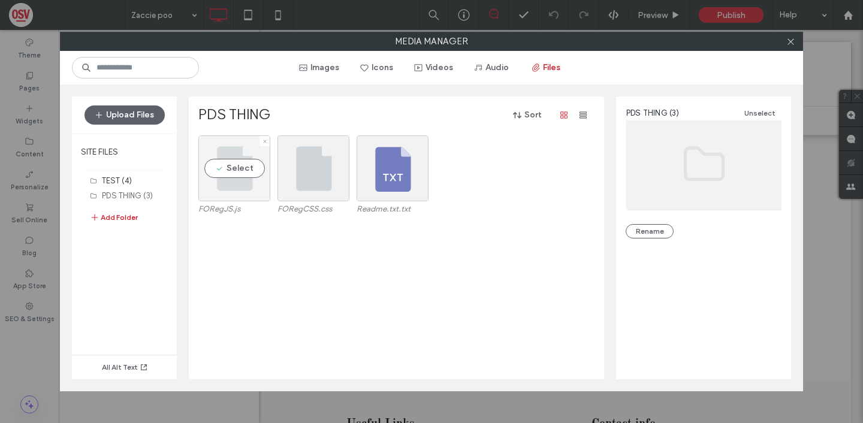
click at [234, 172] on div "Select" at bounding box center [234, 168] width 72 height 66
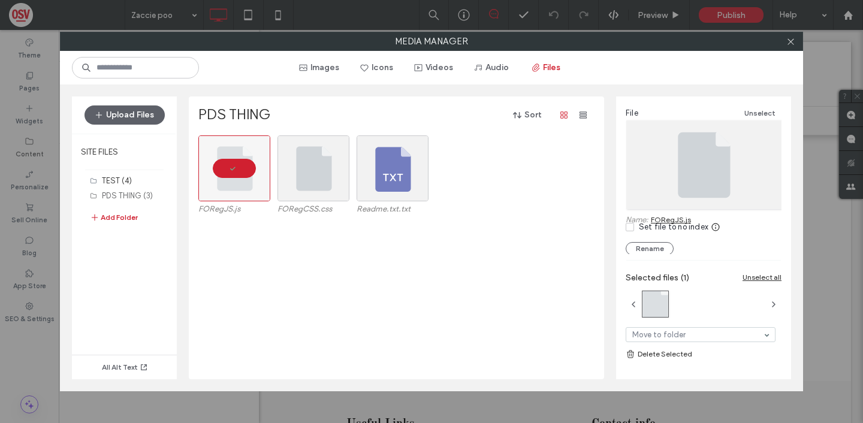
click at [677, 220] on link "FORegJS.js" at bounding box center [671, 219] width 40 height 9
click at [668, 222] on div "Set file to no index" at bounding box center [673, 227] width 69 height 12
click at [688, 232] on div "Set file to no index" at bounding box center [673, 227] width 69 height 12
click at [714, 228] on icon at bounding box center [715, 227] width 10 height 10
click at [676, 217] on link "FORegJS.js" at bounding box center [671, 219] width 40 height 9
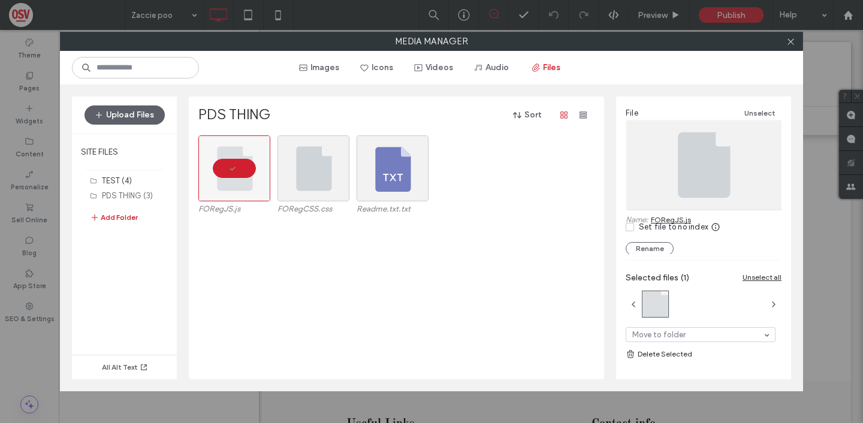
click at [682, 205] on div at bounding box center [704, 164] width 156 height 89
click at [789, 46] on icon at bounding box center [790, 41] width 9 height 9
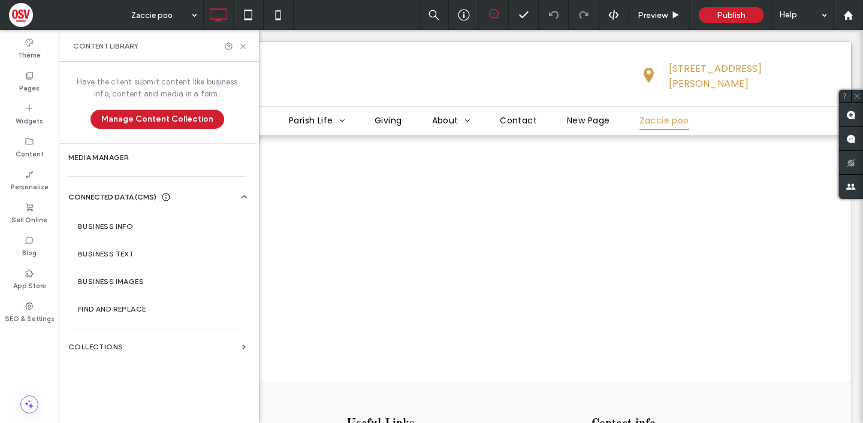
click at [618, 22] on div "Preview Publish Help" at bounding box center [641, 15] width 444 height 30
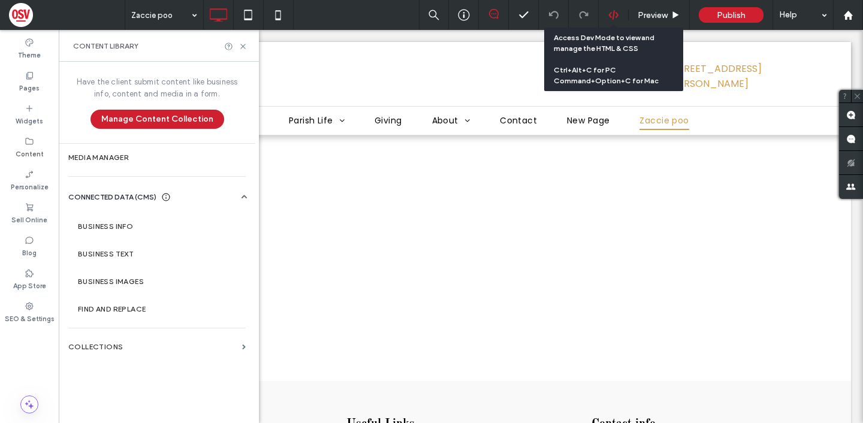
click at [612, 13] on icon at bounding box center [613, 15] width 11 height 11
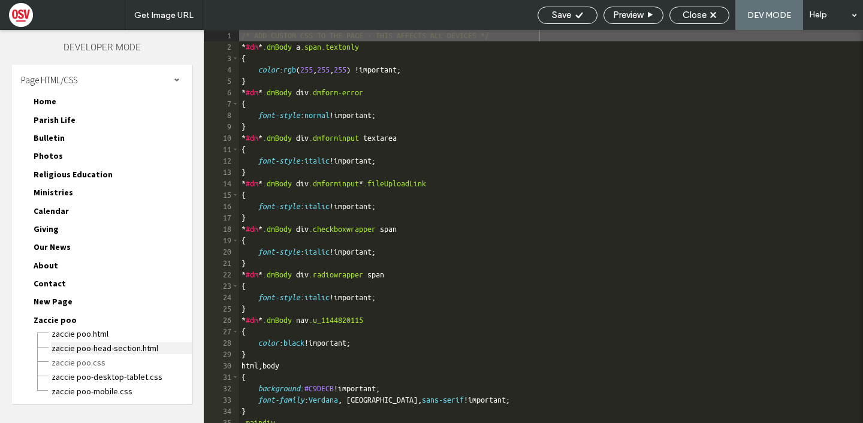
click at [87, 342] on span "Zaccie poo-head-section.html" at bounding box center [121, 348] width 141 height 12
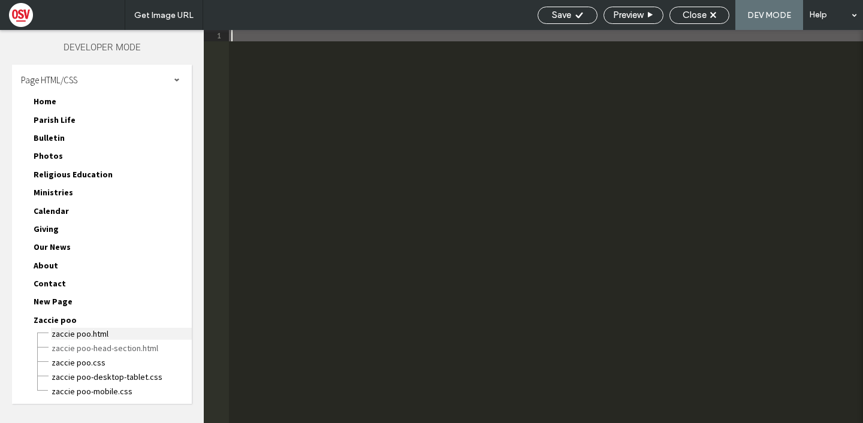
click at [89, 335] on span "Zaccie poo.html" at bounding box center [121, 334] width 141 height 12
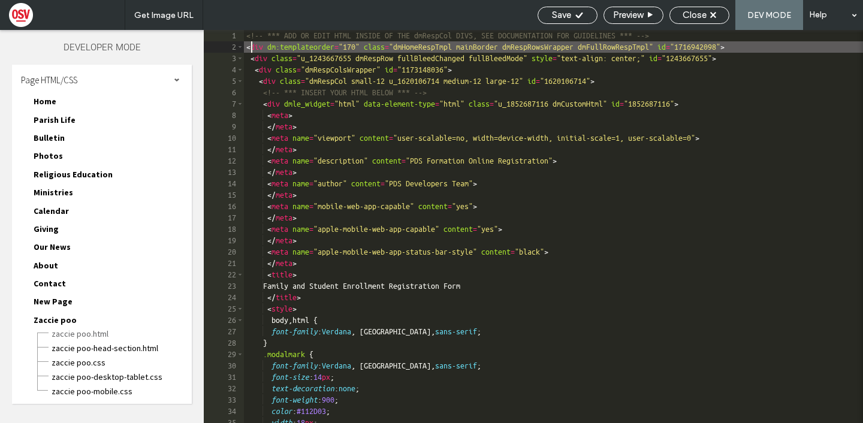
click at [249, 48] on div "<!-- *** ADD OR EDIT HTML INSIDE OF THE dmRespCol DIVS, SEE DOCUMENTATION FOR G…" at bounding box center [553, 238] width 619 height 416
click at [246, 47] on div "<!-- *** ADD OR EDIT HTML INSIDE OF THE dmRespCol DIVS, SEE DOCUMENTATION FOR G…" at bounding box center [553, 238] width 619 height 416
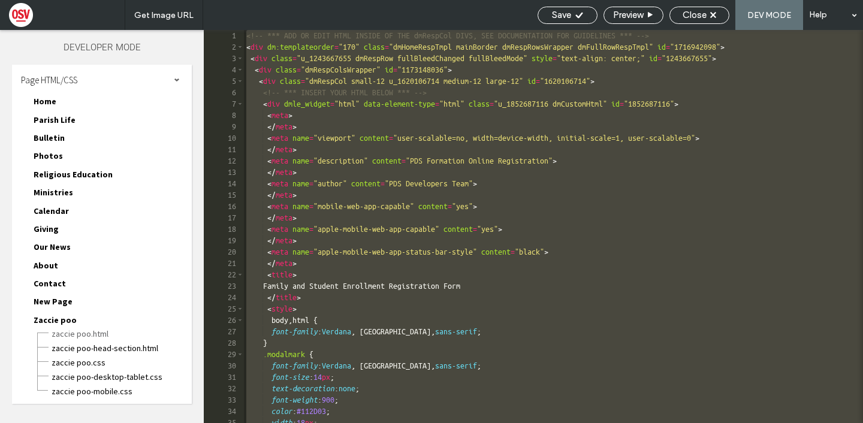
scroll to position [19235, 0]
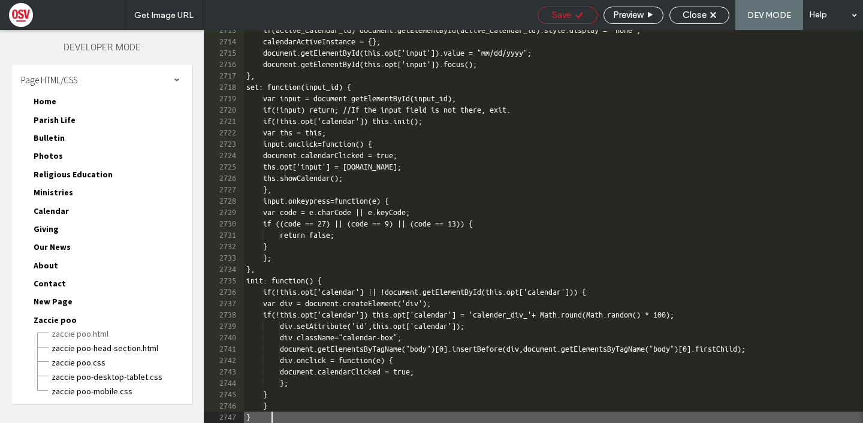
click at [574, 11] on icon at bounding box center [578, 15] width 9 height 9
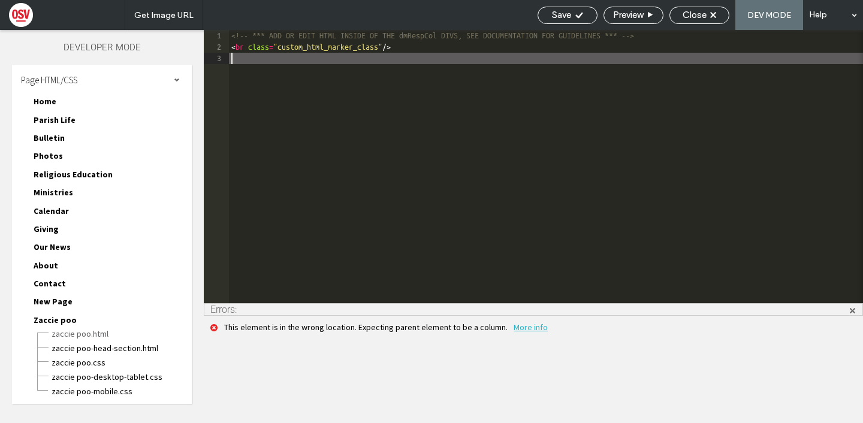
click at [322, 55] on div "<!-- *** ADD OR EDIT HTML INSIDE OF THE dmRespCol DIVS, SEE DOCUMENTATION FOR G…" at bounding box center [546, 178] width 634 height 296
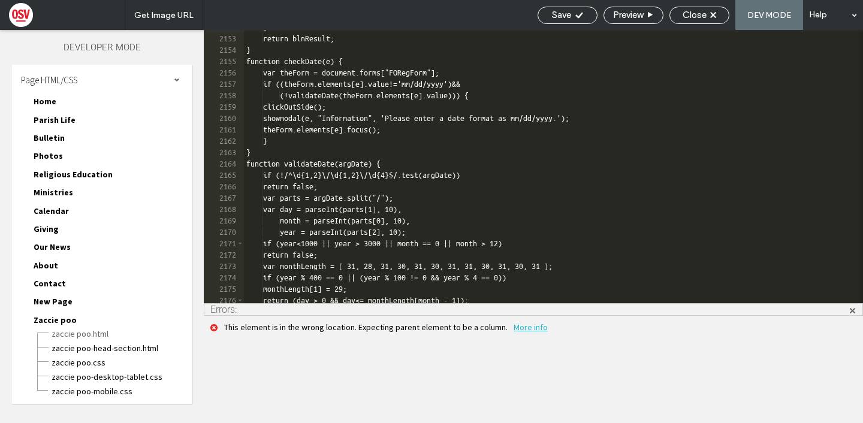
scroll to position [15934, 0]
click at [690, 20] on span "Close" at bounding box center [694, 15] width 24 height 11
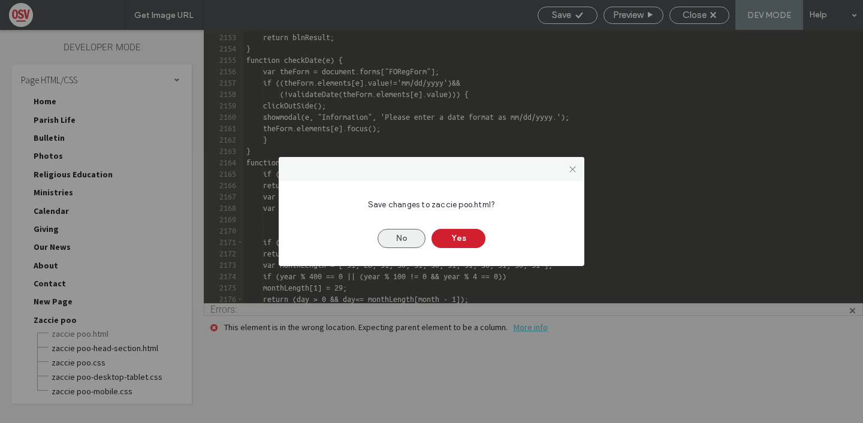
click at [413, 241] on button "No" at bounding box center [401, 238] width 48 height 19
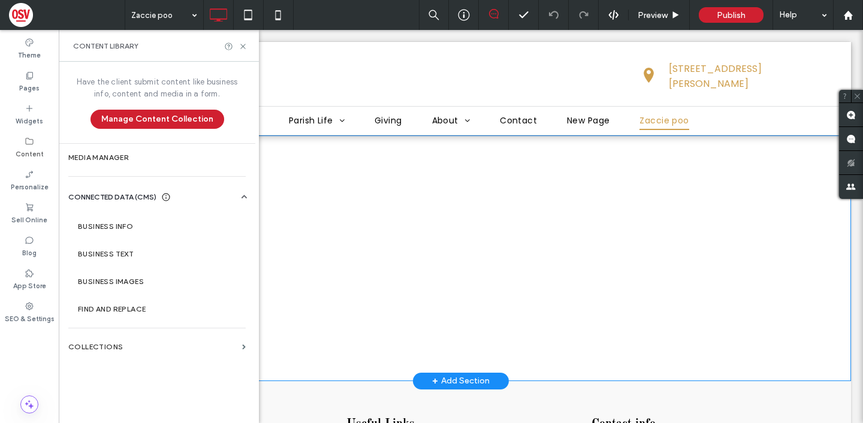
scroll to position [0, 0]
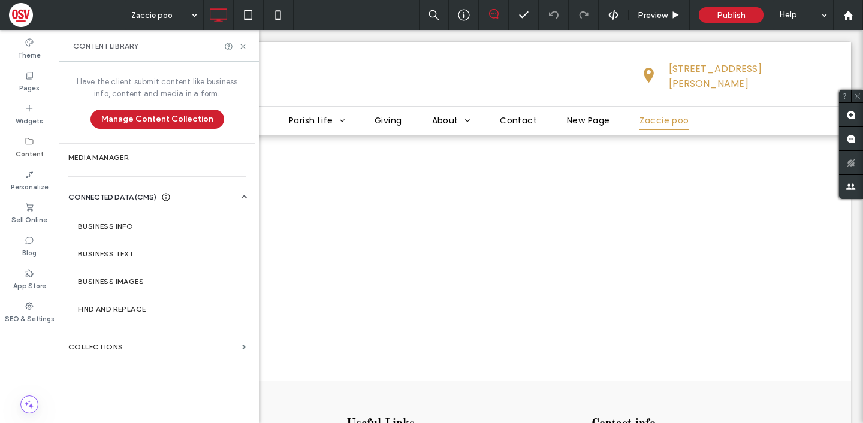
click at [617, 23] on div "Preview Publish Help" at bounding box center [641, 15] width 444 height 30
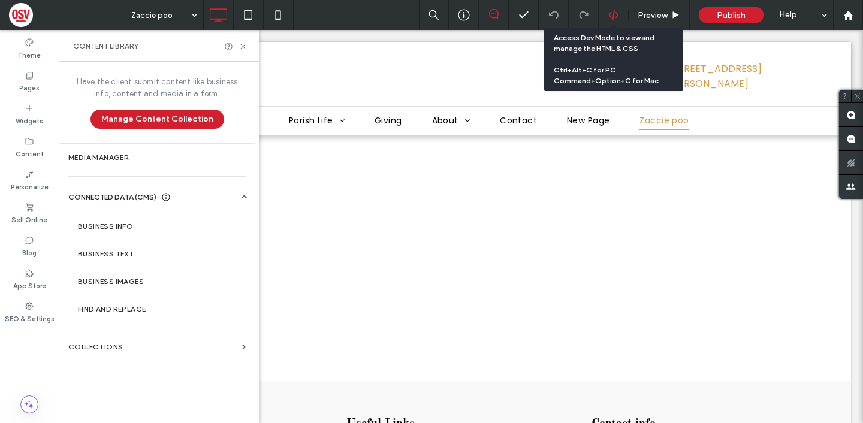
click at [615, 16] on icon at bounding box center [613, 15] width 11 height 11
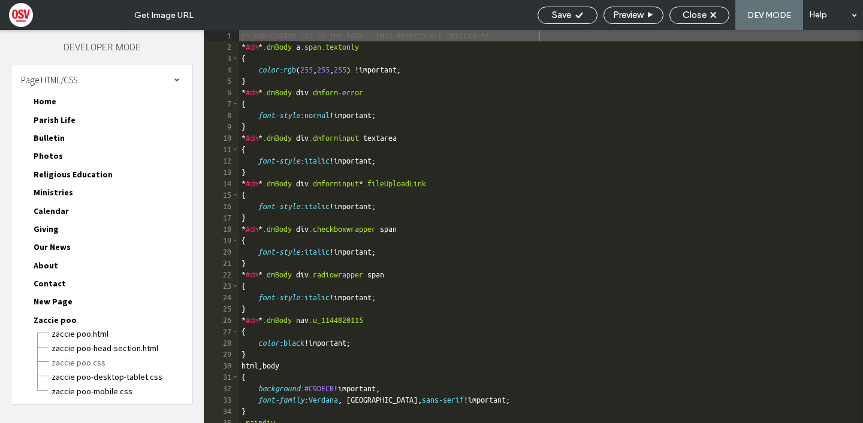
click at [102, 340] on div "Zaccie poo-head-section.html" at bounding box center [121, 347] width 141 height 14
click at [100, 335] on span "Zaccie poo.html" at bounding box center [121, 334] width 141 height 12
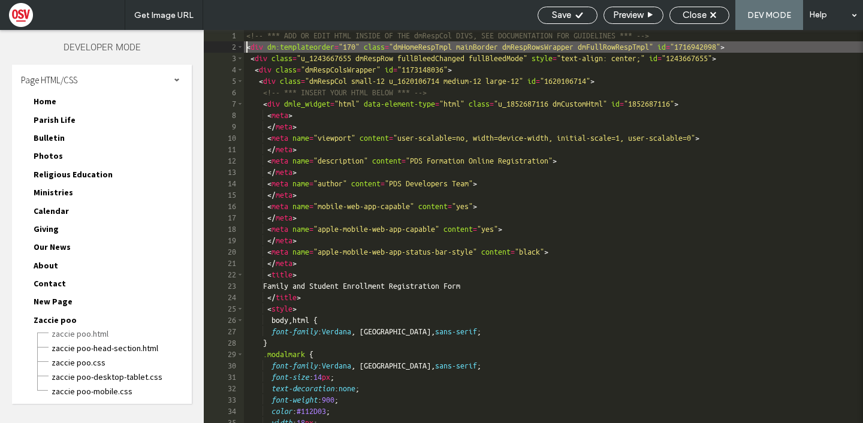
click at [248, 49] on div "<!-- *** ADD OR EDIT HTML INSIDE OF THE dmRespCol DIVS, SEE DOCUMENTATION FOR G…" at bounding box center [553, 238] width 619 height 416
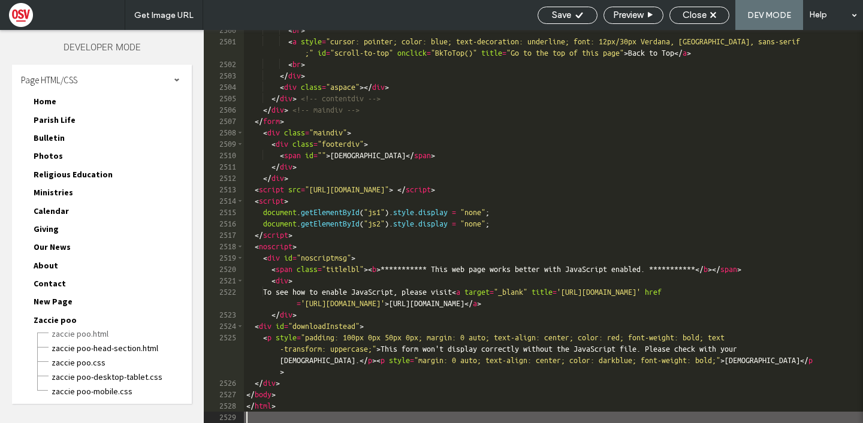
scroll to position [19235, 0]
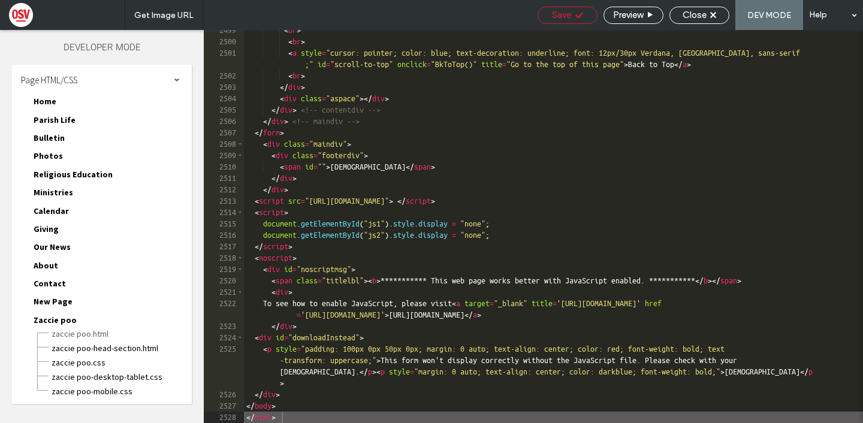
click at [583, 23] on div "Save" at bounding box center [567, 15] width 60 height 17
click at [701, 13] on span "Close" at bounding box center [694, 15] width 24 height 11
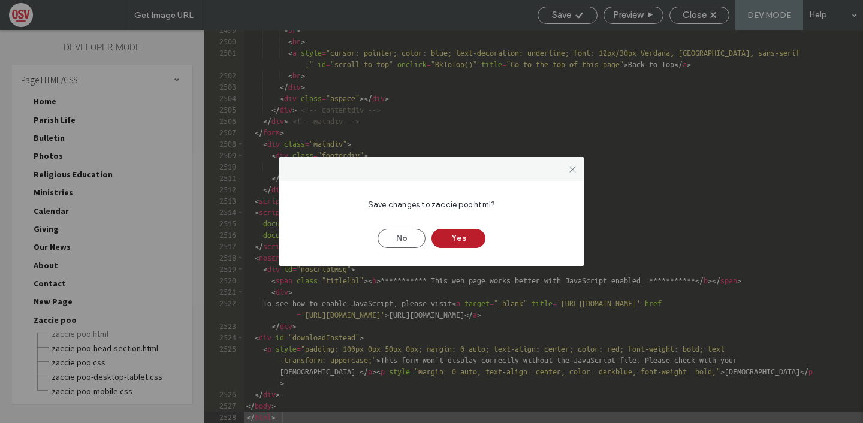
click at [459, 234] on button "Yes" at bounding box center [458, 238] width 54 height 19
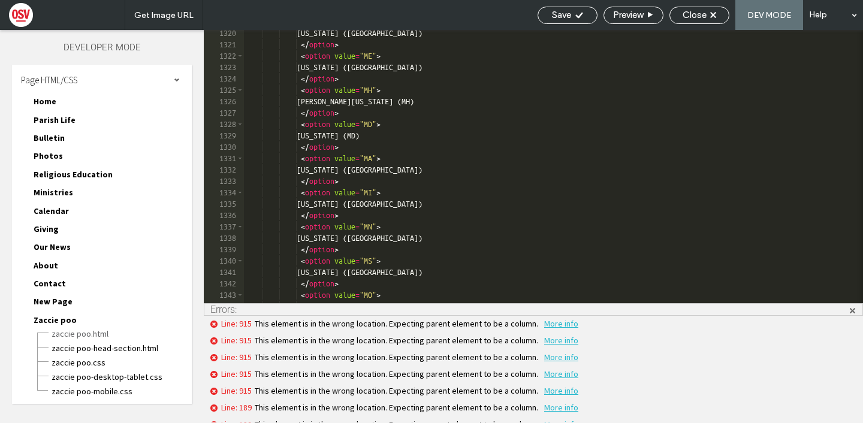
scroll to position [6965, 0]
click at [698, 22] on div "Close" at bounding box center [699, 15] width 60 height 17
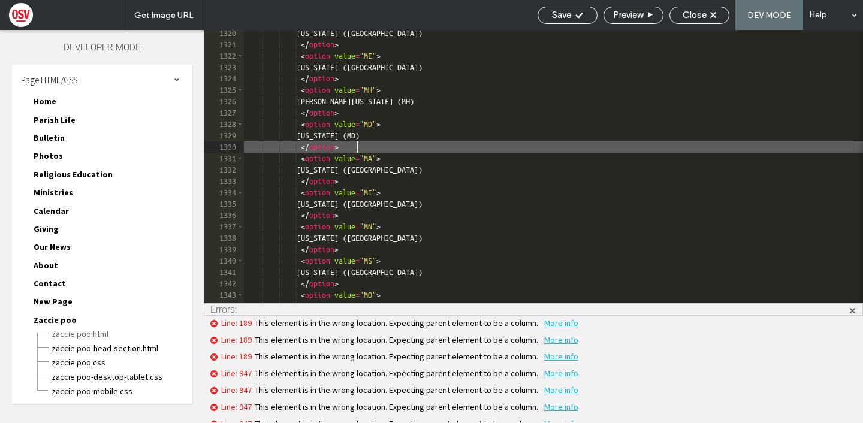
click at [370, 147] on div "Louisiana (LA) </ option > < option value = "ME" > Maine (ME) </ option > < opt…" at bounding box center [553, 176] width 619 height 296
click at [701, 20] on span "Close" at bounding box center [694, 15] width 24 height 11
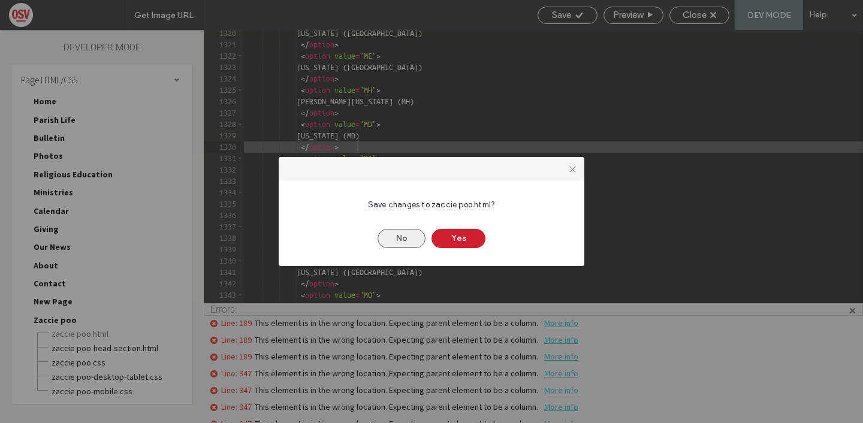
click at [394, 238] on button "No" at bounding box center [401, 238] width 48 height 19
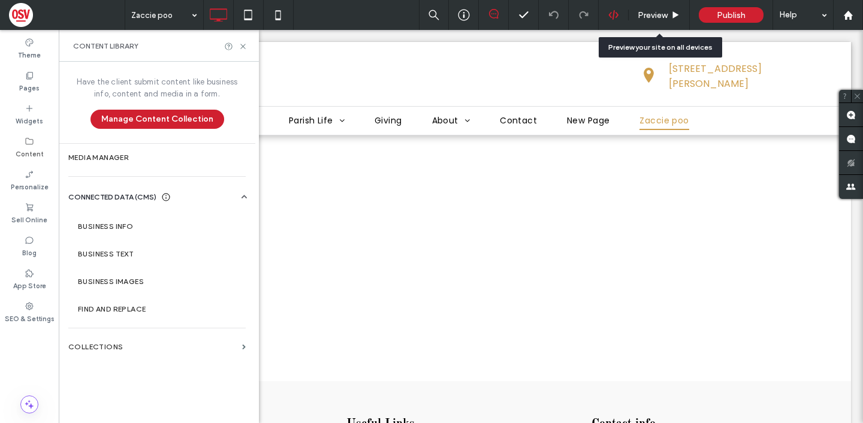
click at [614, 15] on icon at bounding box center [613, 15] width 11 height 11
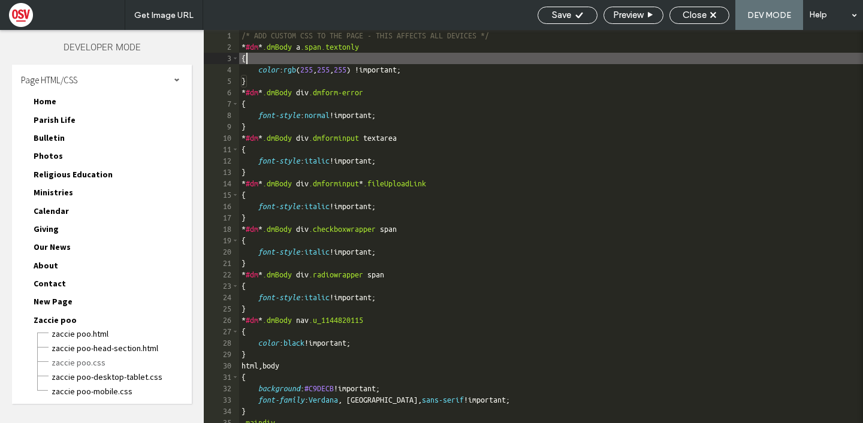
click at [271, 56] on div "/* ADD CUSTOM CSS TO THE PAGE - THIS AFFECTS ALL DEVICES */ * #dm * .dmBody a .…" at bounding box center [652, 238] width 827 height 416
click at [67, 336] on span "Zaccie poo.html" at bounding box center [121, 334] width 141 height 12
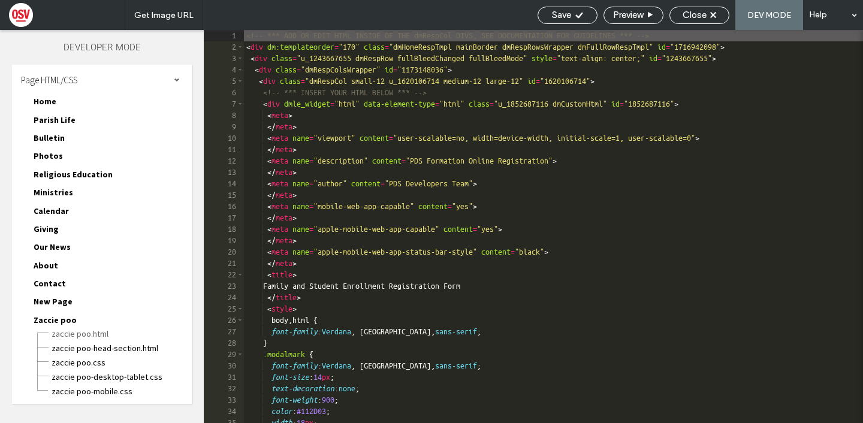
click at [252, 58] on div "<!-- *** ADD OR EDIT HTML INSIDE OF THE dmRespCol DIVS, SEE DOCUMENTATION FOR G…" at bounding box center [553, 238] width 619 height 416
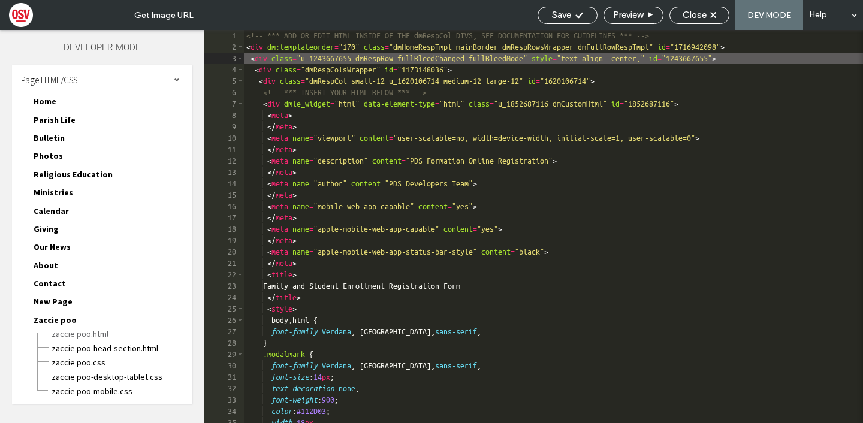
click at [249, 49] on div "<!-- *** ADD OR EDIT HTML INSIDE OF THE dmRespCol DIVS, SEE DOCUMENTATION FOR G…" at bounding box center [553, 238] width 619 height 416
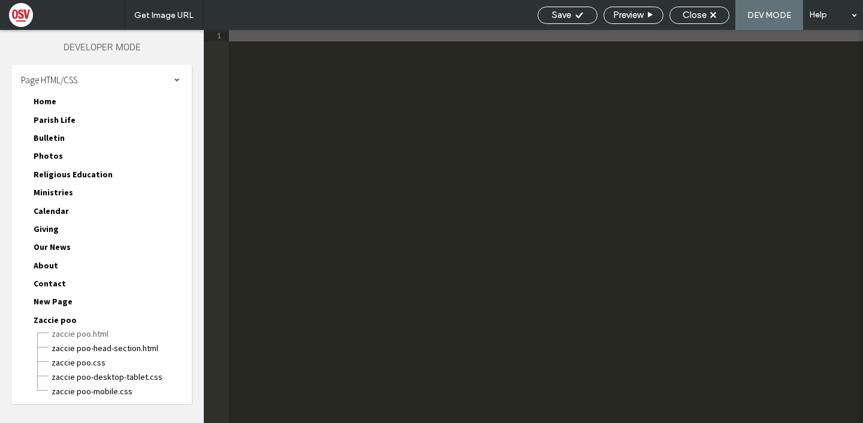
scroll to position [19235, 0]
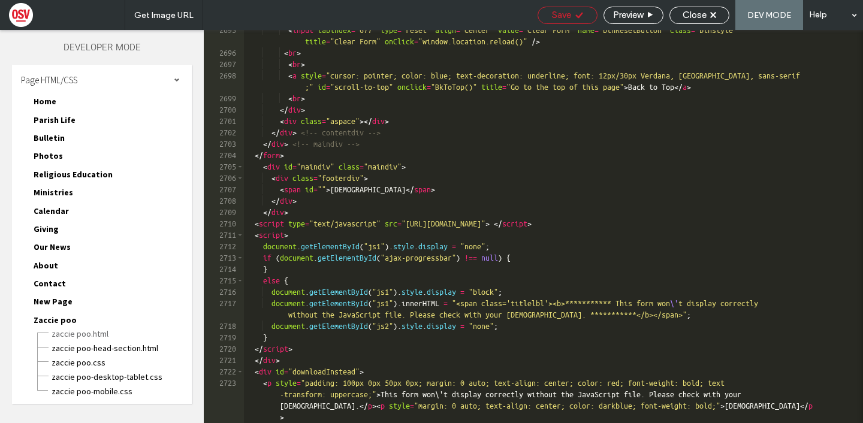
click at [577, 21] on div "Save" at bounding box center [567, 15] width 60 height 17
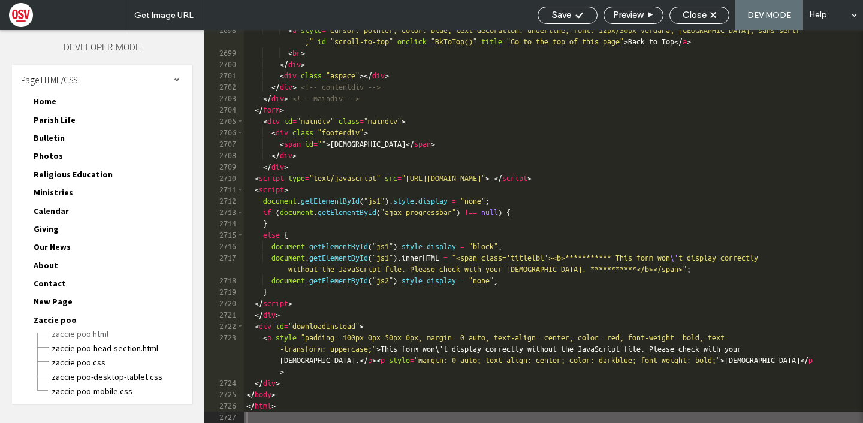
click at [270, 418] on div "< a style = "cursor: pointer; color: blue; text-decoration: underline; font: 12…" at bounding box center [553, 238] width 619 height 427
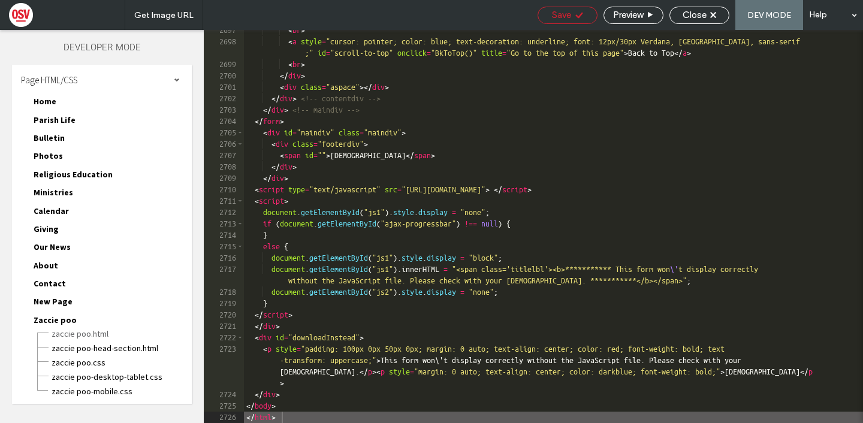
click at [583, 22] on div "Save" at bounding box center [567, 15] width 60 height 17
click at [646, 17] on icon at bounding box center [649, 14] width 7 height 7
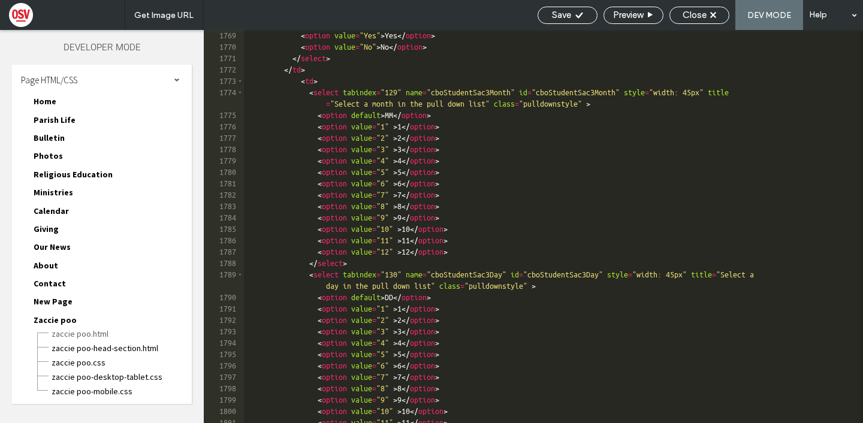
scroll to position [12698, 0]
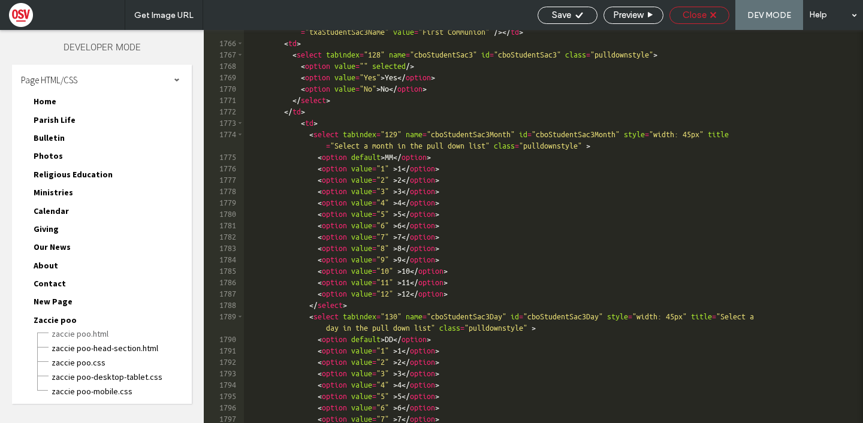
click at [703, 21] on div "Close" at bounding box center [699, 15] width 60 height 17
click at [696, 17] on span "Close" at bounding box center [694, 15] width 24 height 11
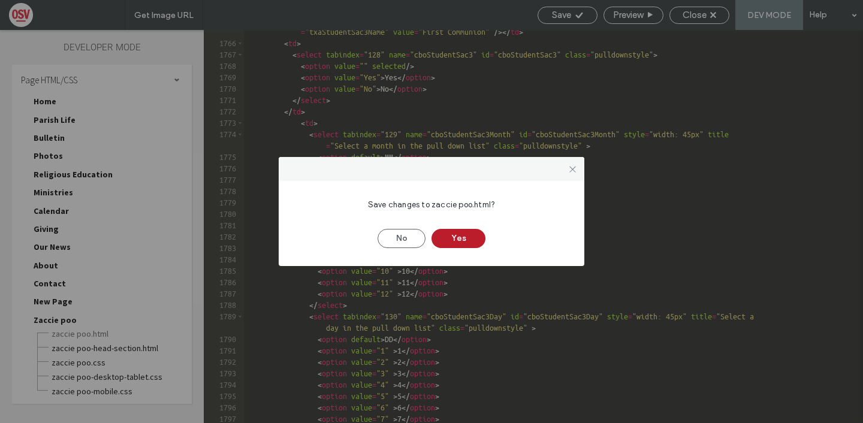
click at [463, 246] on button "Yes" at bounding box center [458, 238] width 54 height 19
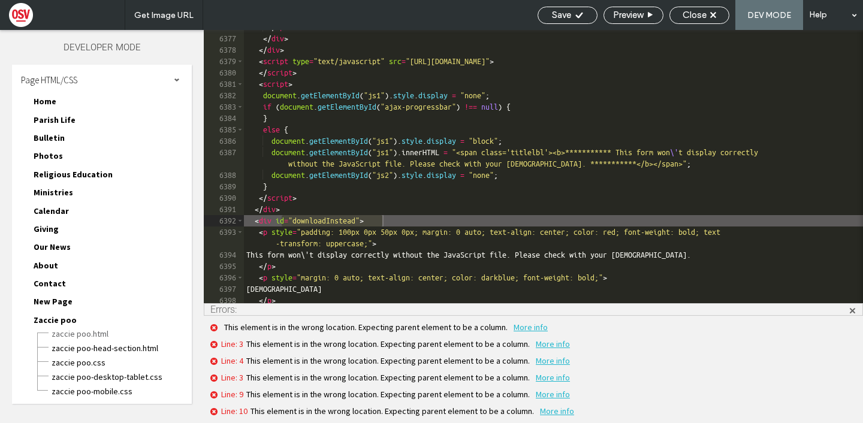
scroll to position [19355, 0]
click at [707, 21] on div "Close" at bounding box center [699, 15] width 60 height 17
click at [488, 102] on div "**********" at bounding box center [553, 170] width 619 height 296
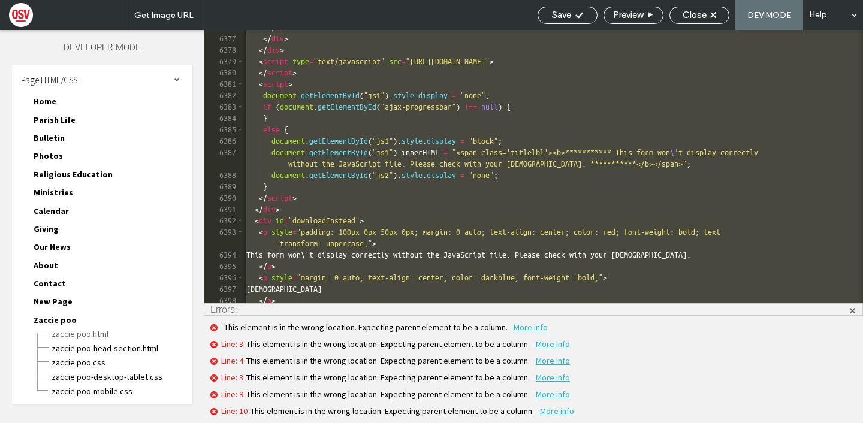
paste textarea
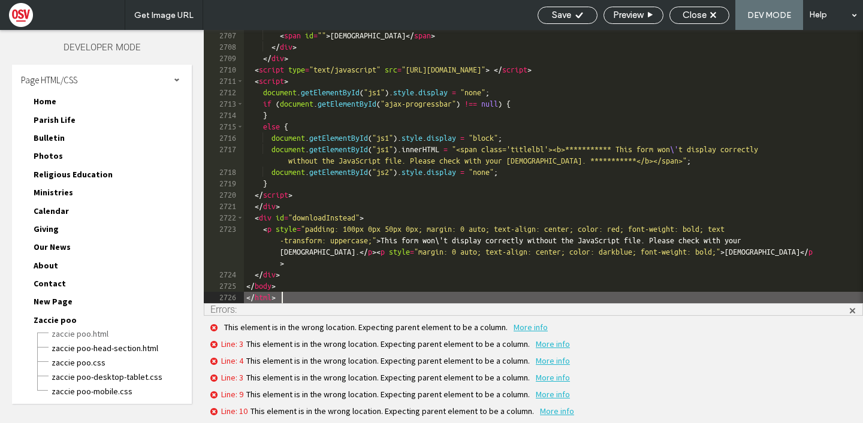
type textarea "**"
click at [582, 14] on div "Save" at bounding box center [567, 15] width 59 height 11
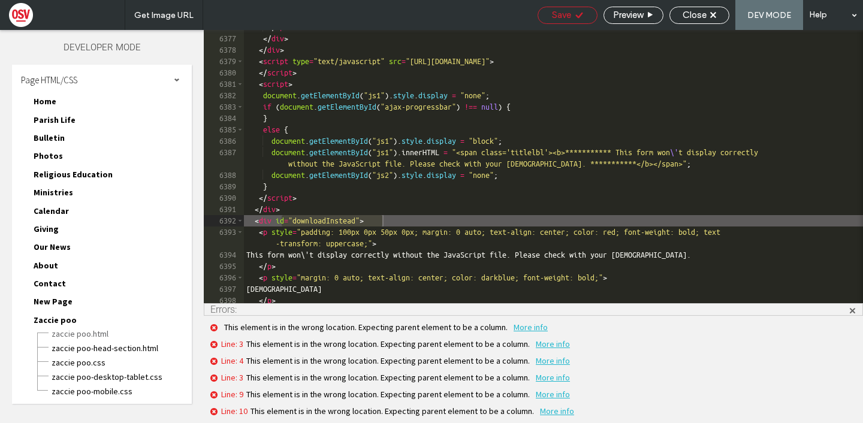
click at [582, 14] on div "Save" at bounding box center [567, 15] width 59 height 11
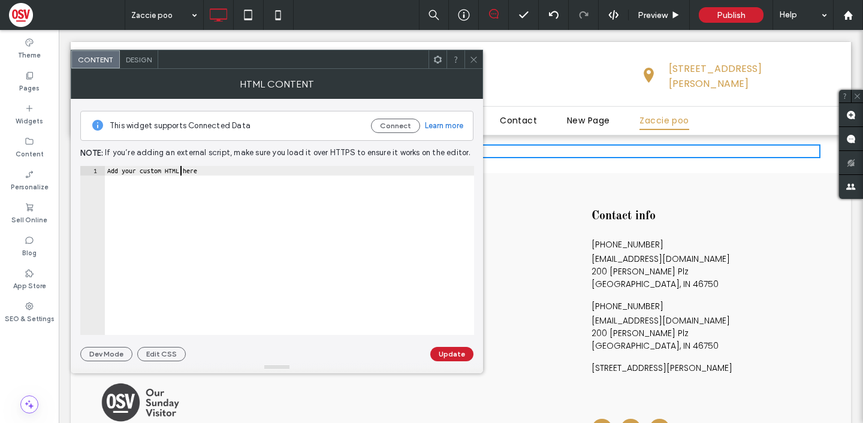
click at [180, 173] on div "Add your custom HTML here" at bounding box center [289, 260] width 369 height 188
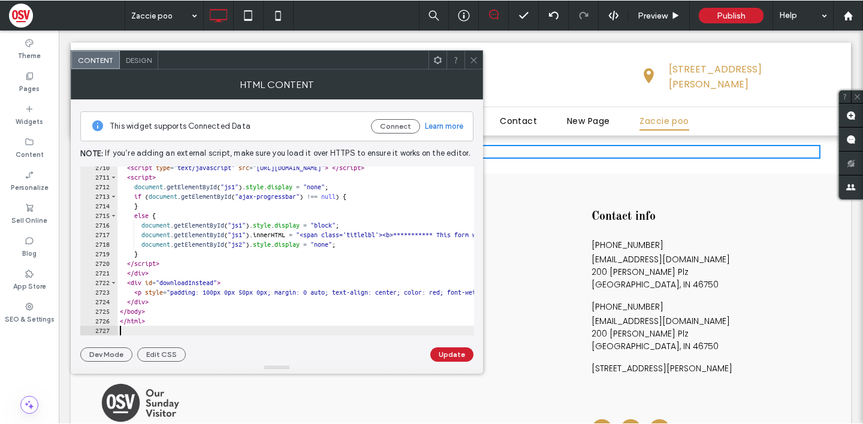
scroll to position [19459, 0]
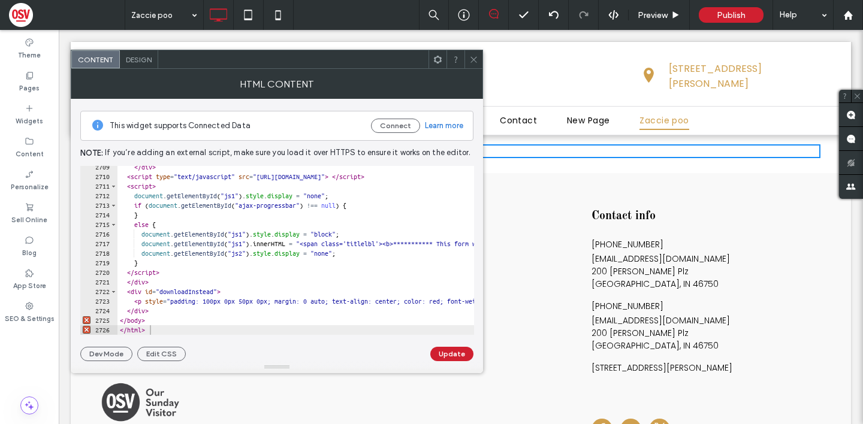
click at [166, 335] on div "**********" at bounding box center [276, 230] width 393 height 262
click at [166, 326] on div at bounding box center [314, 329] width 394 height 12
click at [167, 328] on div at bounding box center [314, 329] width 394 height 12
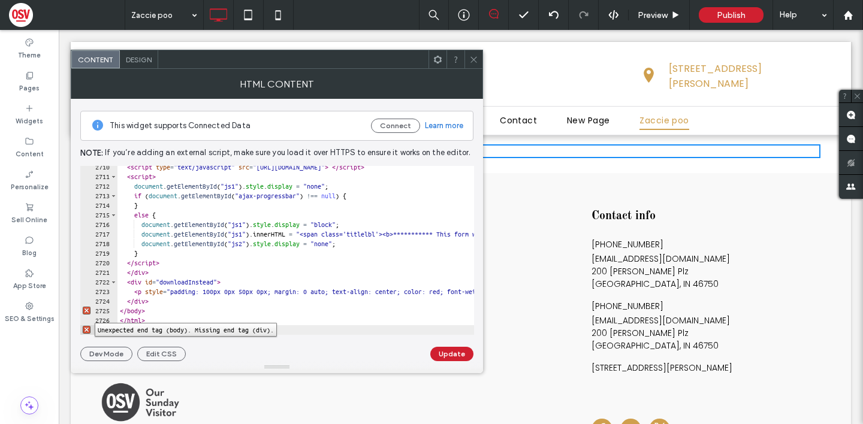
click at [85, 313] on div "2725" at bounding box center [98, 311] width 37 height 10
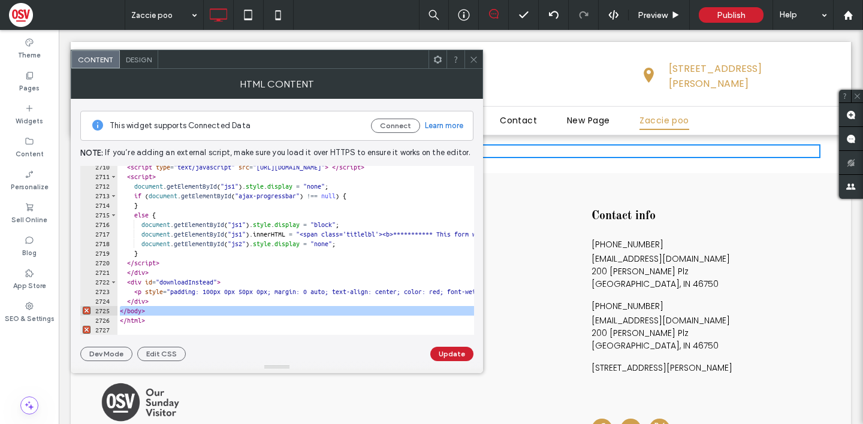
click at [128, 331] on div at bounding box center [314, 329] width 394 height 12
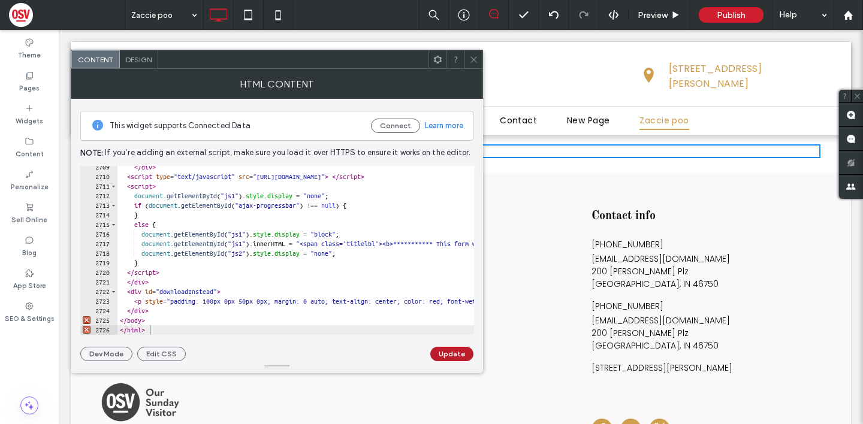
click at [441, 350] on button "Update" at bounding box center [451, 354] width 43 height 14
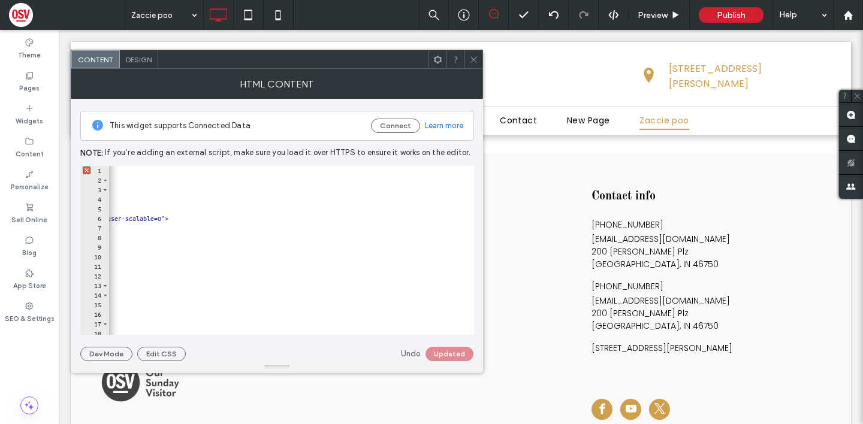
scroll to position [0, 0]
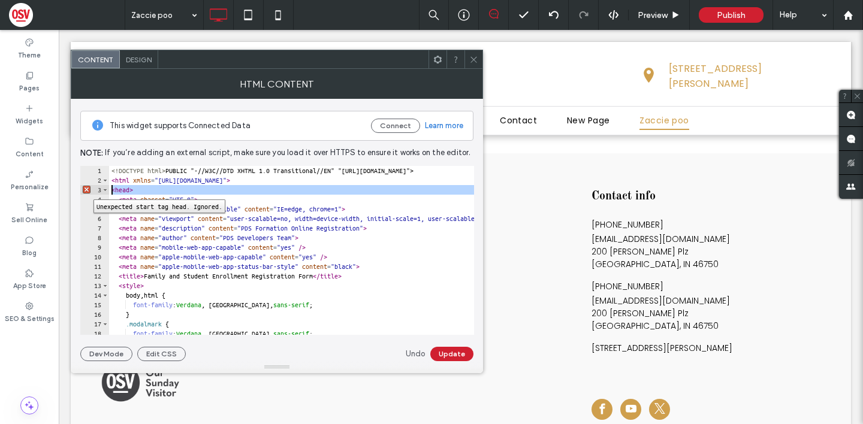
click at [84, 190] on div "3" at bounding box center [94, 190] width 29 height 10
click at [448, 356] on button "Update" at bounding box center [451, 354] width 43 height 14
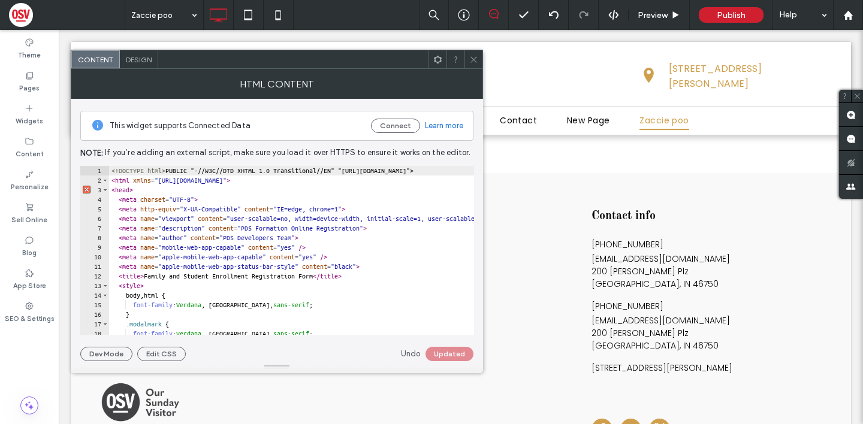
click at [452, 355] on button "Update" at bounding box center [451, 354] width 43 height 14
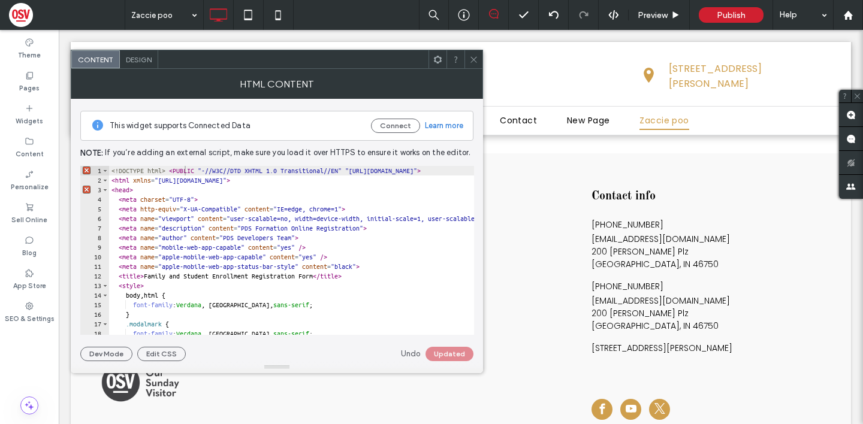
type textarea "**"
click at [464, 350] on button "Update" at bounding box center [451, 354] width 43 height 14
